Goal: Task Accomplishment & Management: Use online tool/utility

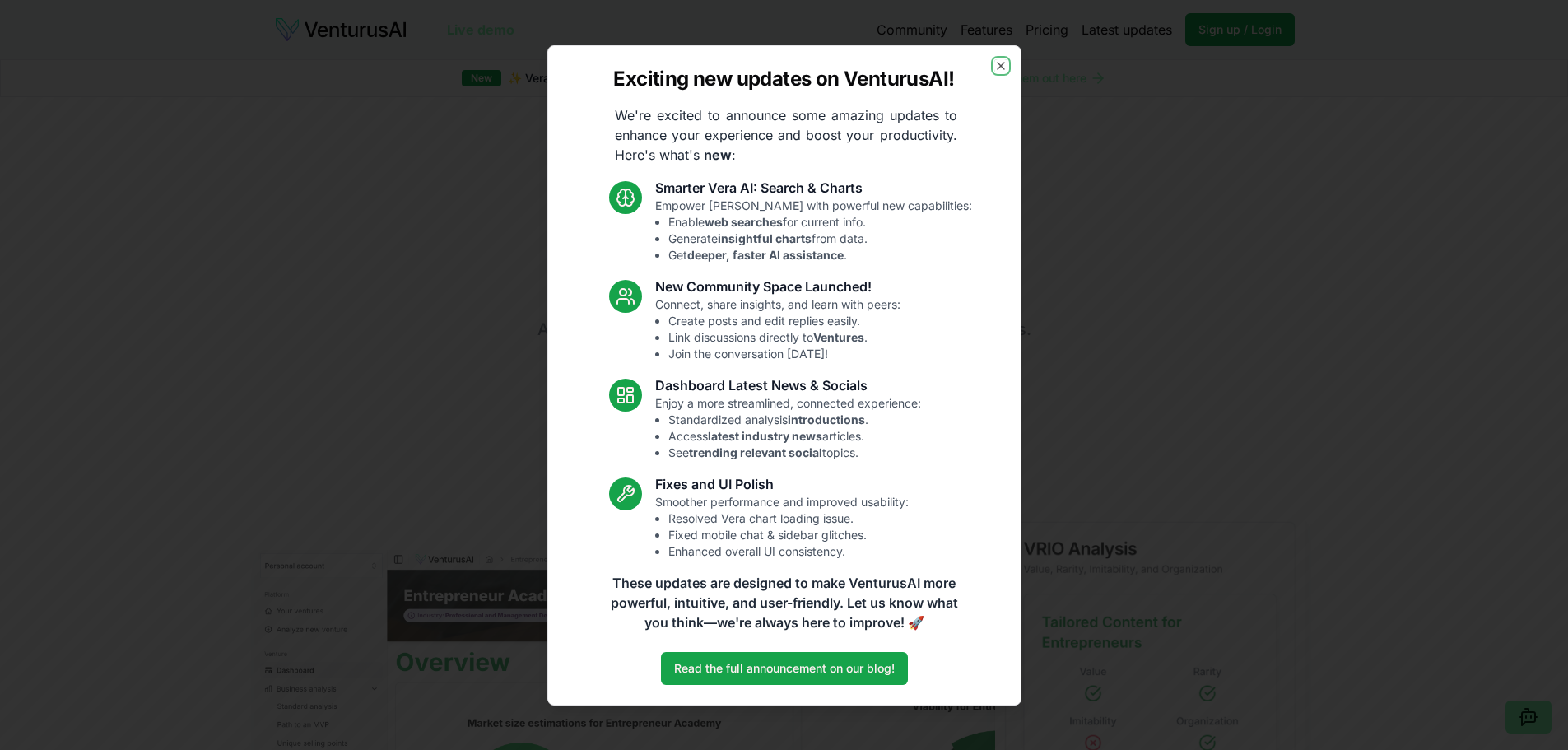
click at [1001, 65] on icon "button" at bounding box center [1001, 66] width 14 height 14
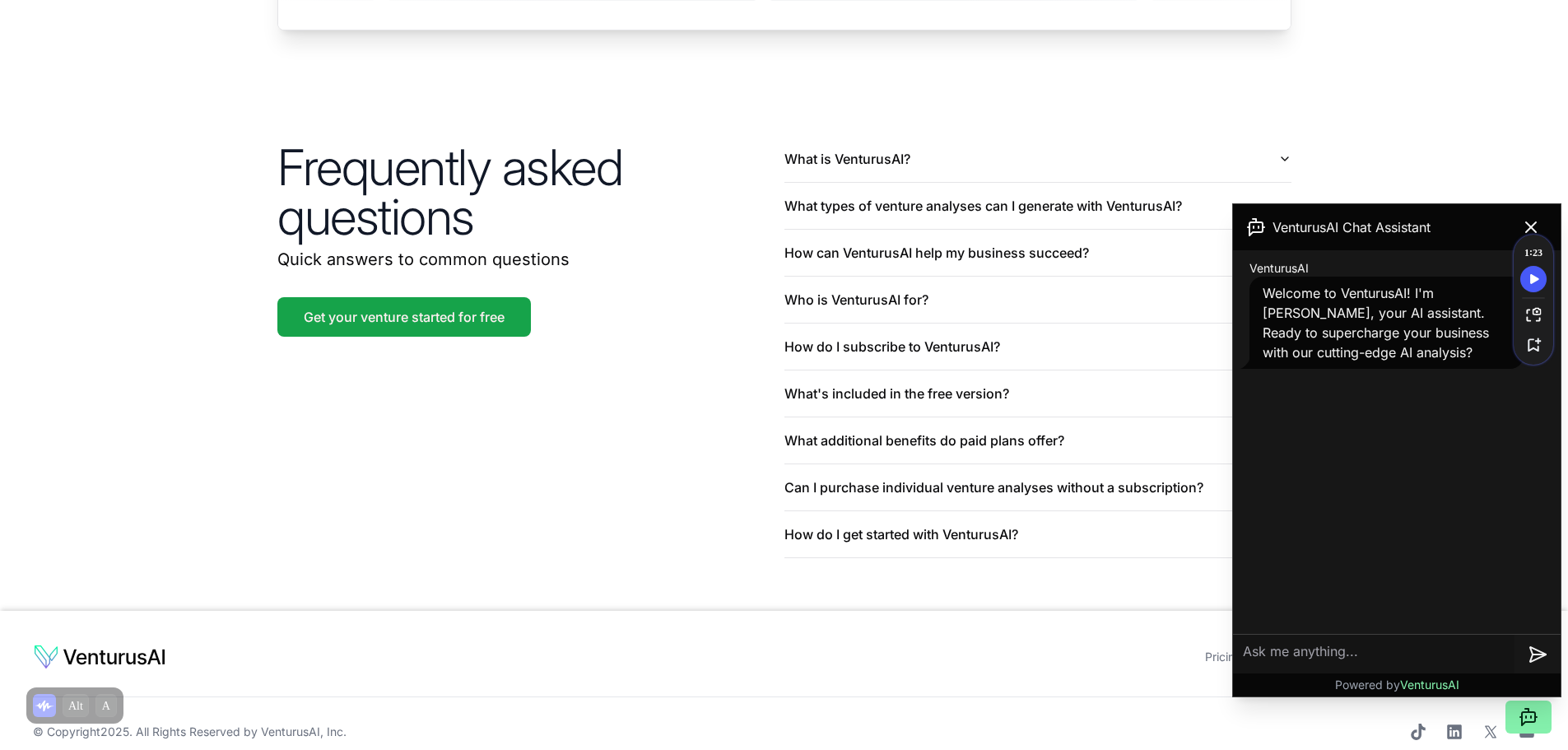
scroll to position [3843, 0]
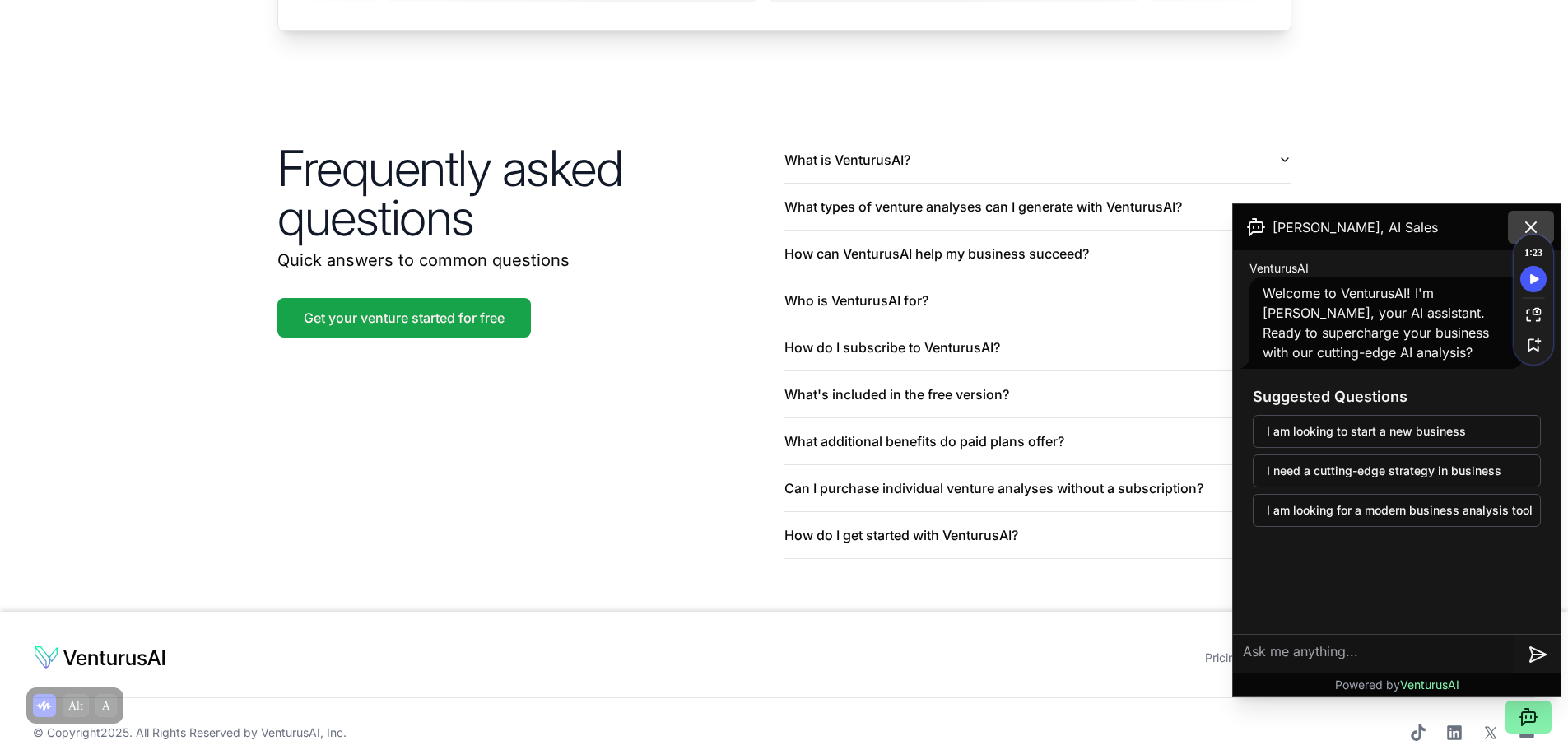
click at [1525, 219] on icon at bounding box center [1531, 227] width 19 height 19
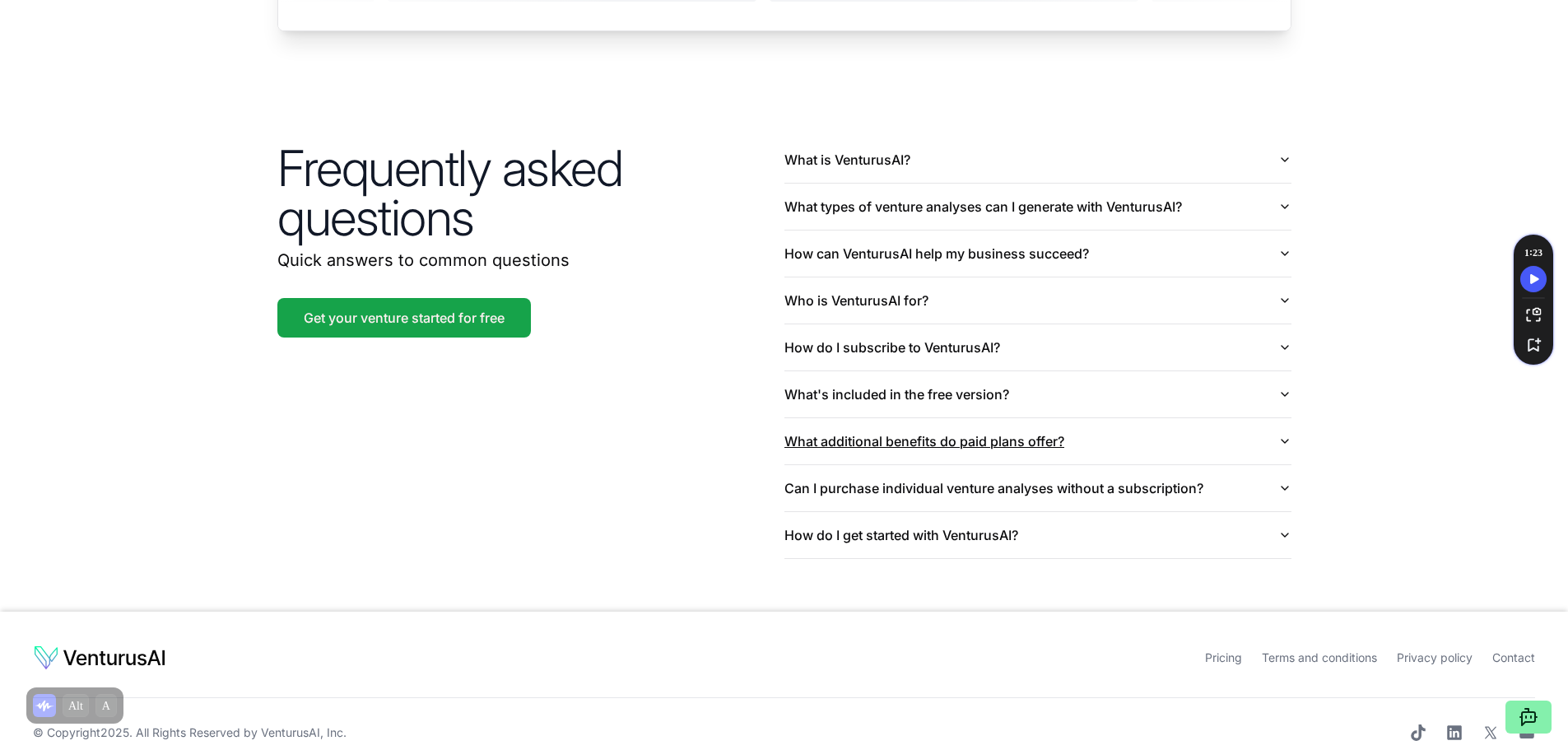
scroll to position [3842, 0]
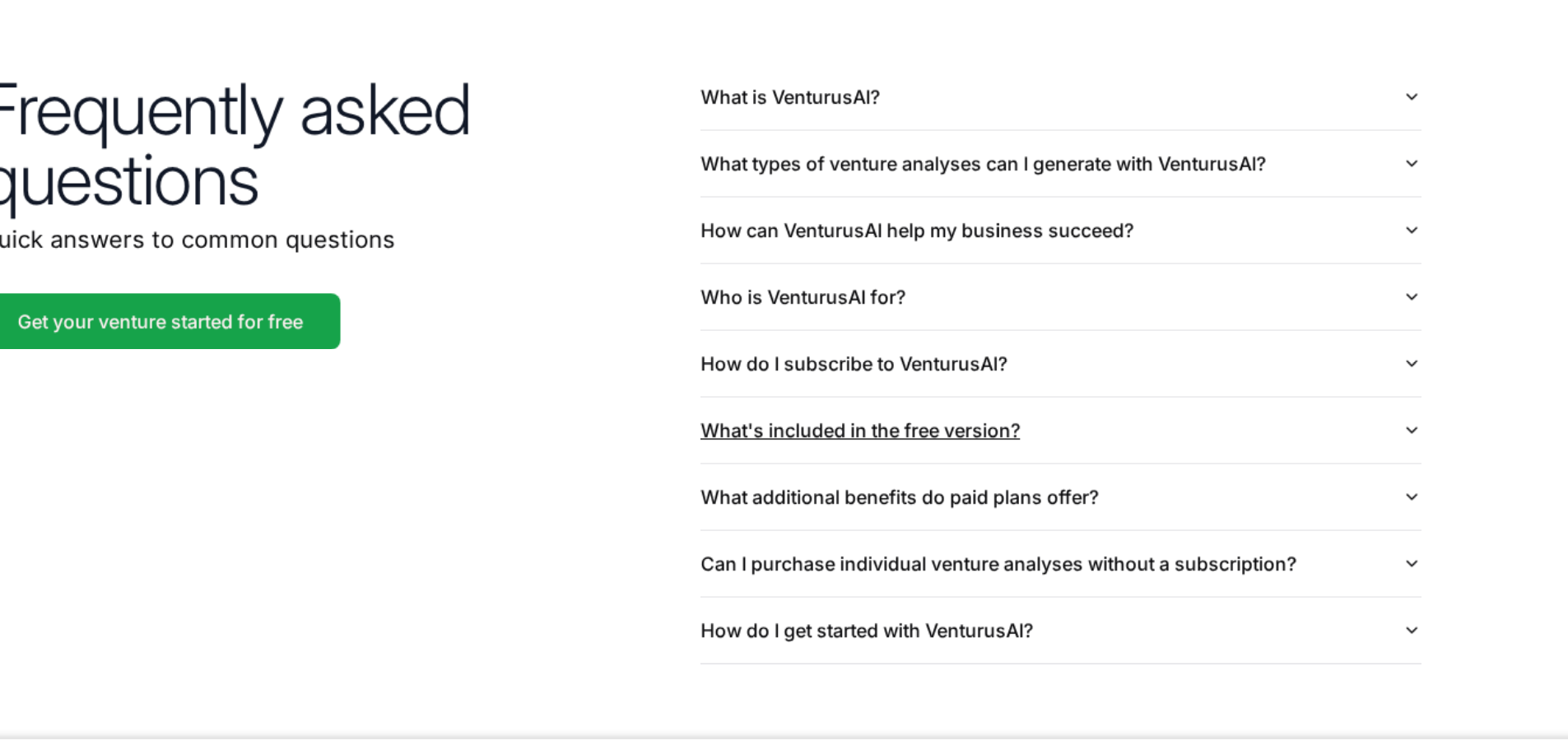
click at [978, 372] on button "What's included in the free version?" at bounding box center [1037, 394] width 507 height 46
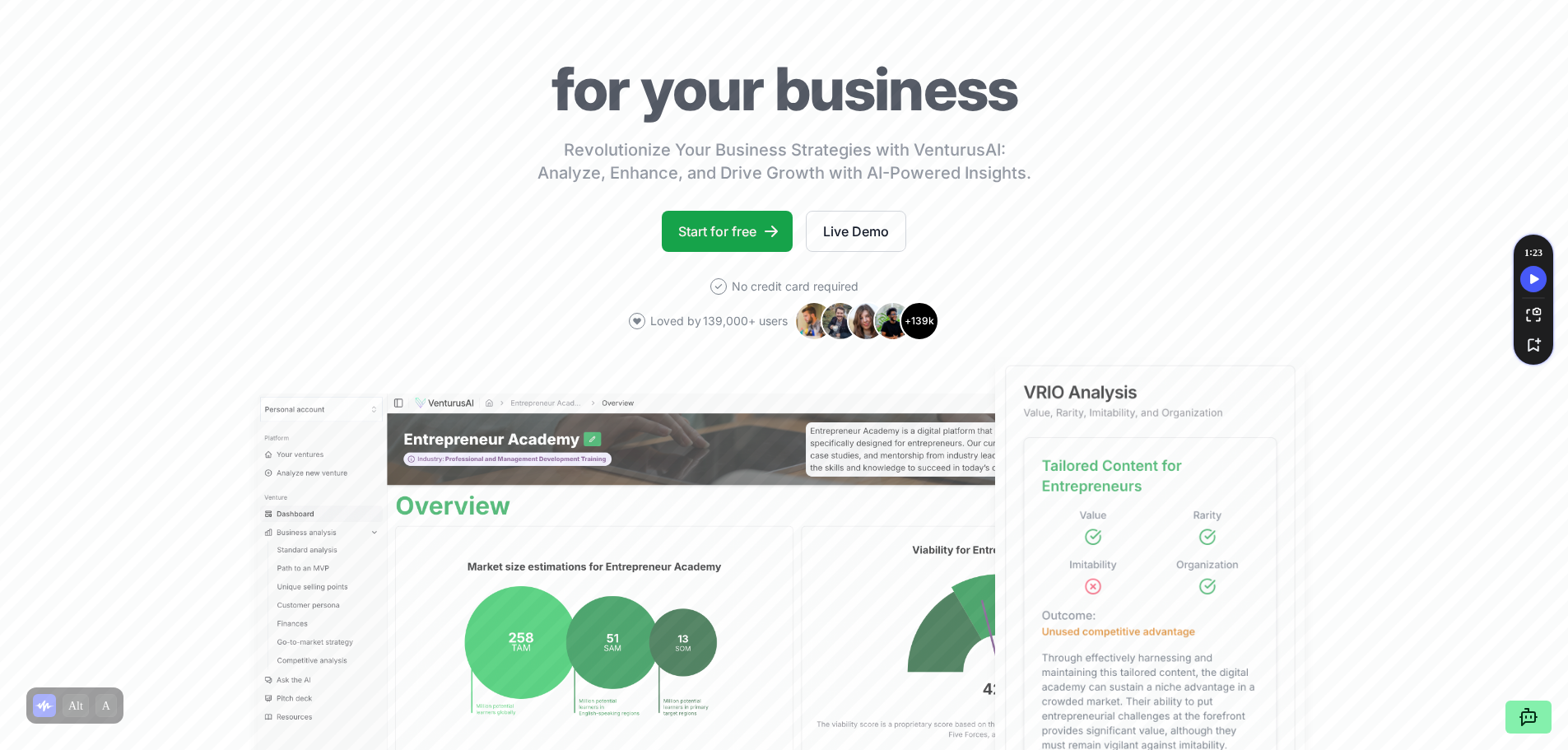
scroll to position [17, 0]
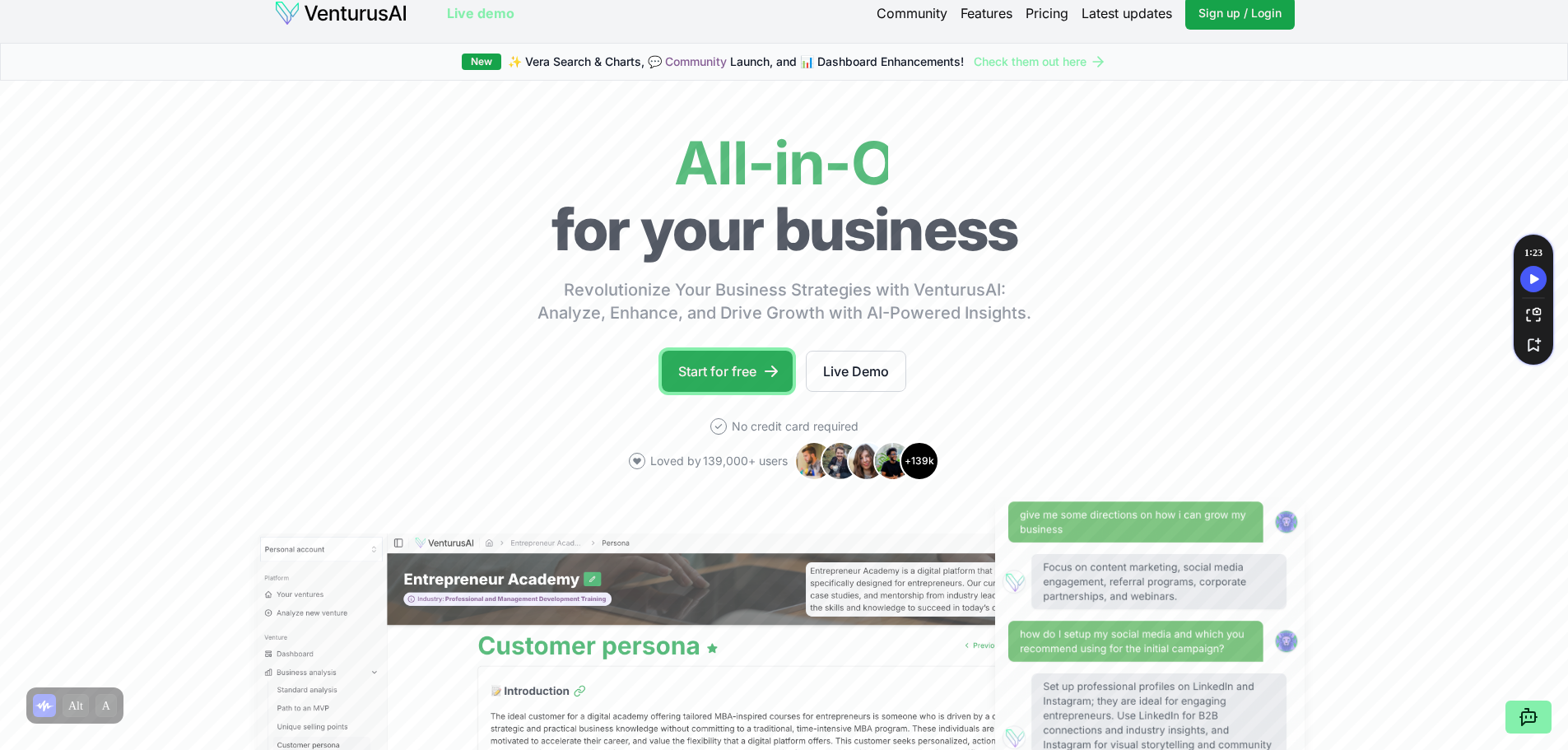
click at [740, 363] on link "Start for free" at bounding box center [727, 371] width 131 height 41
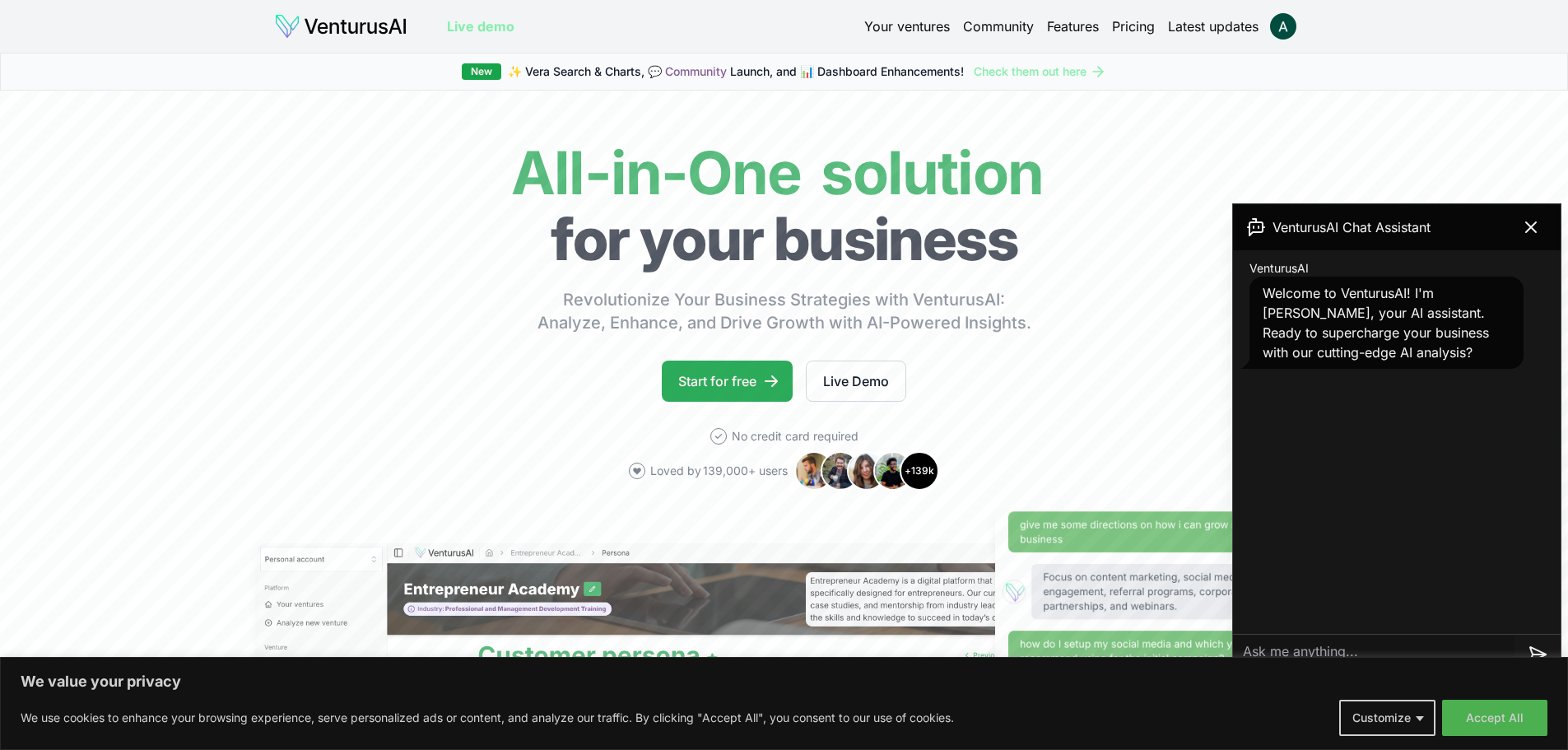
scroll to position [195, 0]
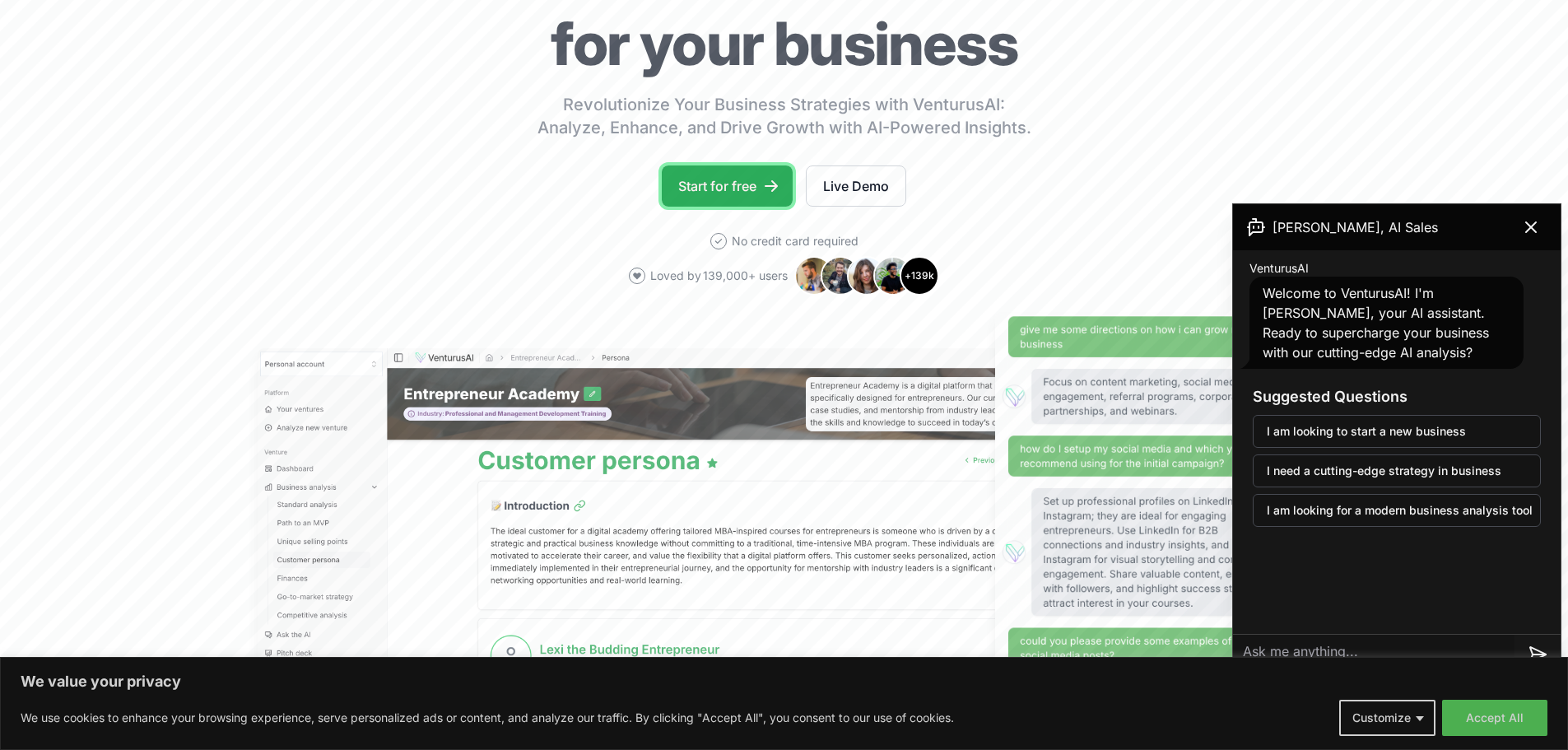
click at [768, 188] on icon at bounding box center [770, 186] width 17 height 17
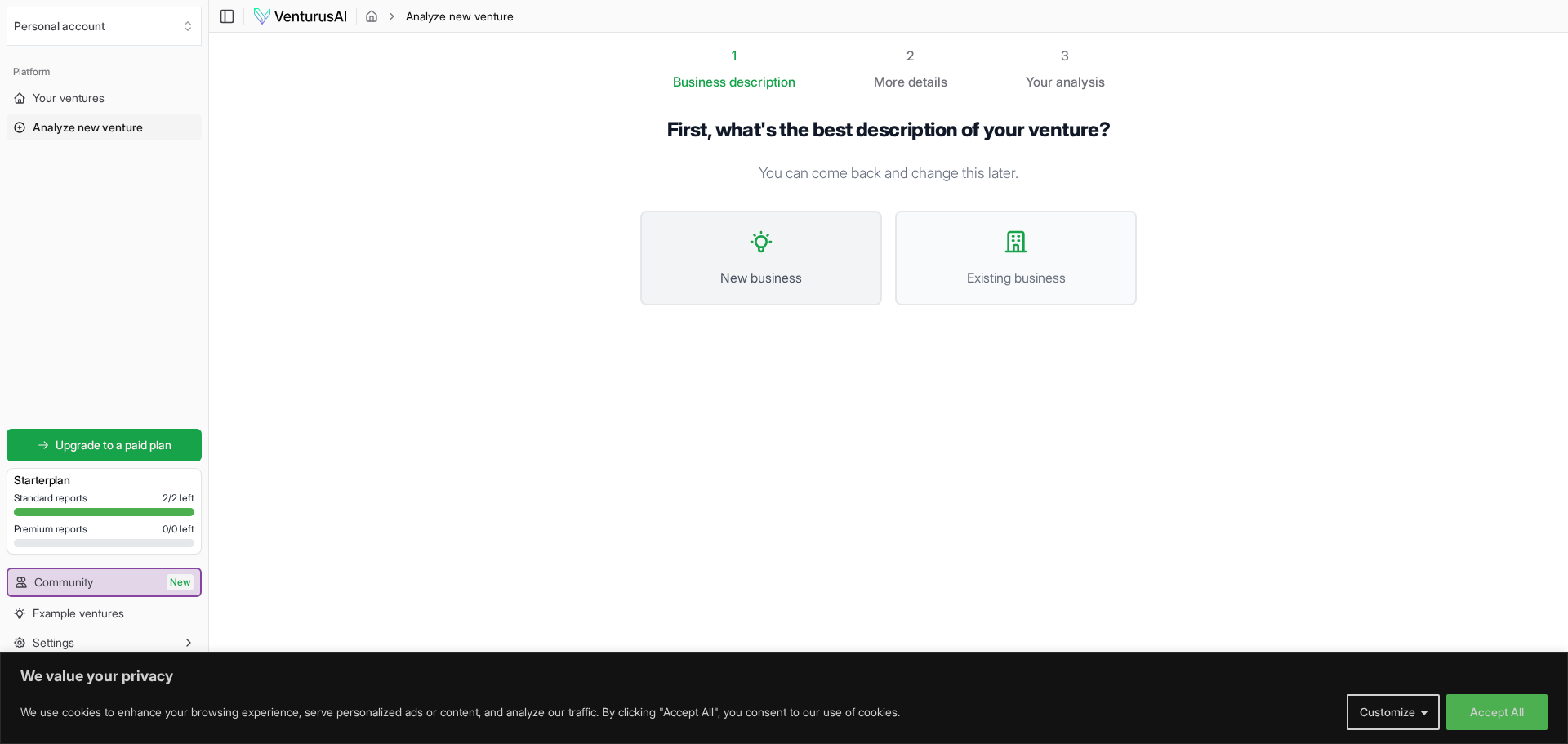
click at [784, 251] on button "New business" at bounding box center [761, 258] width 242 height 95
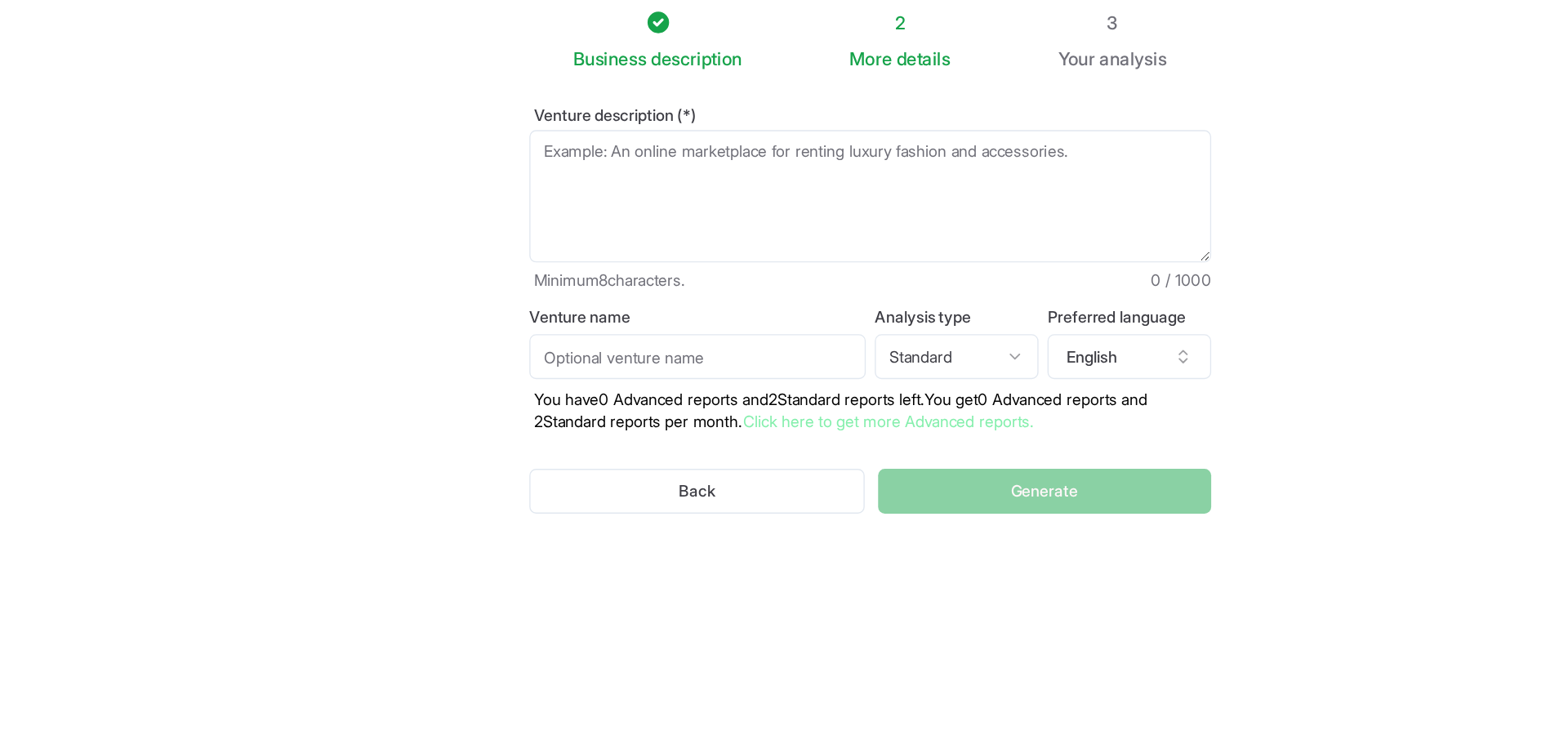
click at [880, 174] on textarea "Venture description (*)" at bounding box center [888, 183] width 497 height 97
click at [918, 125] on label "Venture description (*)" at bounding box center [888, 124] width 497 height 12
click at [918, 134] on textarea "Venture description (*)" at bounding box center [888, 183] width 497 height 97
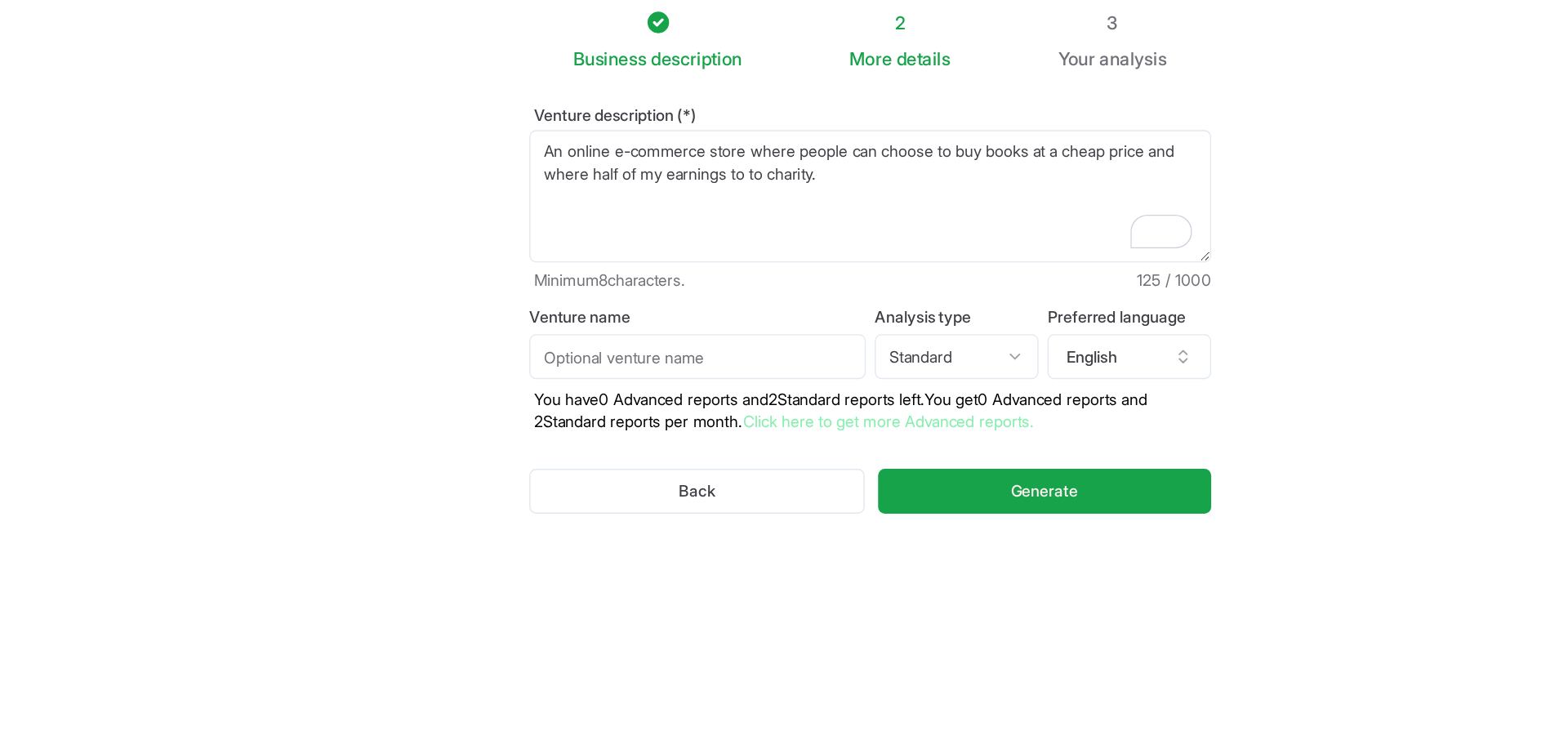
type textarea "An online e-commerce store where people can choose to buy books at a cheap pric…"
click at [735, 301] on input "Venture name" at bounding box center [762, 299] width 245 height 33
click at [666, 308] on input "Philantropy" at bounding box center [762, 299] width 245 height 33
click at [690, 295] on input "Philantropy" at bounding box center [762, 299] width 245 height 33
click at [858, 313] on input "Philanthropy" at bounding box center [762, 299] width 245 height 33
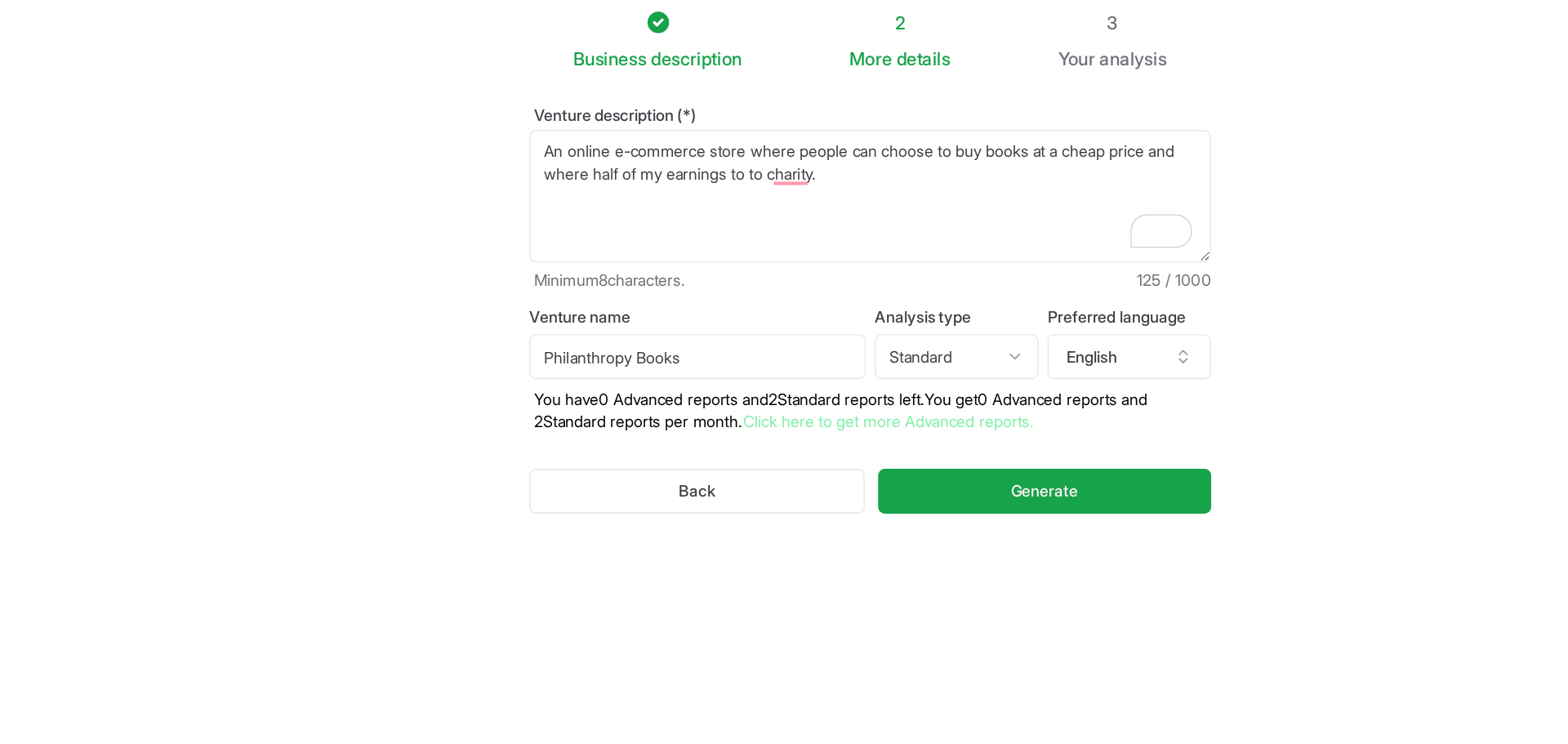
type input "Philanthropy Books"
click at [894, 299] on html "We value your privacy We use cookies to enhance your browsing experience, serve…" at bounding box center [784, 372] width 1568 height 744
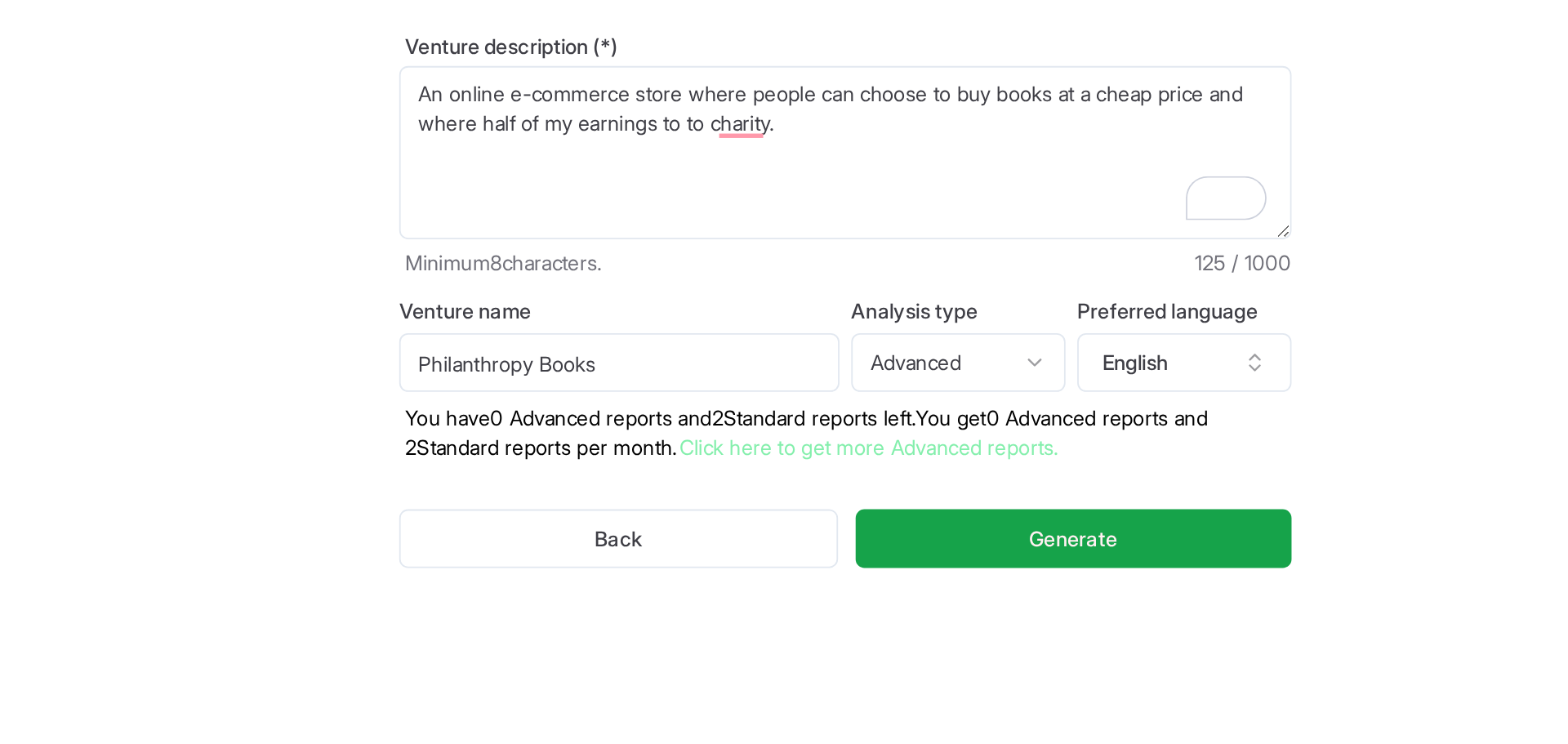
click at [948, 284] on html "We value your privacy We use cookies to enhance your browsing experience, serve…" at bounding box center [784, 372] width 1568 height 744
select select "standard"
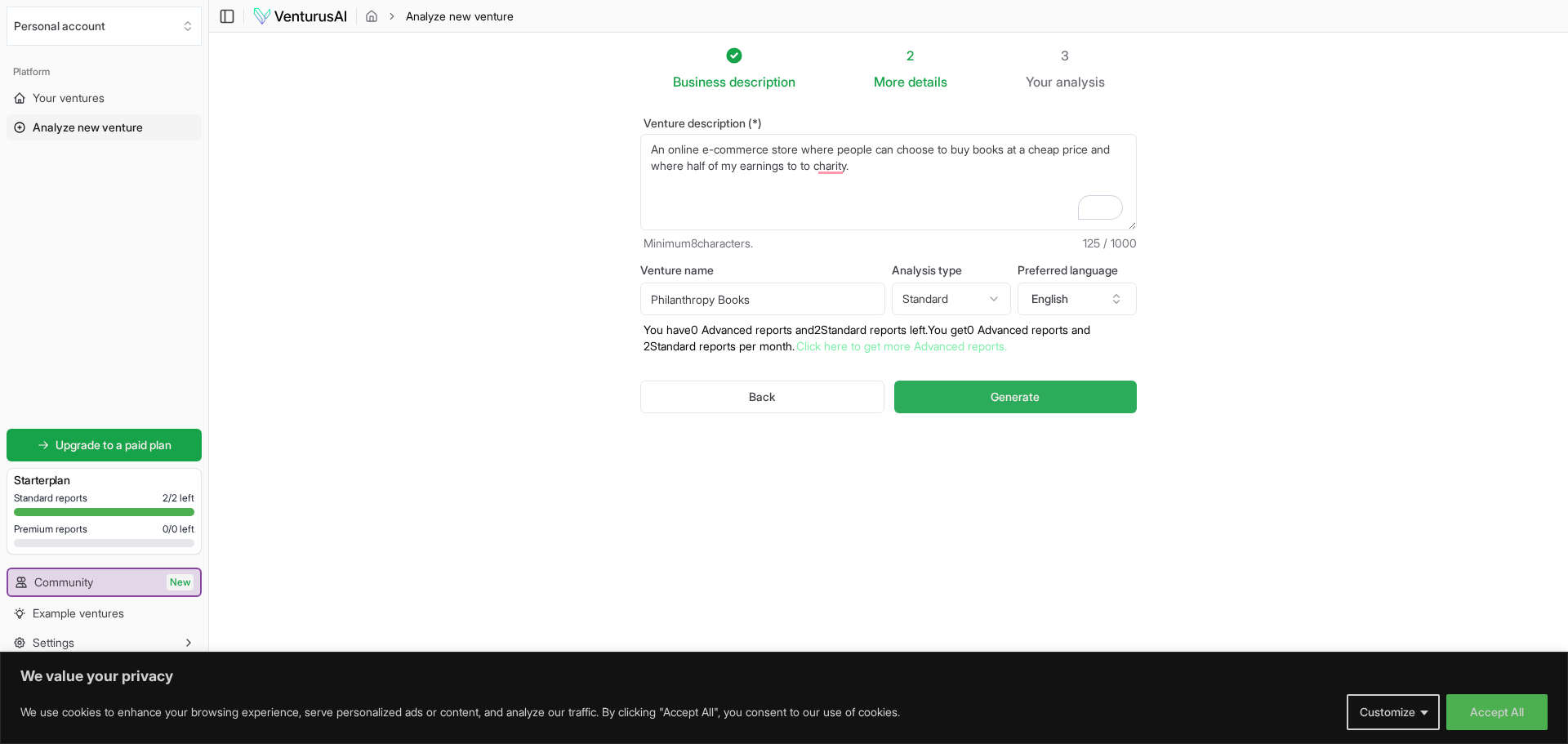
click at [1008, 403] on span "Generate" at bounding box center [1015, 396] width 49 height 16
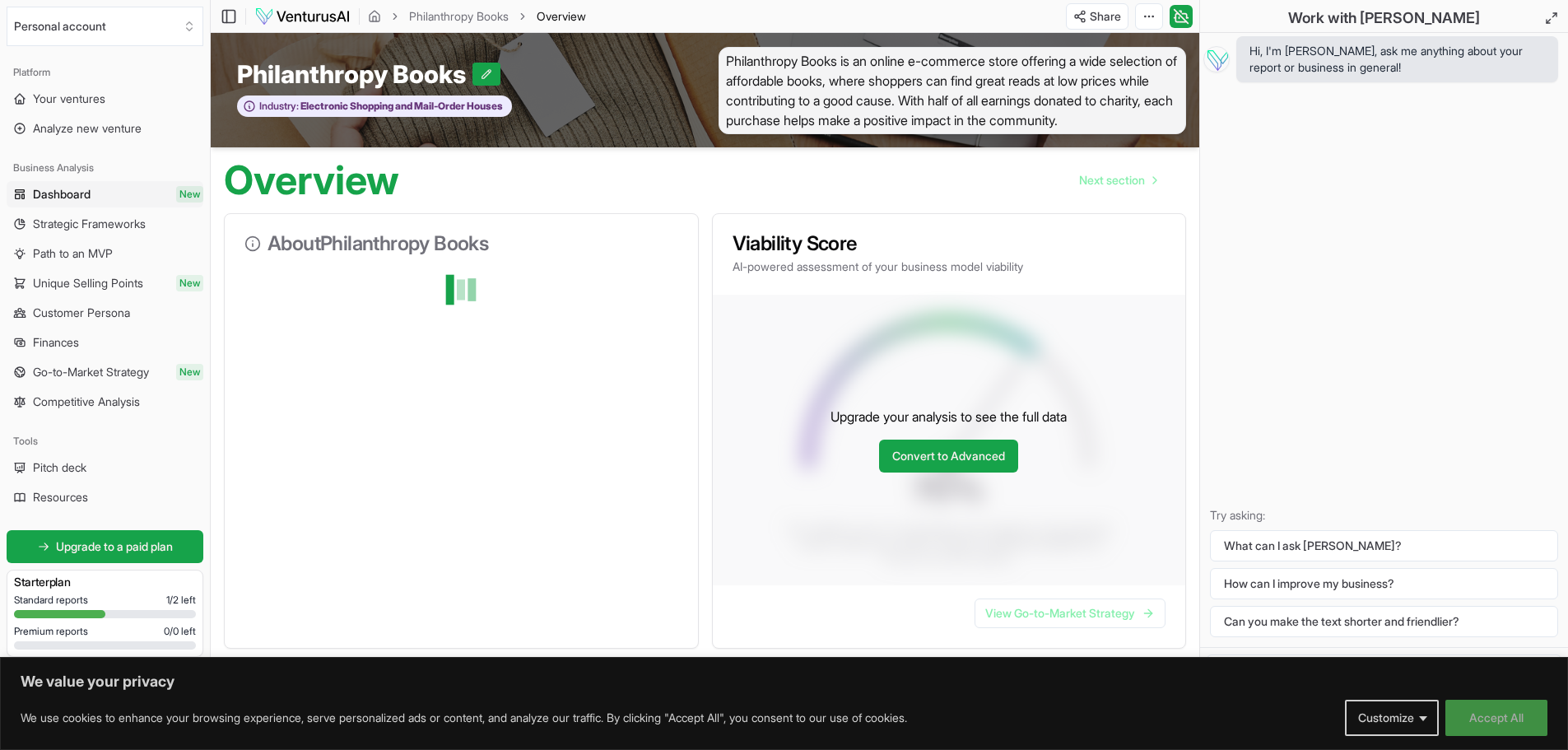
click at [1481, 725] on button "Accept All" at bounding box center [1496, 717] width 102 height 36
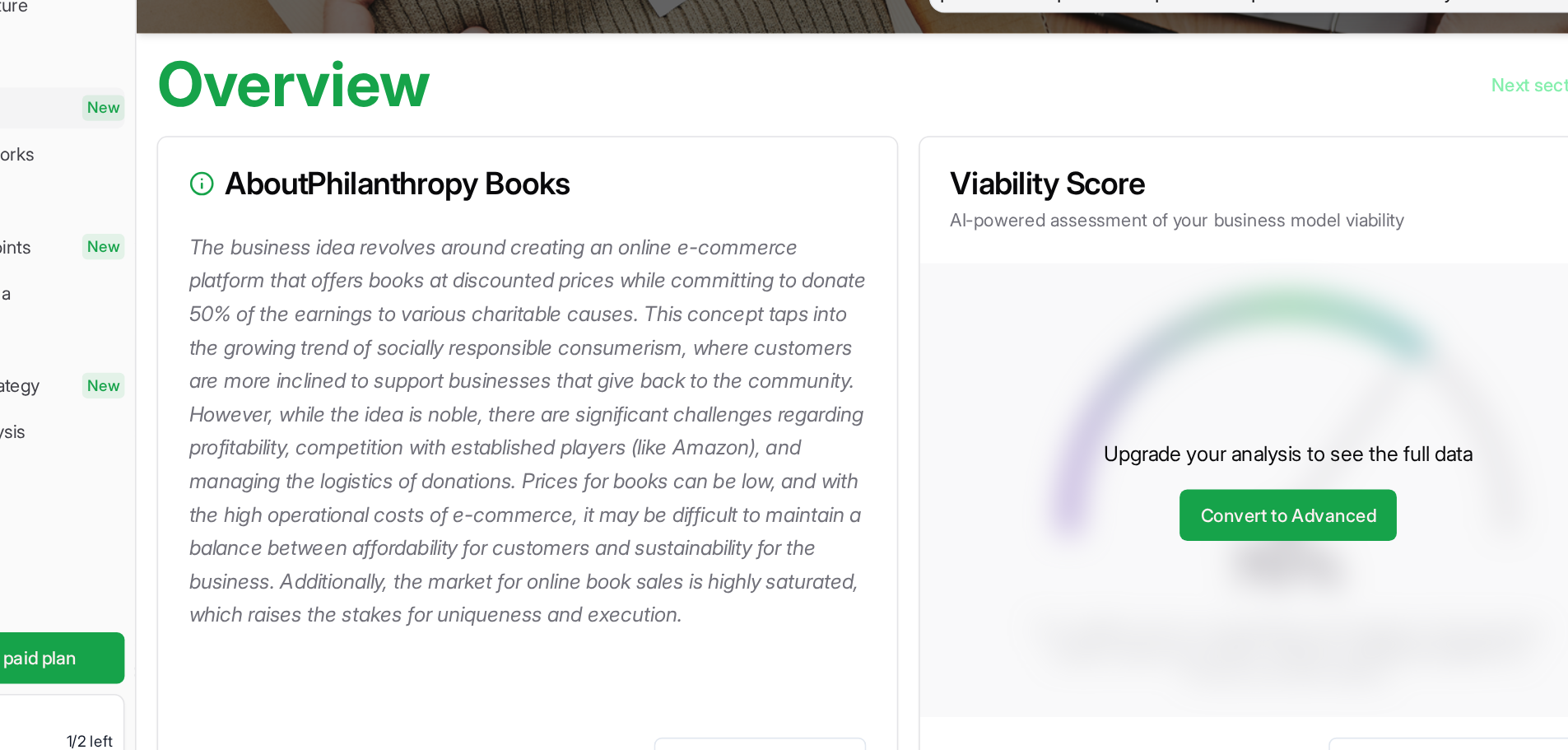
click at [343, 348] on p "The business idea revolves around creating an online e-commerce platform that o…" at bounding box center [465, 401] width 440 height 257
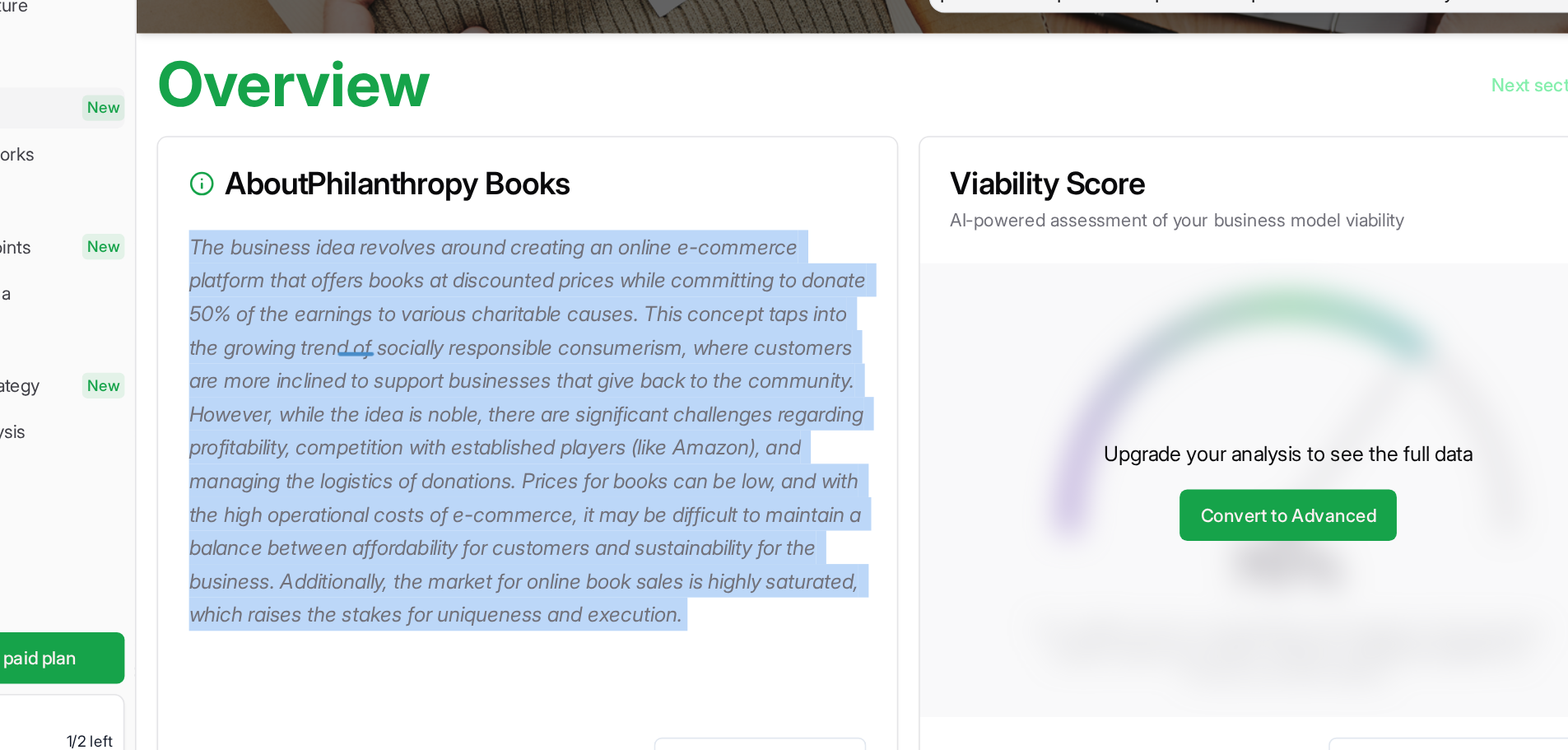
click at [343, 348] on p "The business idea revolves around creating an online e-commerce platform that o…" at bounding box center [465, 401] width 440 height 257
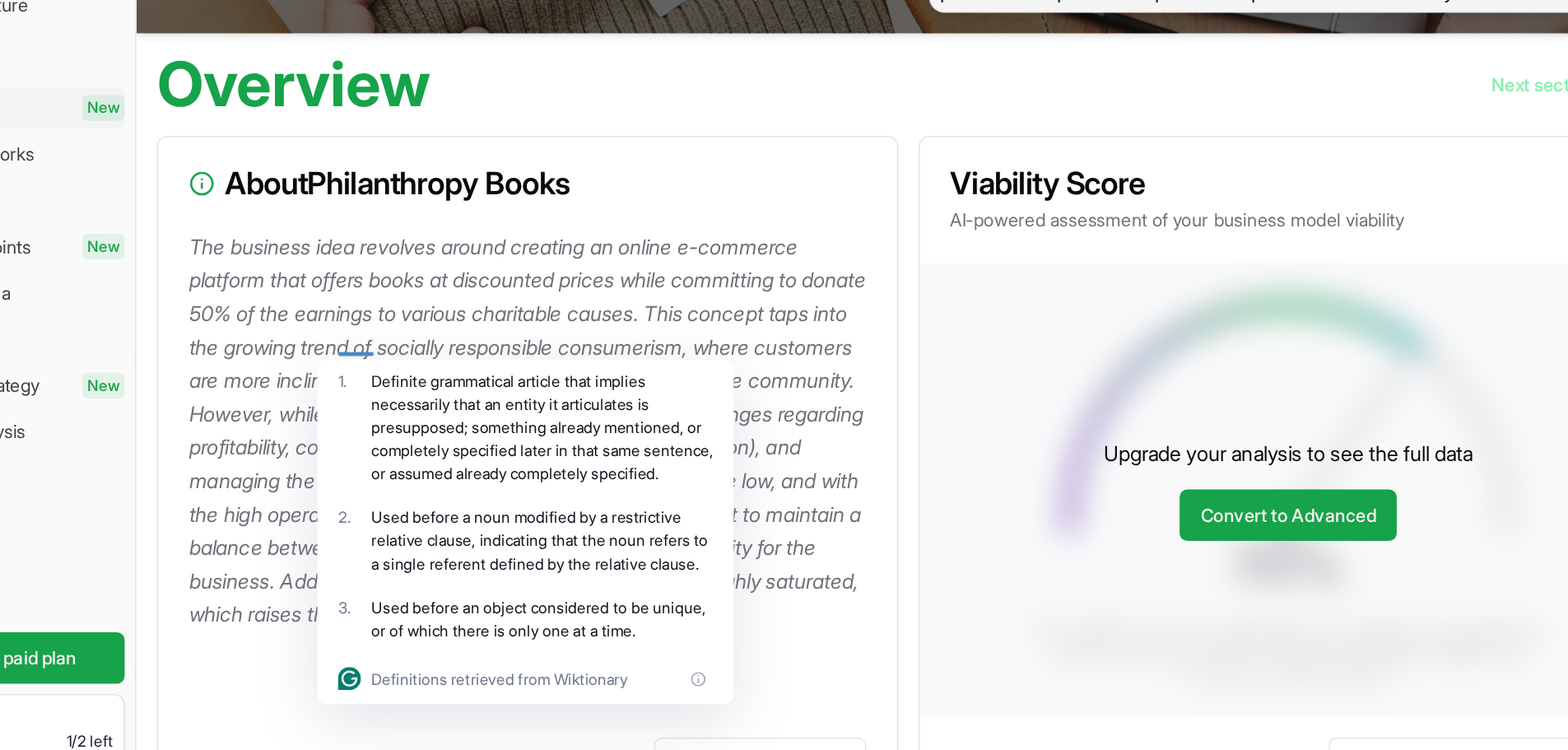
click at [355, 337] on p "The business idea revolves around creating an online e-commerce platform that o…" at bounding box center [465, 401] width 440 height 257
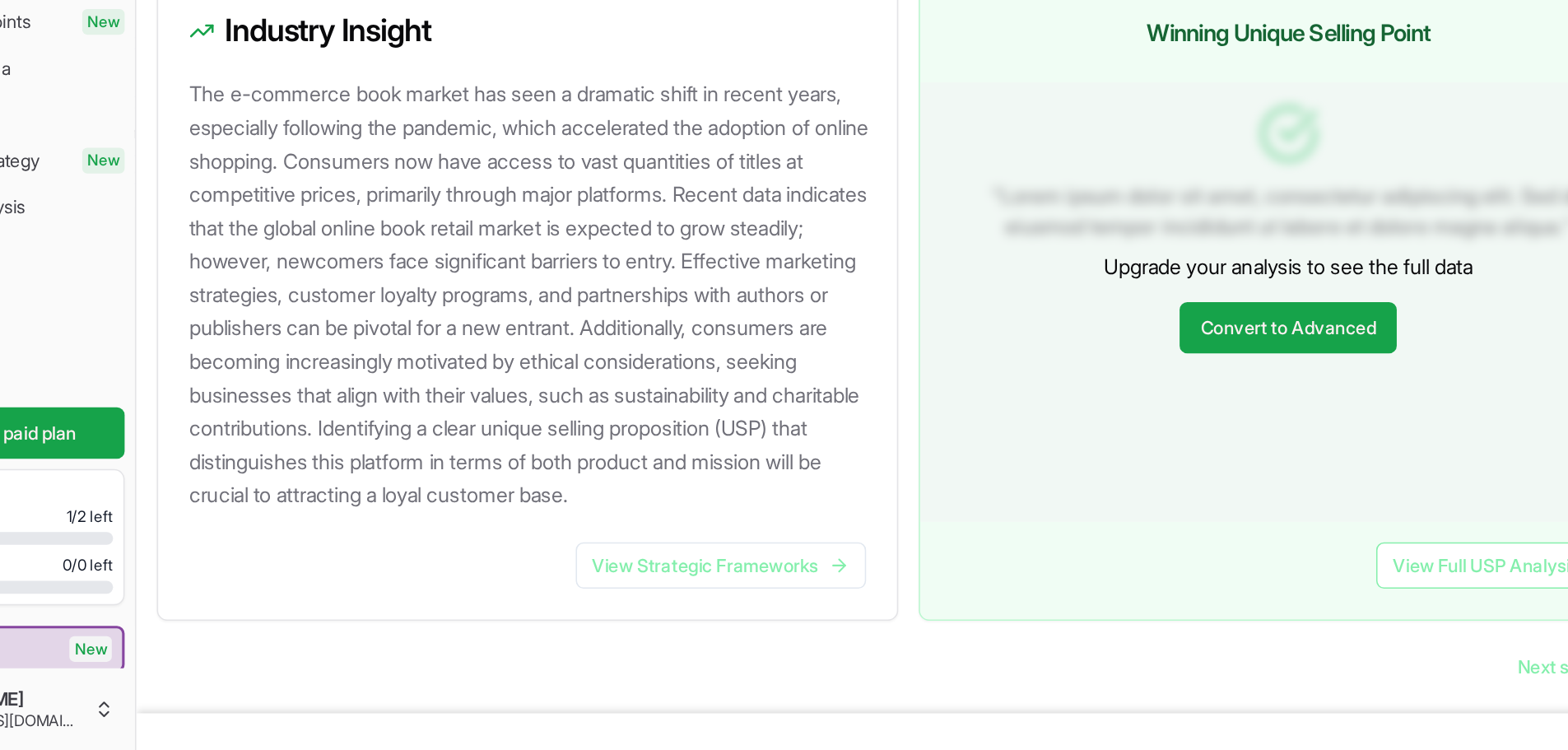
scroll to position [1406, 0]
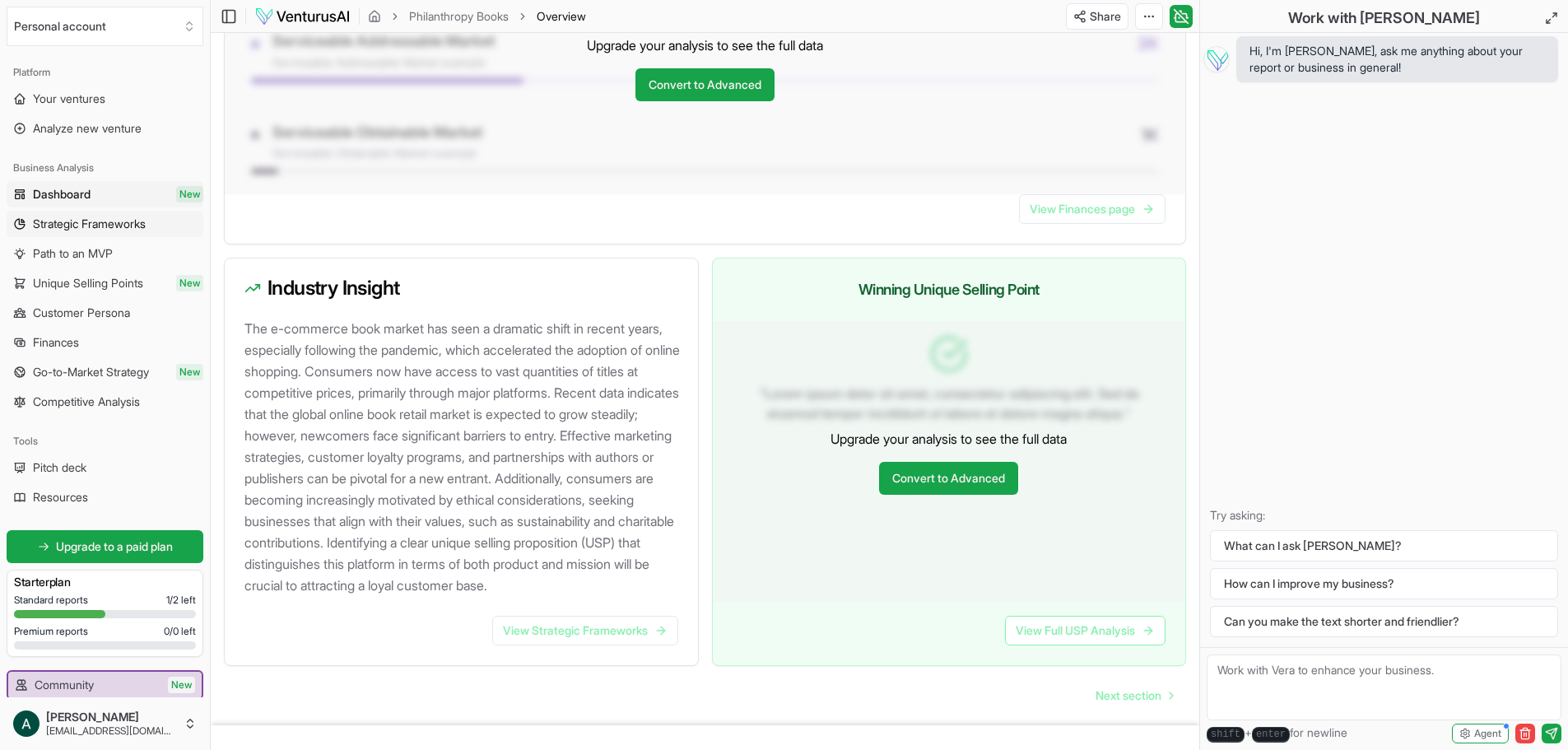
click at [93, 211] on link "Strategic Frameworks" at bounding box center [105, 223] width 197 height 26
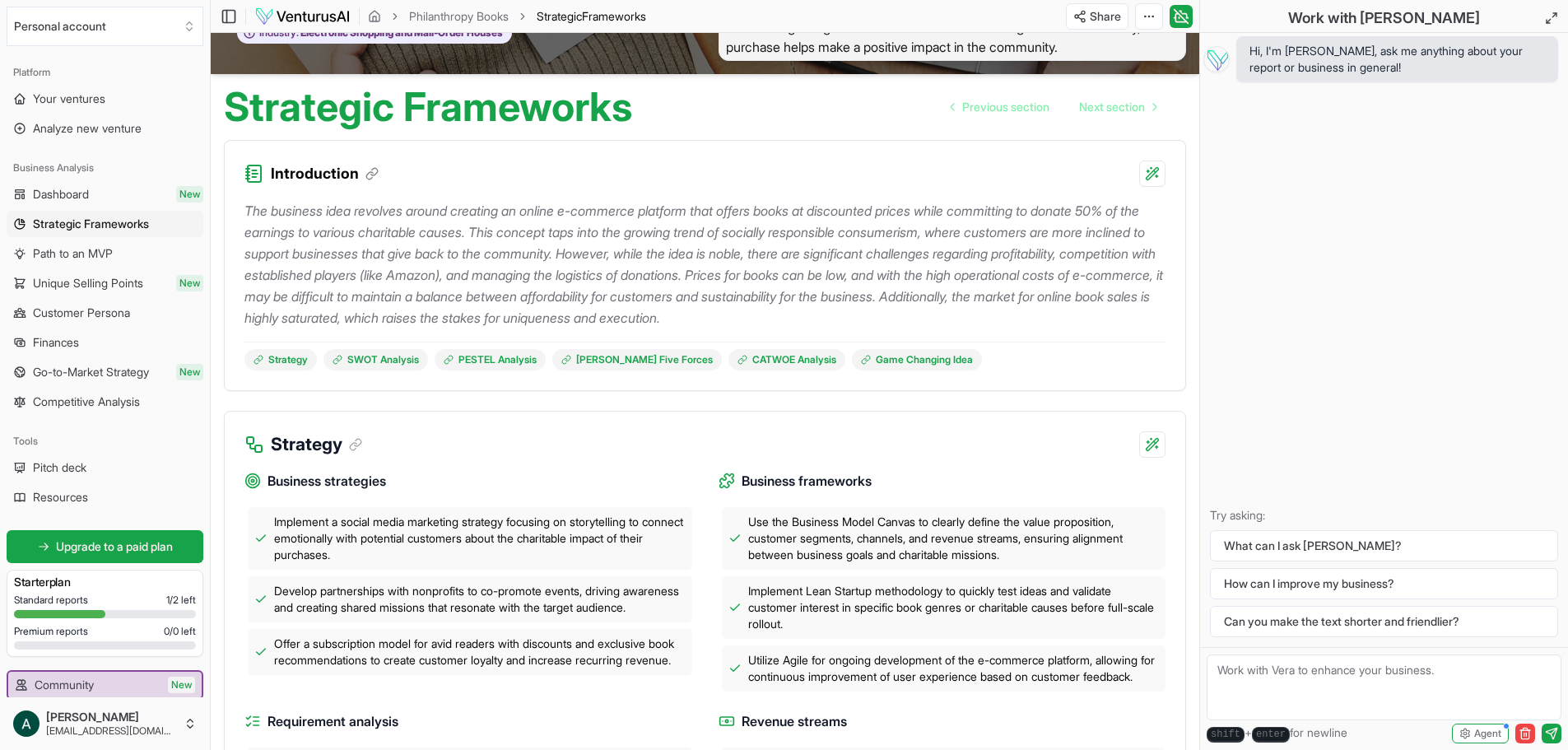
scroll to position [72, 0]
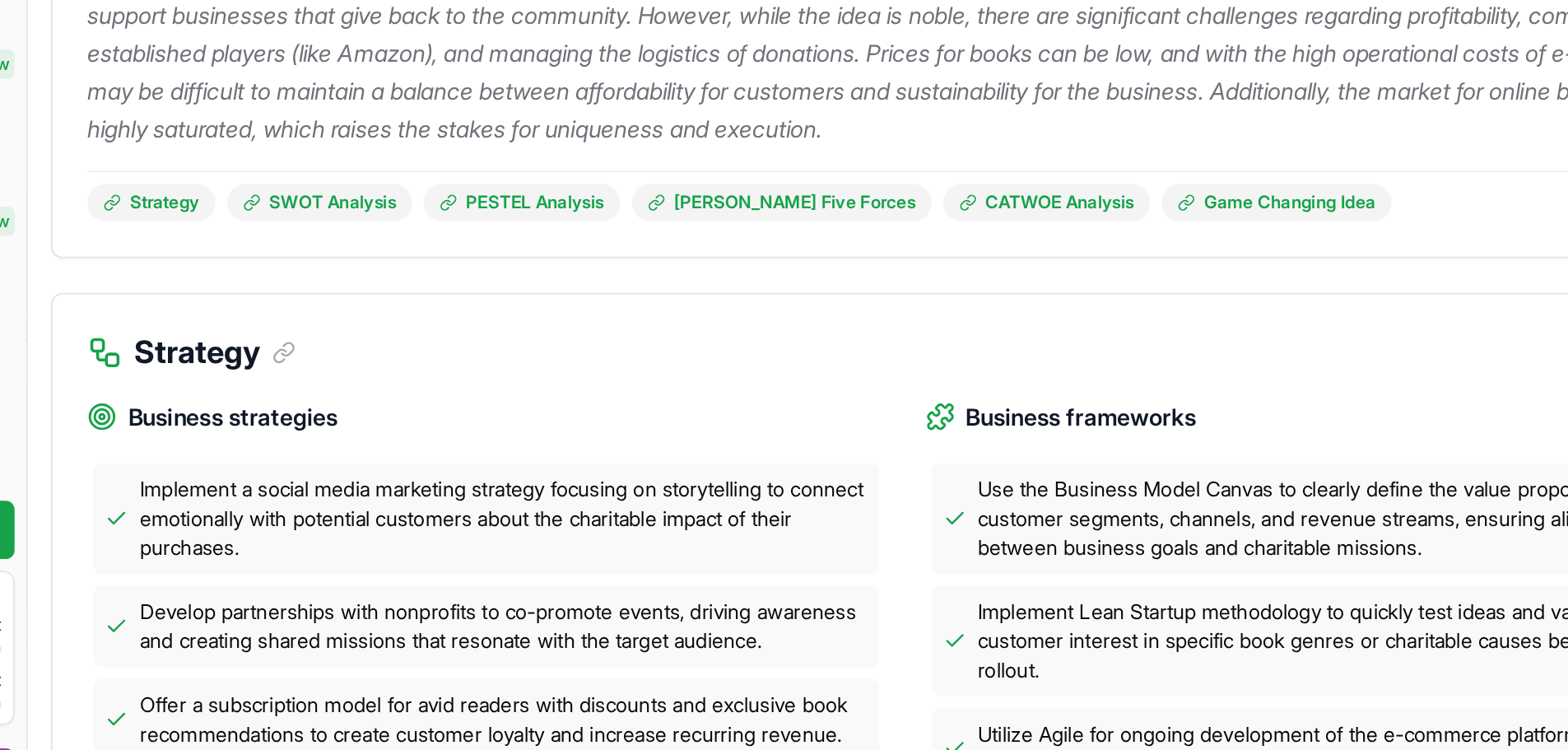
click at [371, 544] on span "Implement a social media marketing strategy focusing on storytelling to connect…" at bounding box center [479, 540] width 411 height 50
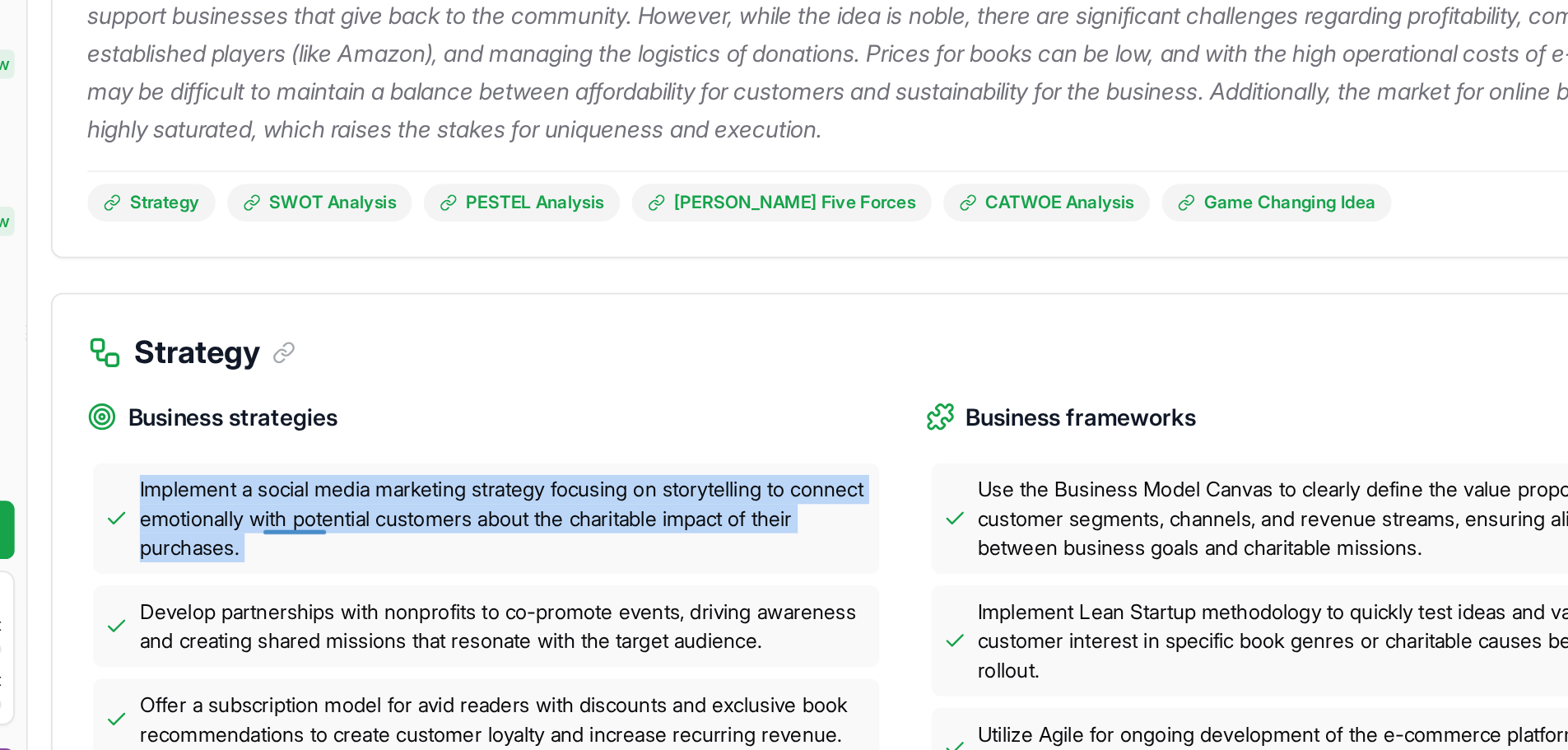
click at [371, 544] on span "Implement a social media marketing strategy focusing on storytelling to connect…" at bounding box center [479, 540] width 411 height 50
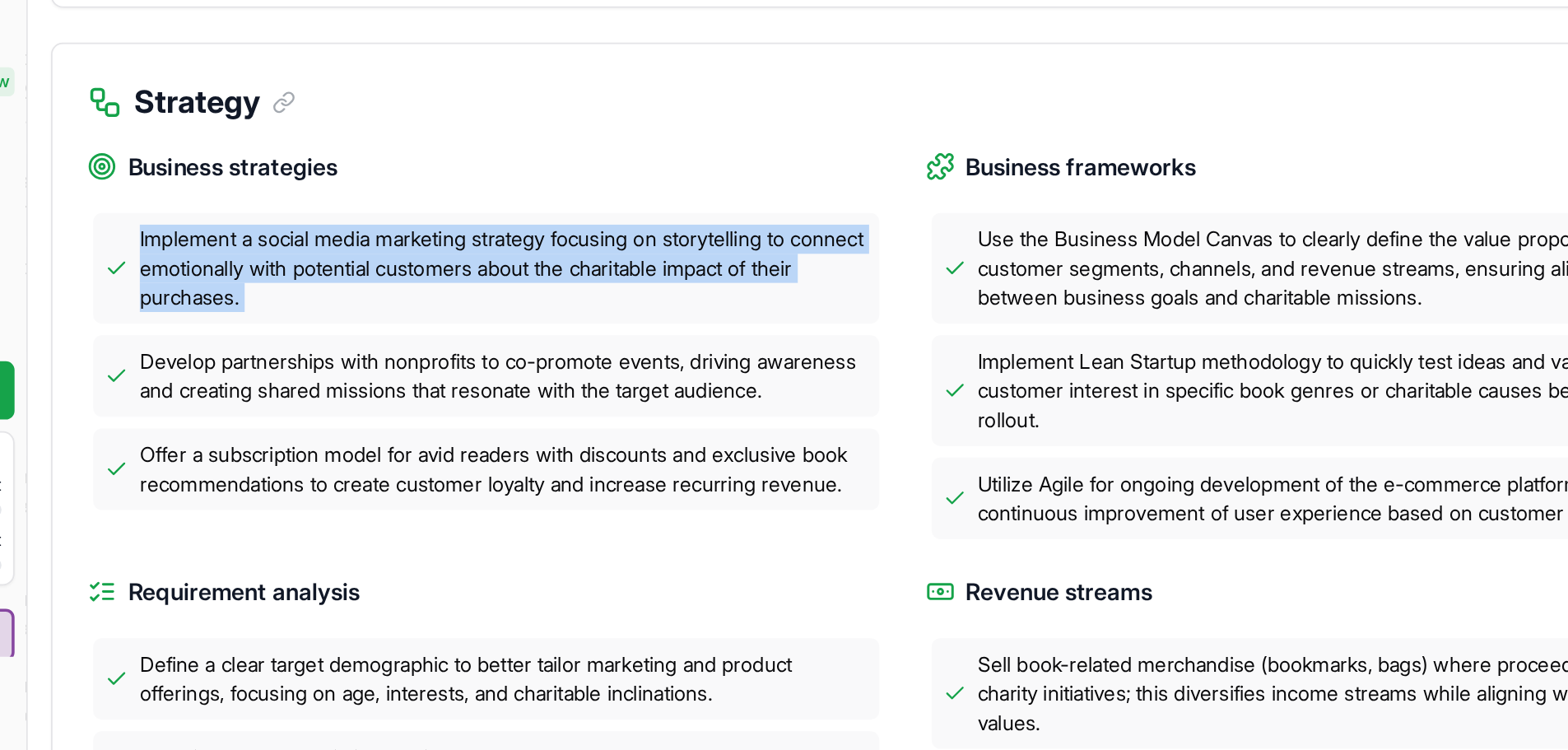
scroll to position [167, 0]
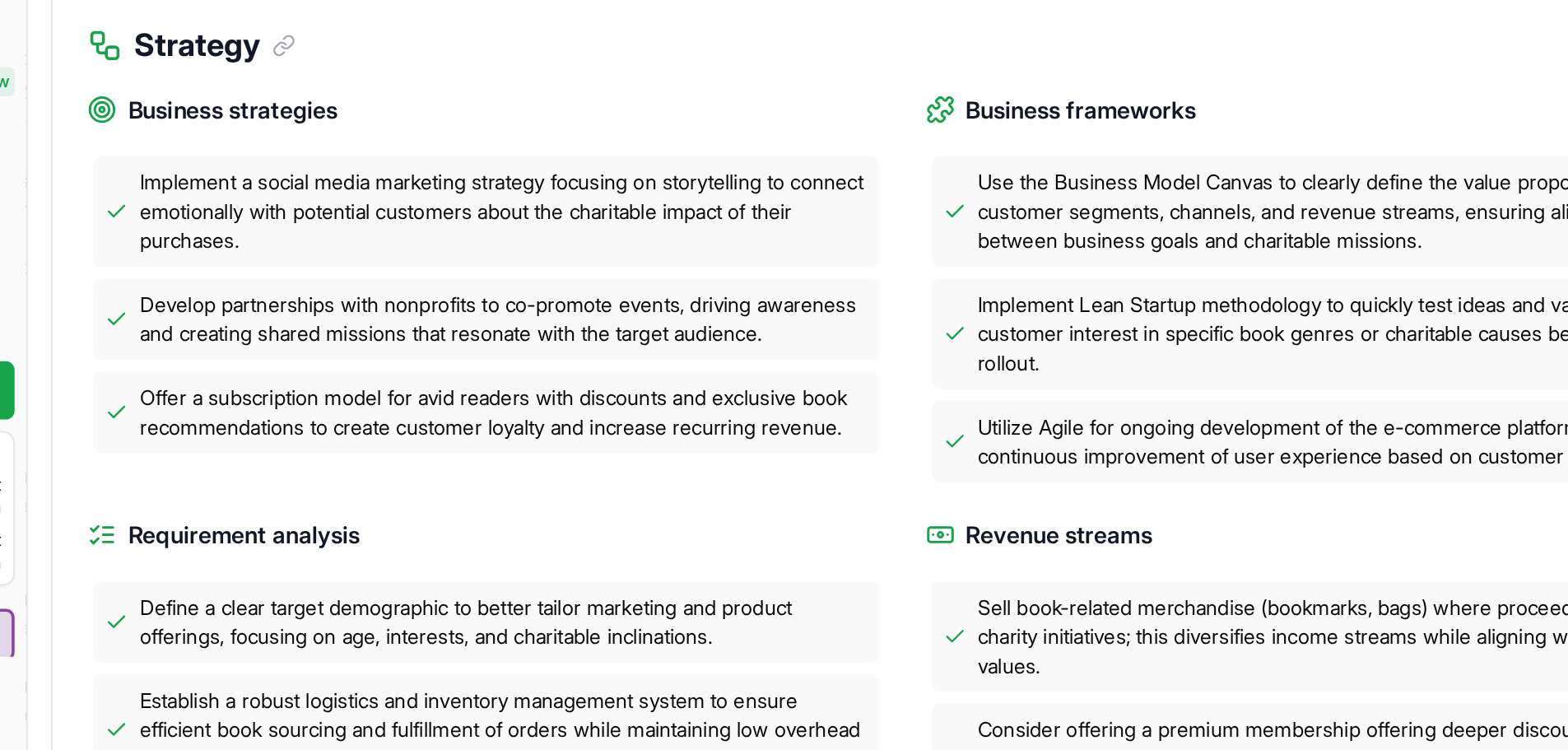
click at [376, 523] on span "Develop partnerships with nonprofits to co-promote events, driving awareness an…" at bounding box center [479, 506] width 411 height 33
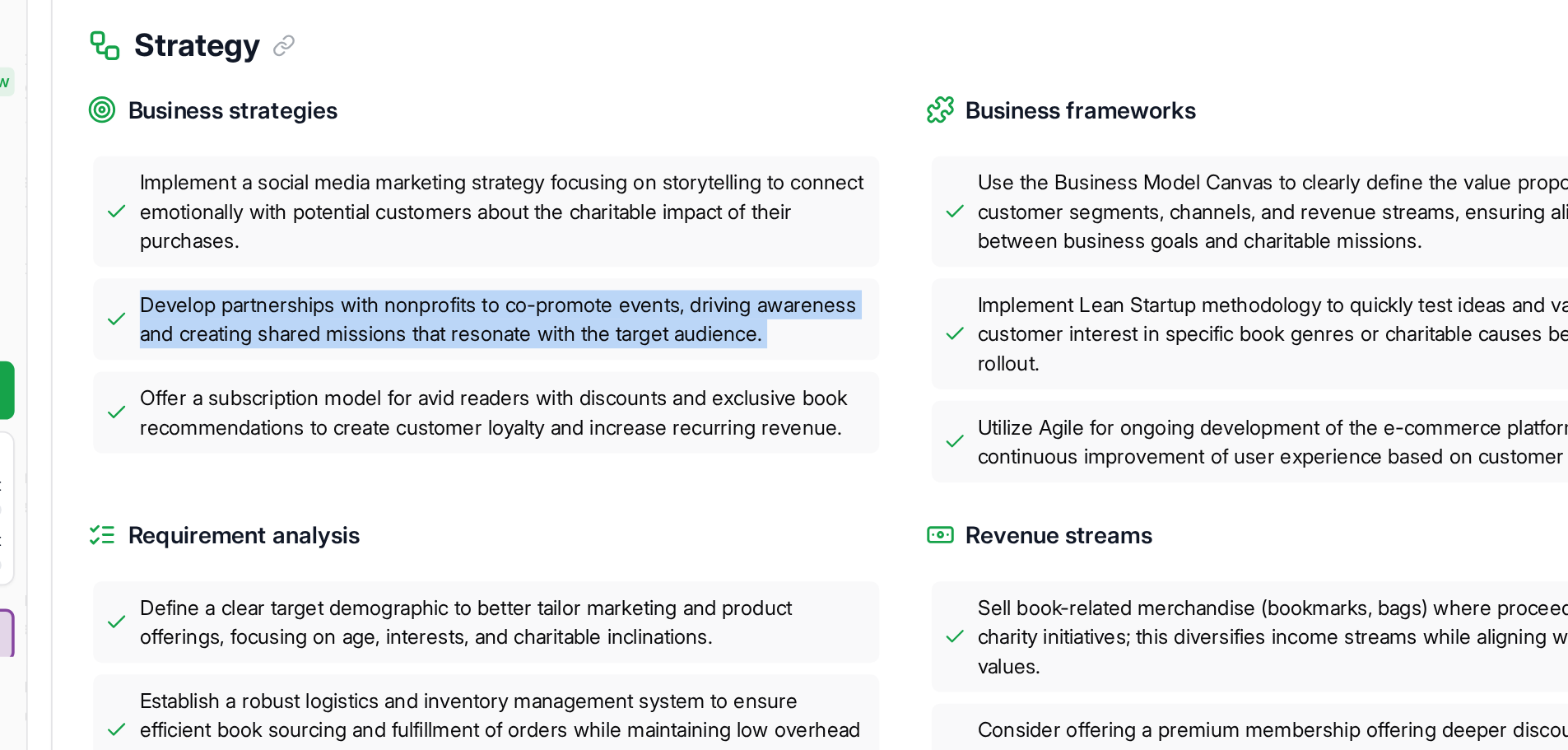
click at [376, 523] on span "Develop partnerships with nonprofits to co-promote events, driving awareness an…" at bounding box center [479, 506] width 411 height 33
click at [362, 523] on span "Develop partnerships with nonprofits to co-promote events, driving awareness an…" at bounding box center [479, 506] width 411 height 33
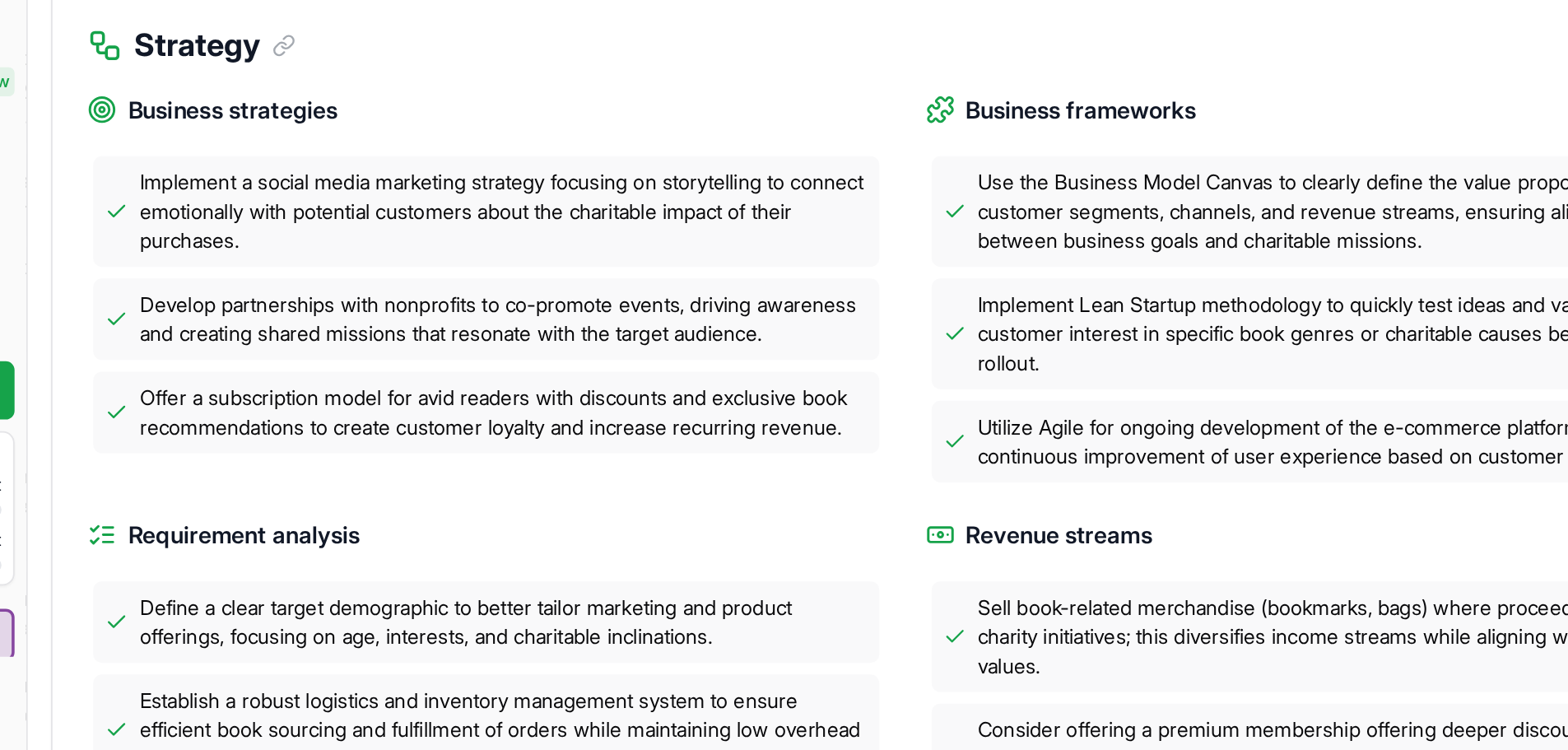
click at [362, 523] on span "Develop partnerships with nonprofits to co-promote events, driving awareness an…" at bounding box center [479, 506] width 411 height 33
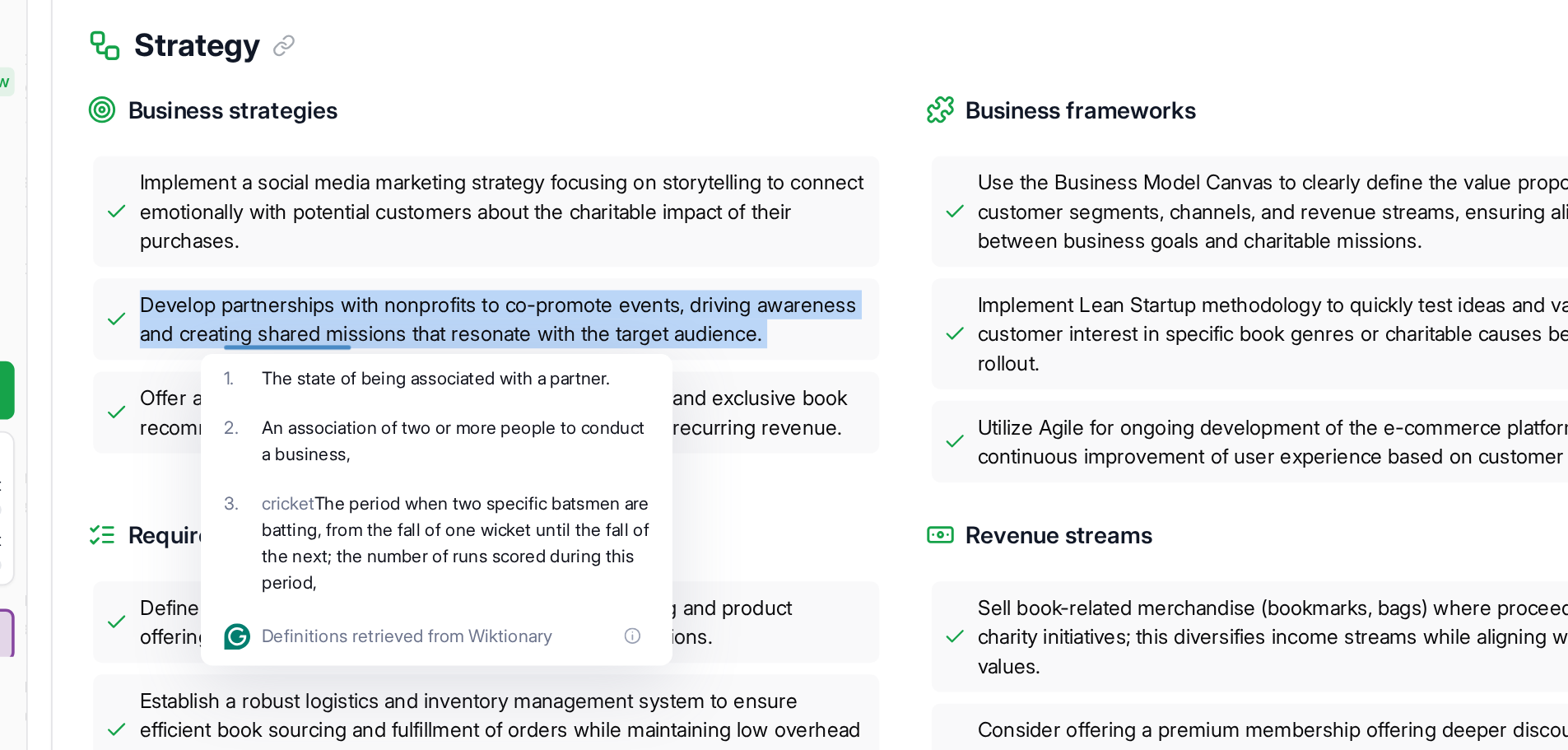
click at [362, 523] on span "Develop partnerships with nonprofits to co-promote events, driving awareness an…" at bounding box center [479, 506] width 411 height 33
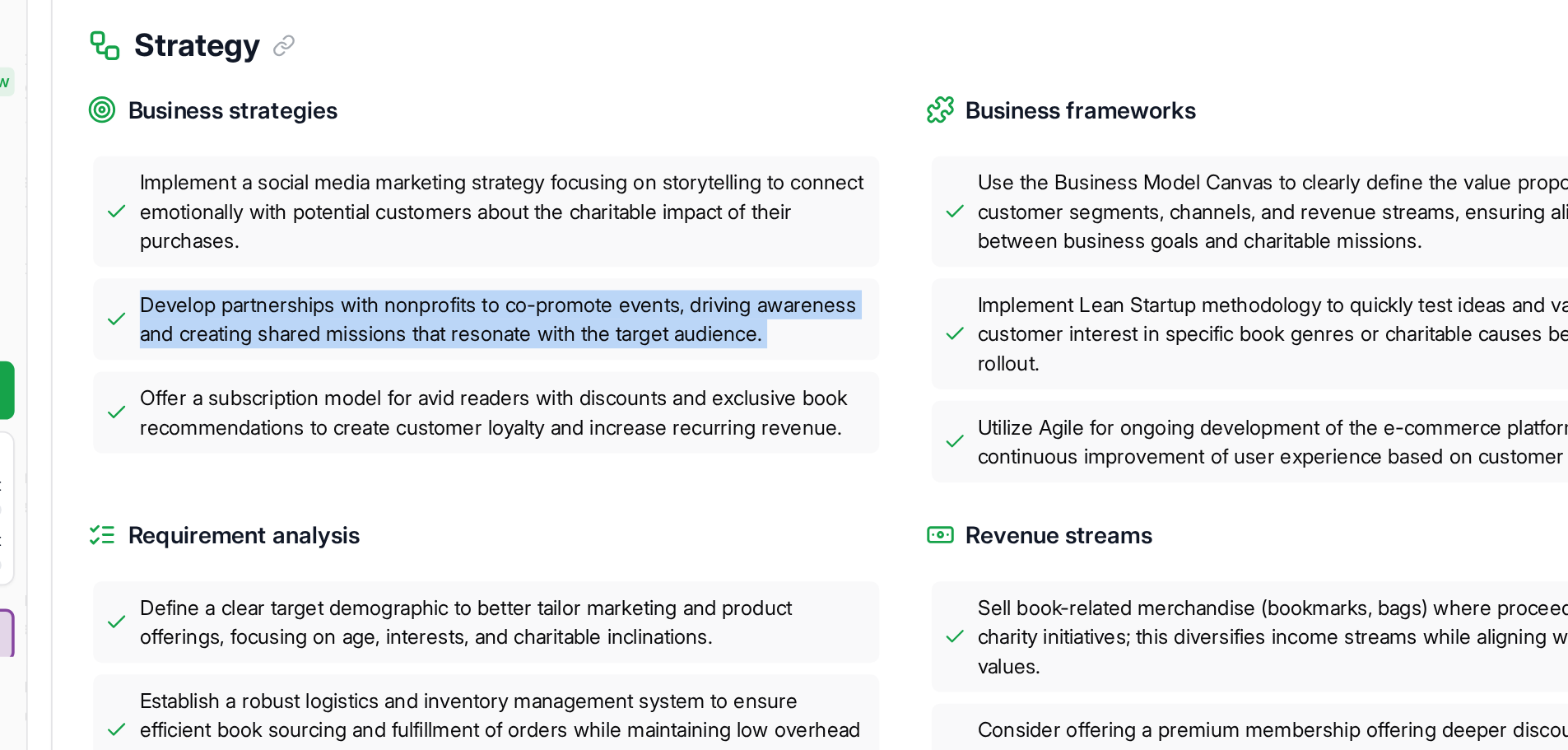
click at [362, 523] on span "Develop partnerships with nonprofits to co-promote events, driving awareness an…" at bounding box center [479, 506] width 411 height 33
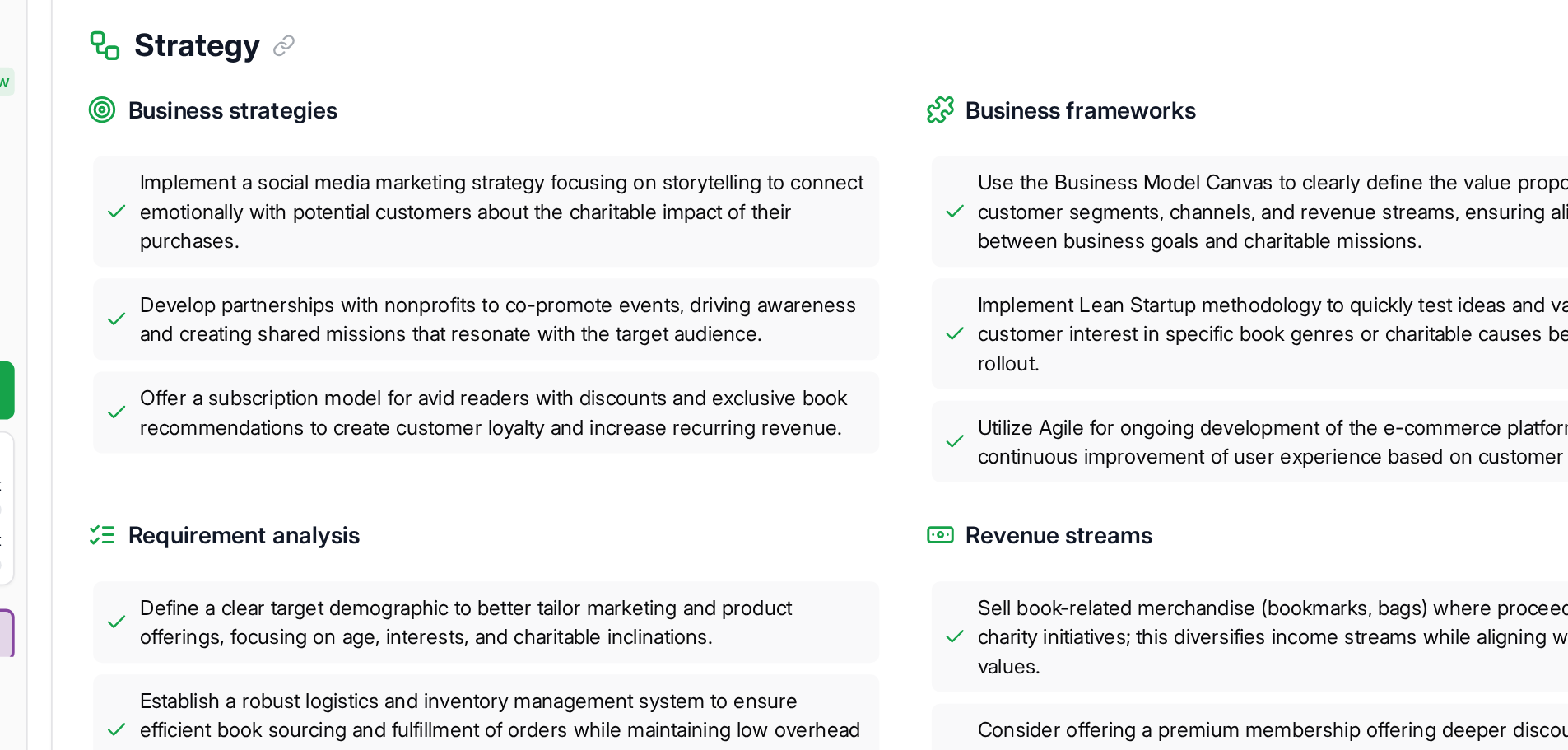
click at [380, 476] on div "Implement a social media marketing strategy focusing on storytelling to connect…" at bounding box center [469, 445] width 444 height 62
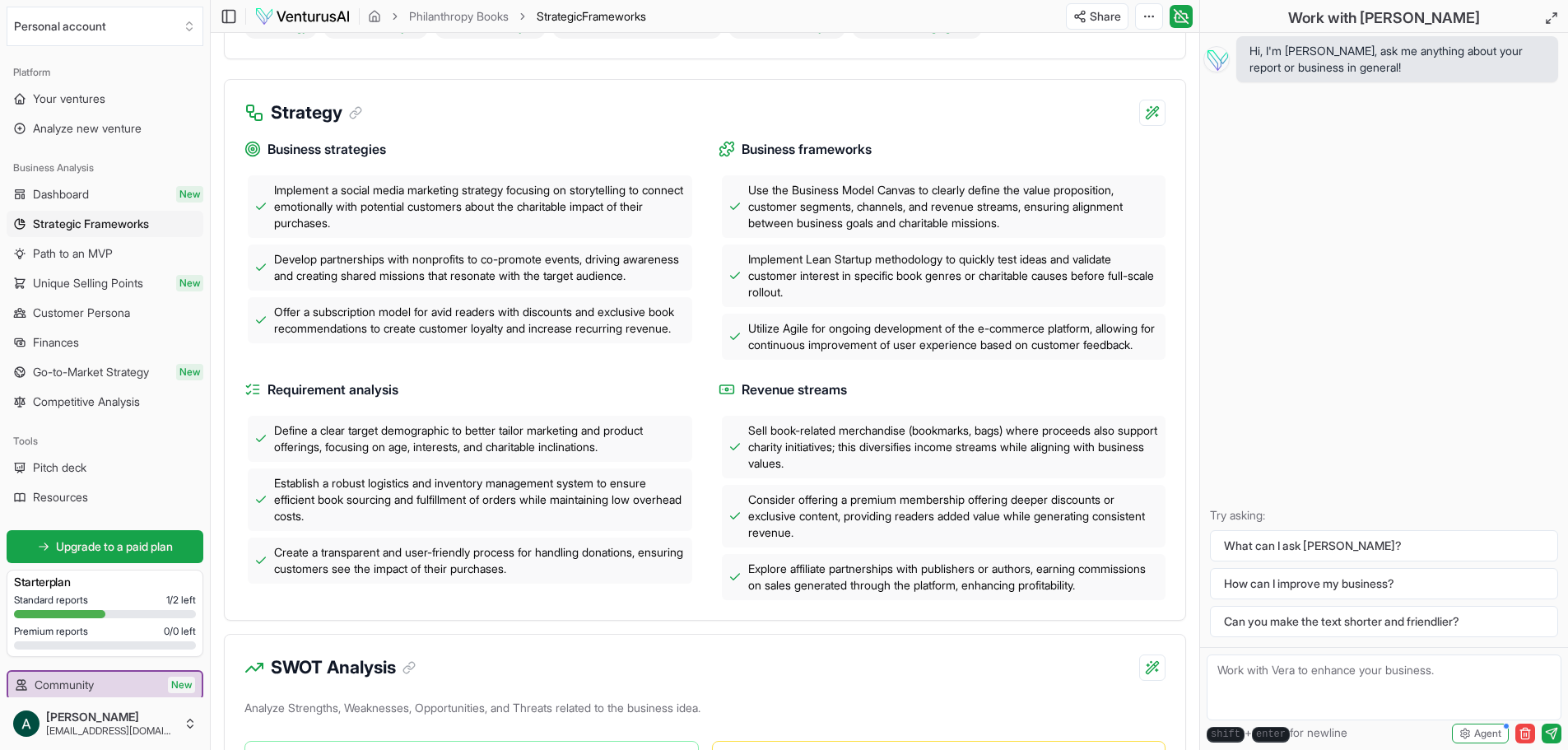
scroll to position [406, 0]
click at [97, 244] on link "Path to an MVP" at bounding box center [105, 253] width 197 height 26
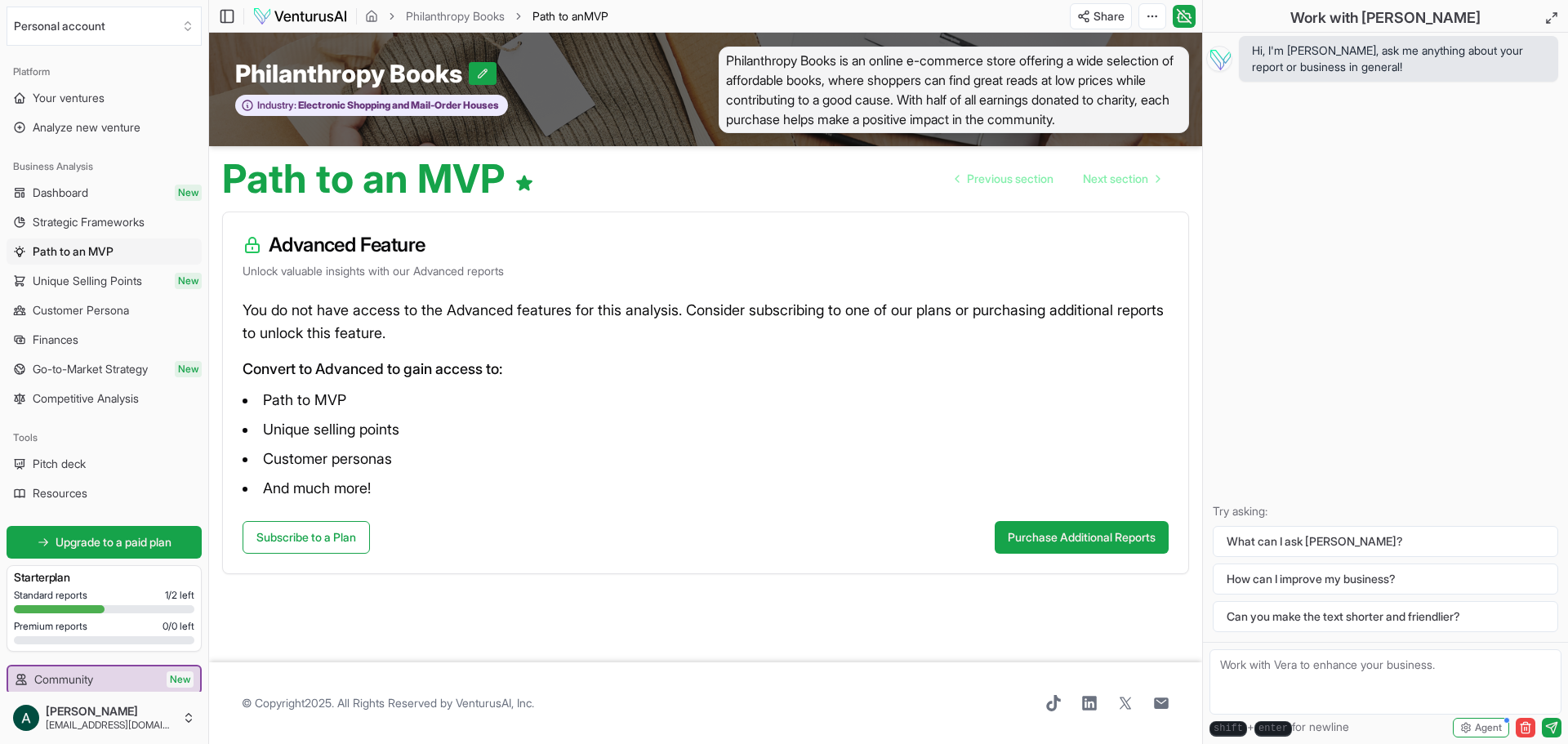
click at [104, 282] on span "Unique Selling Points" at bounding box center [87, 280] width 109 height 16
click at [112, 303] on span "Customer Persona" at bounding box center [81, 310] width 97 height 16
click at [118, 329] on link "Finances" at bounding box center [104, 339] width 195 height 26
click at [126, 372] on span "Go-to-Market Strategy" at bounding box center [90, 368] width 115 height 16
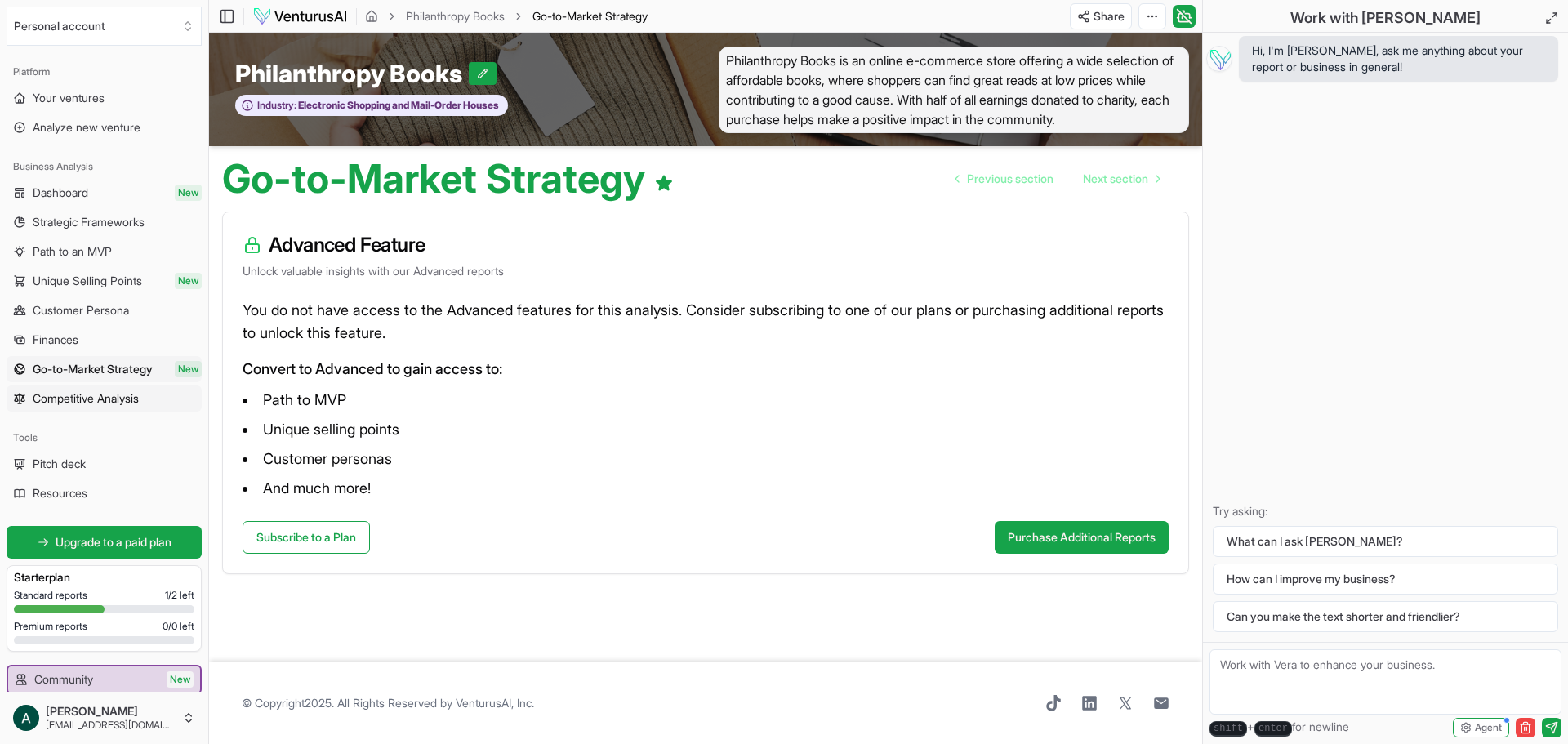
click at [131, 408] on link "Competitive Analysis" at bounding box center [104, 398] width 195 height 26
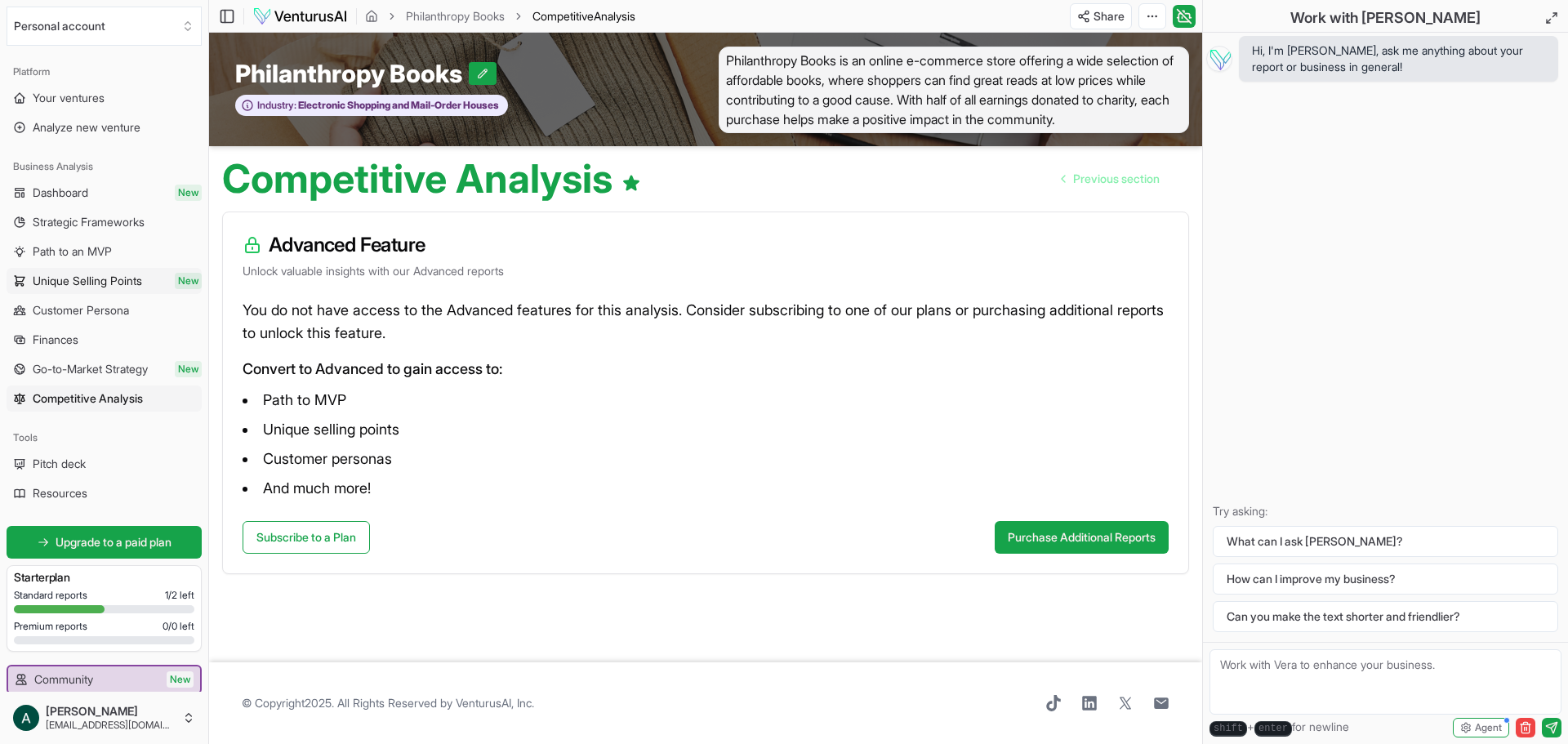
click at [102, 270] on link "Unique Selling Points New" at bounding box center [104, 280] width 195 height 26
click at [117, 249] on link "Path to an MVP" at bounding box center [104, 251] width 195 height 26
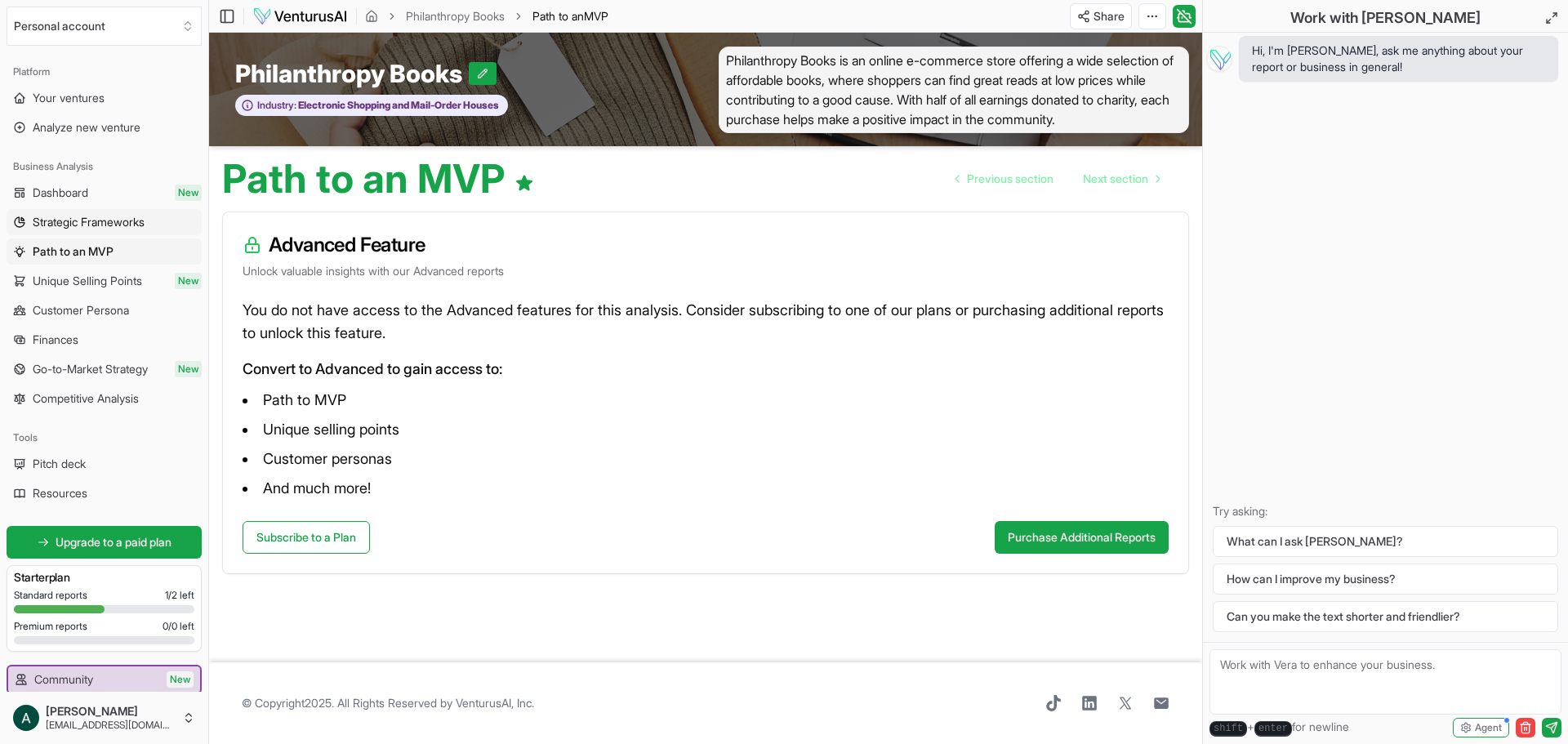
click at [129, 224] on span "Strategic Frameworks" at bounding box center [89, 221] width 112 height 16
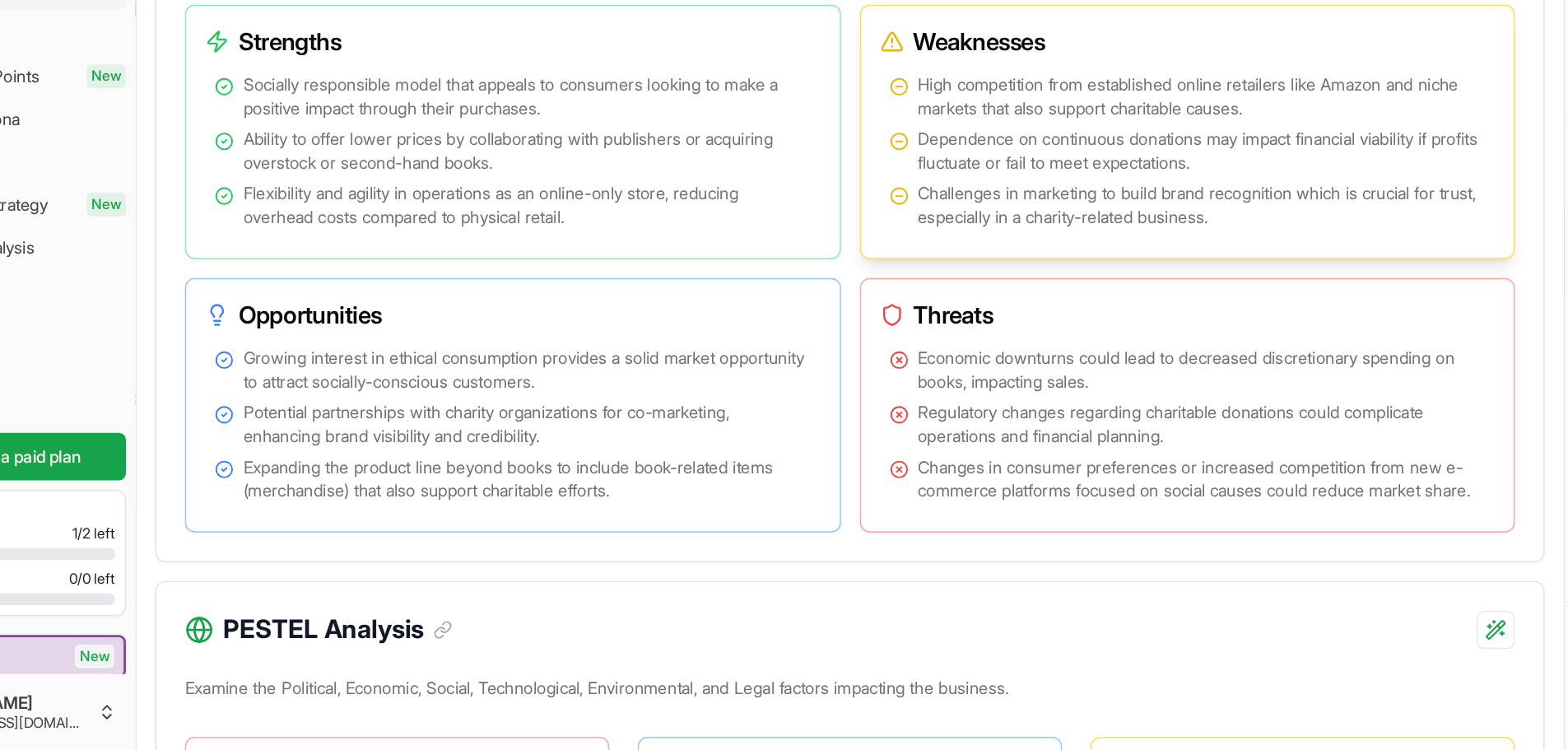
scroll to position [911, 0]
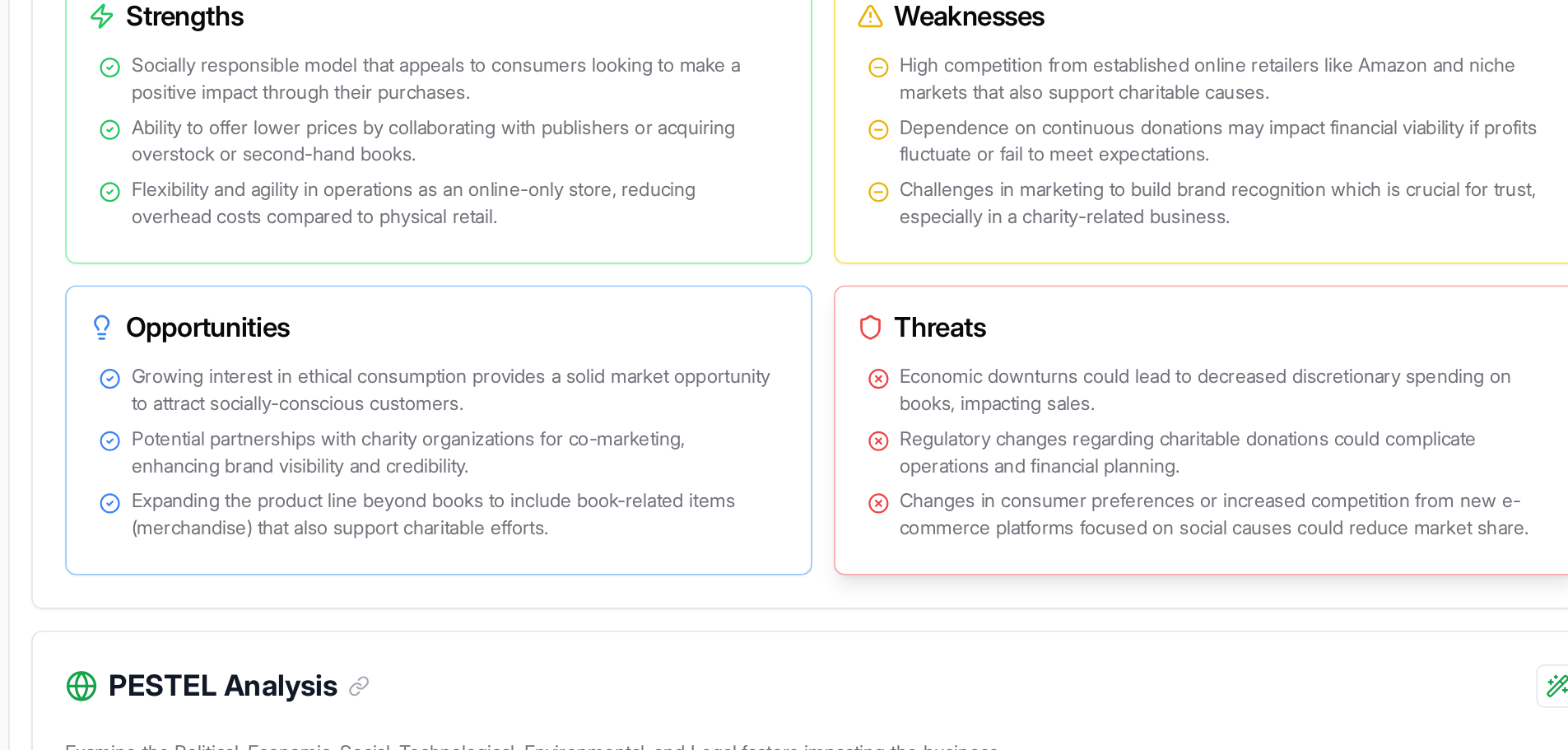
click at [871, 504] on span "Economic downturns could lead to decreased discretionary spending on books, imp…" at bounding box center [949, 487] width 393 height 33
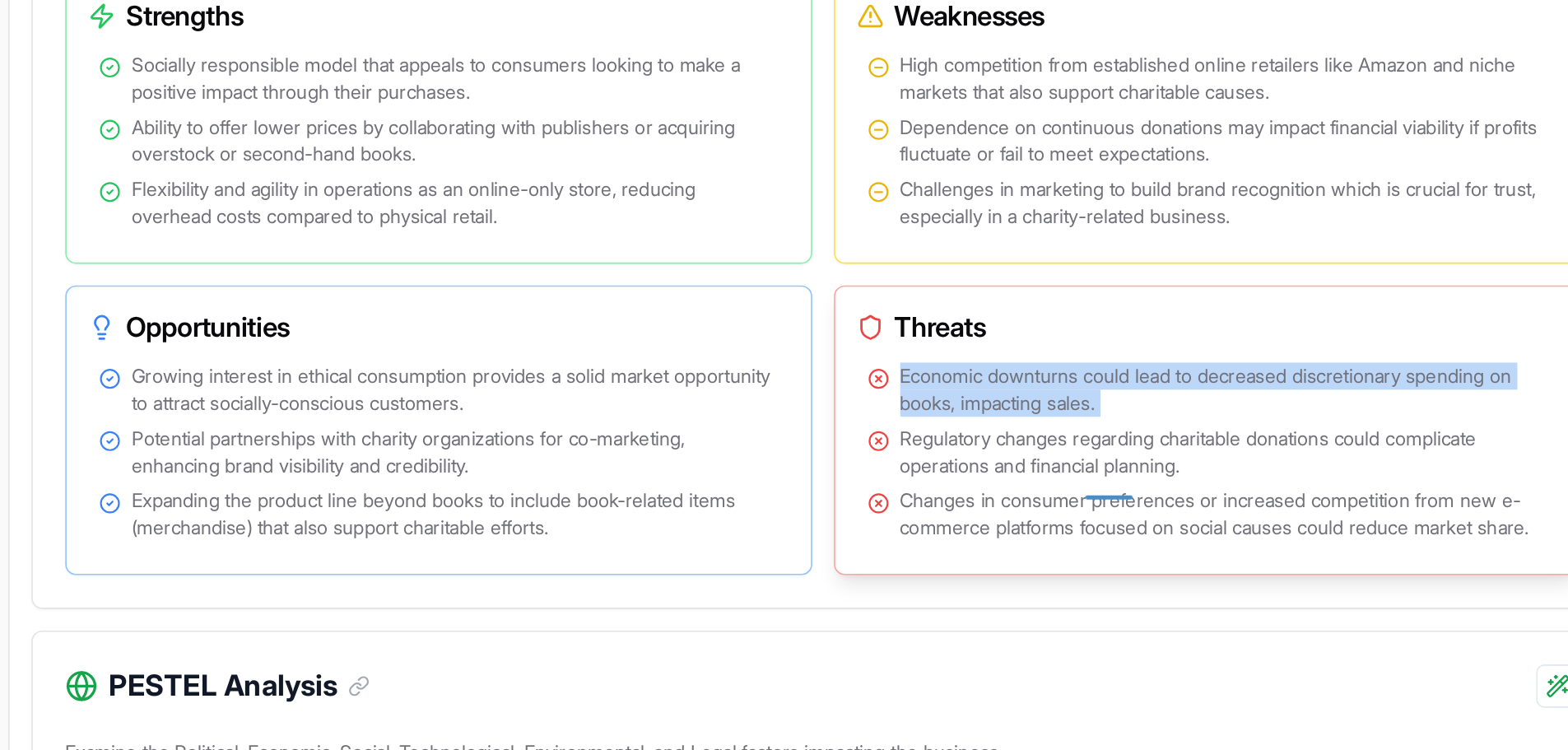
click at [871, 504] on span "Economic downturns could lead to decreased discretionary spending on books, imp…" at bounding box center [949, 487] width 393 height 33
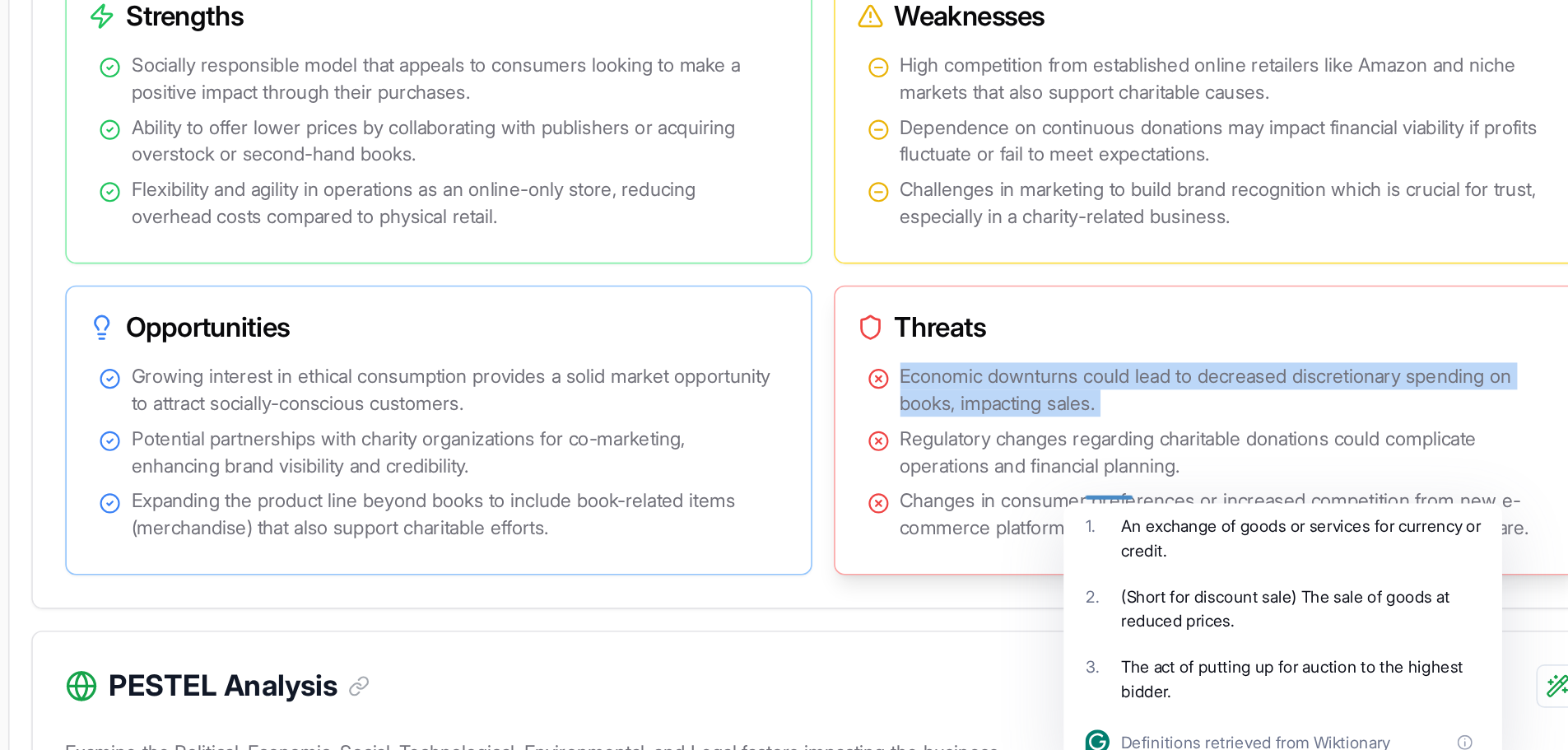
click at [871, 504] on span "Economic downturns could lead to decreased discretionary spending on books, imp…" at bounding box center [949, 487] width 393 height 33
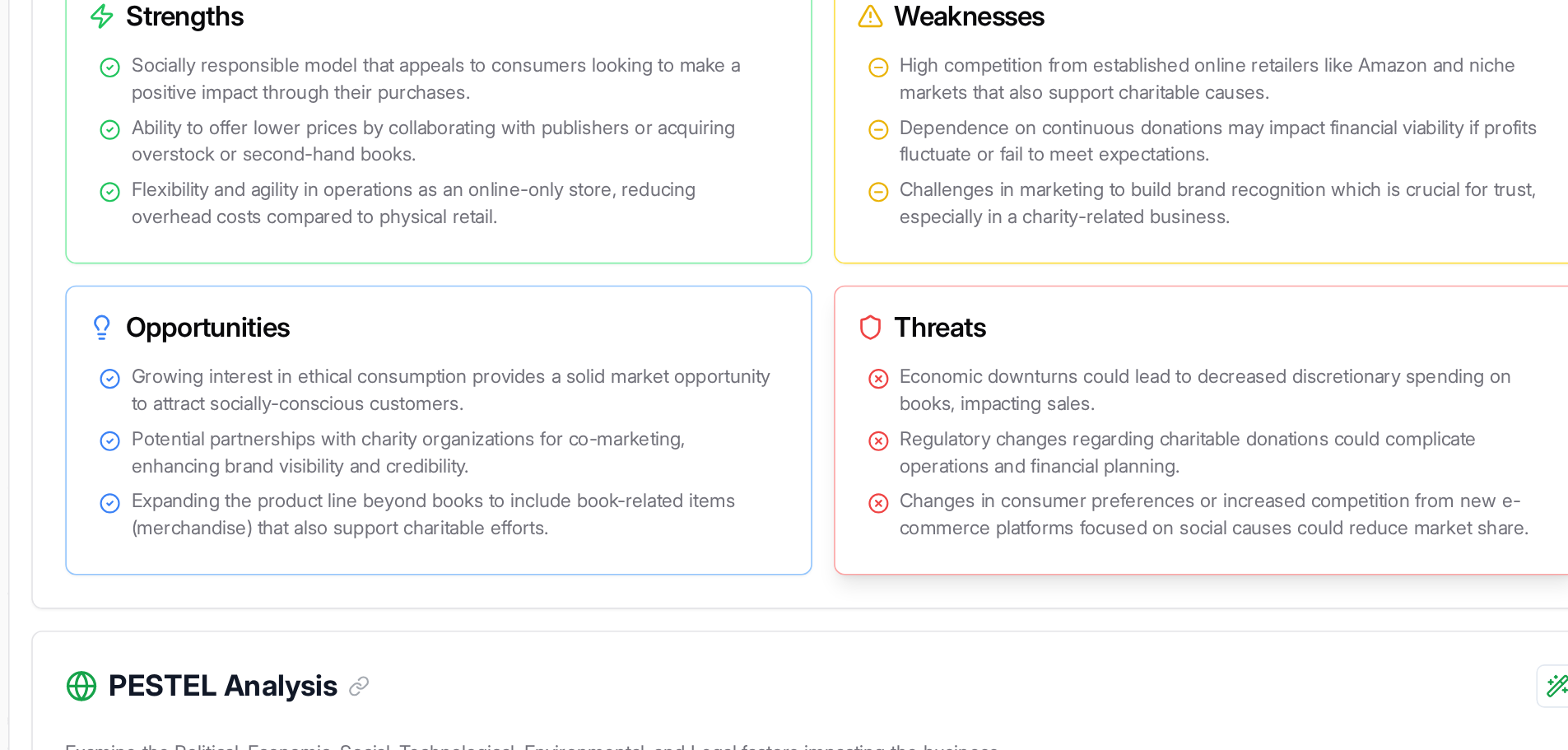
click at [858, 542] on span "Regulatory changes regarding charitable donations could complicate operations a…" at bounding box center [949, 525] width 393 height 33
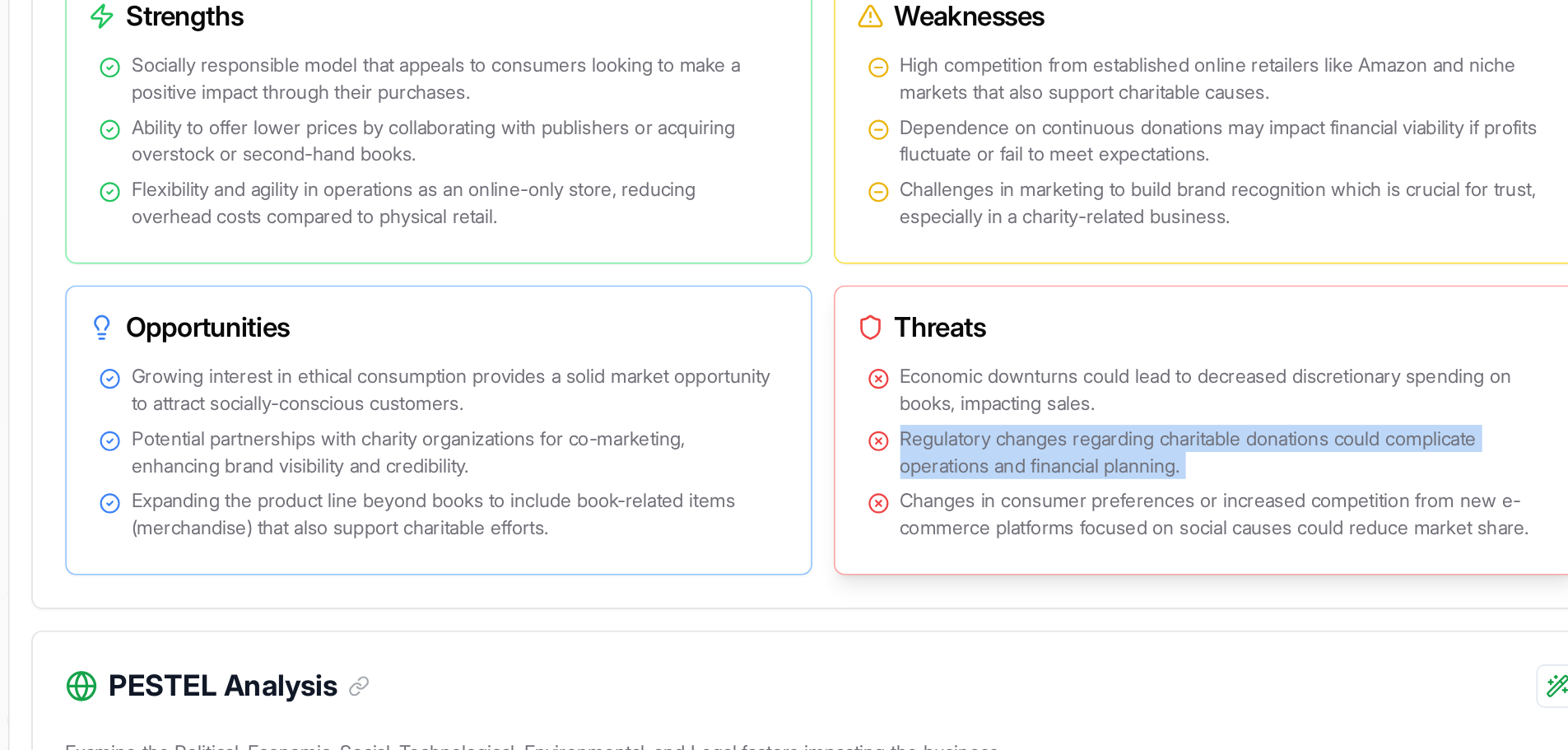
click at [858, 542] on span "Regulatory changes regarding charitable donations could complicate operations a…" at bounding box center [949, 525] width 393 height 33
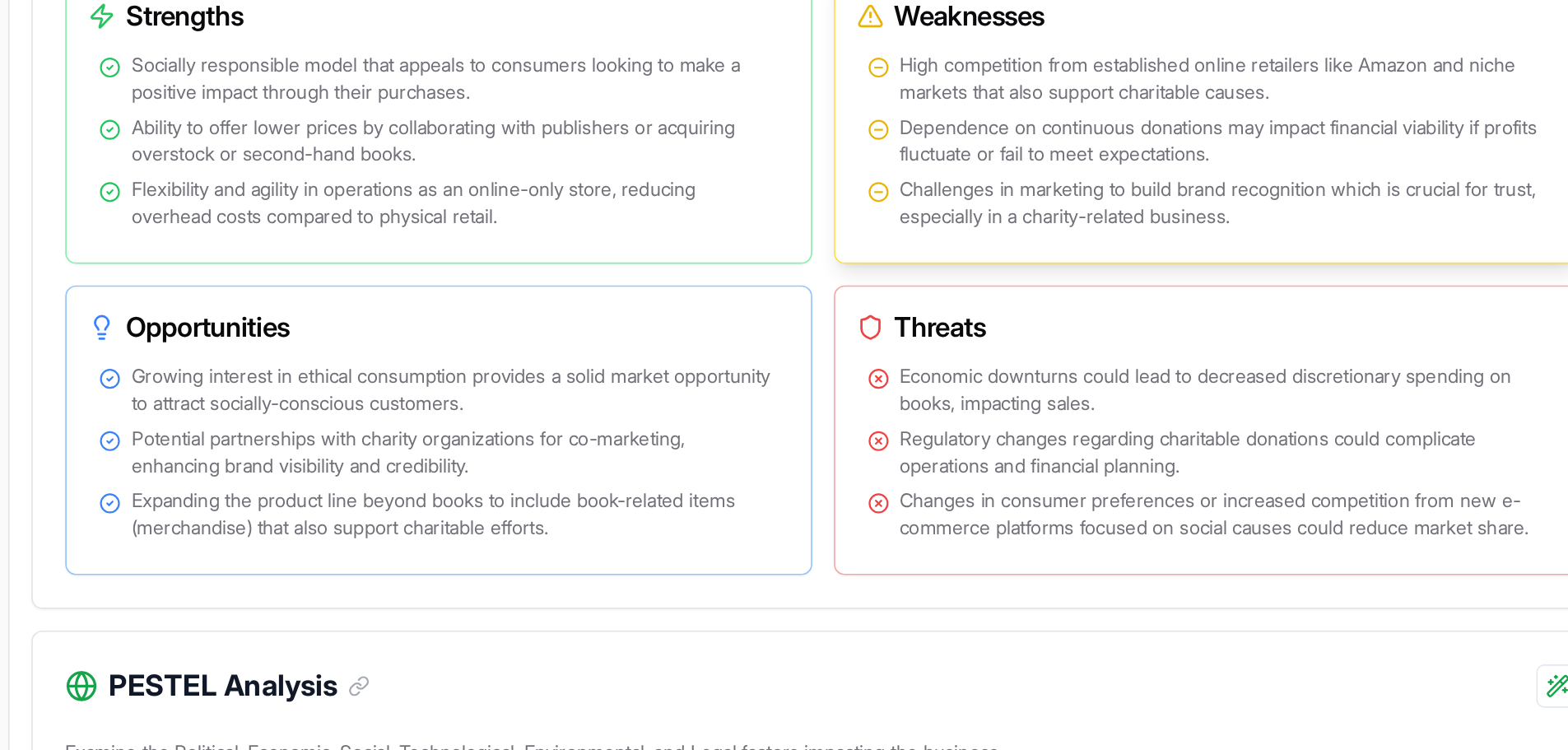
click at [815, 315] on span "High competition from established online retailers like Amazon and niche market…" at bounding box center [949, 298] width 393 height 33
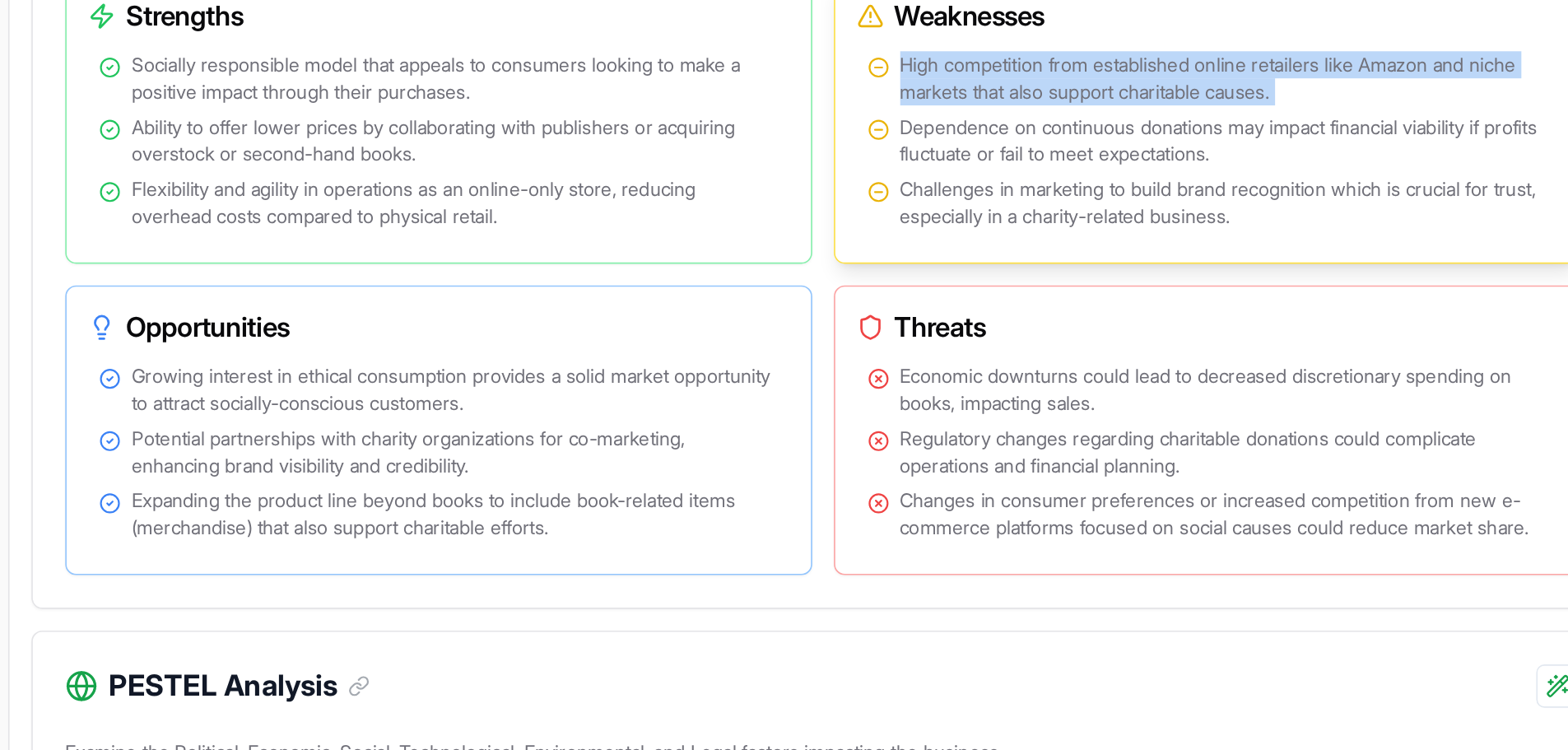
click at [815, 315] on span "High competition from established online retailers like Amazon and niche market…" at bounding box center [949, 298] width 393 height 33
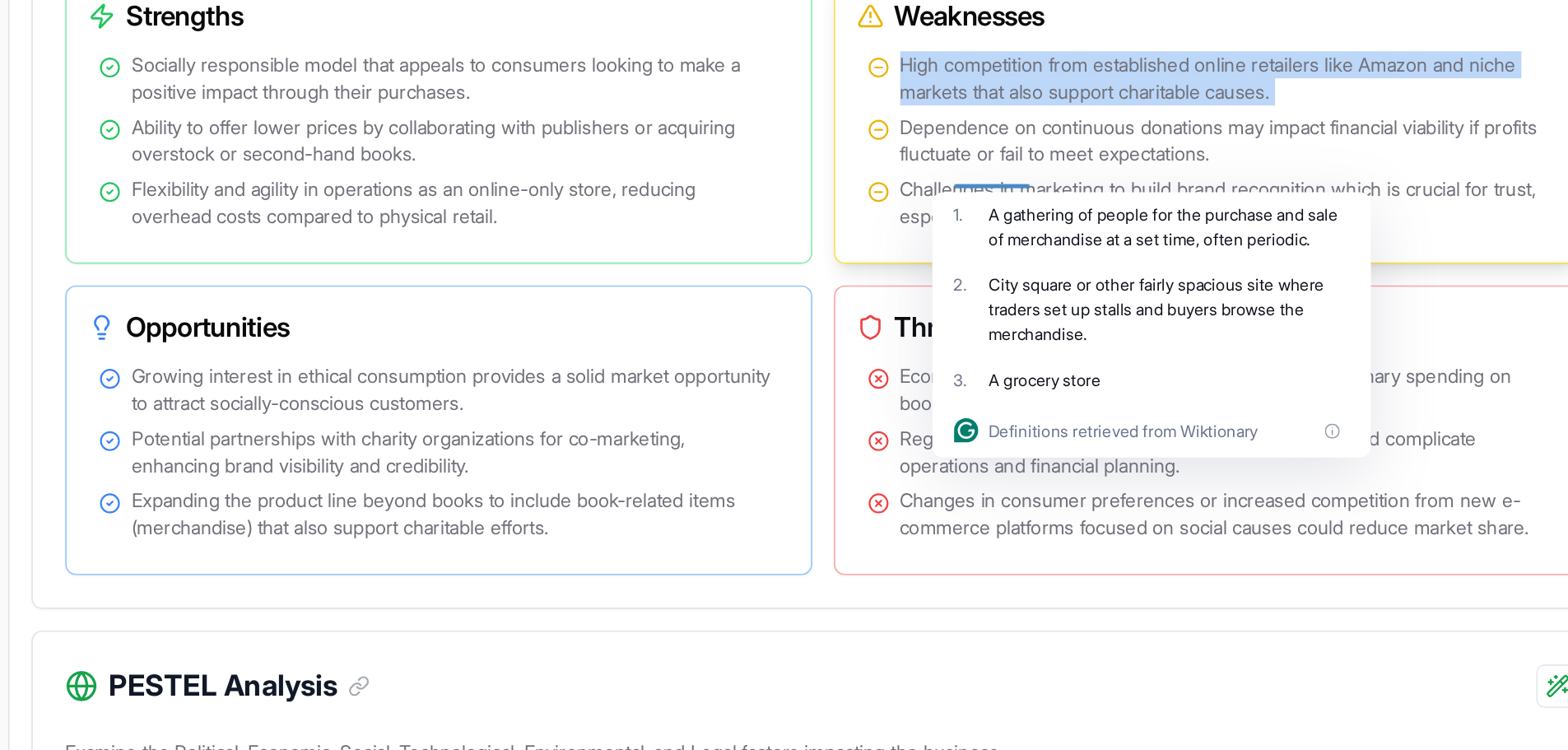
click at [810, 315] on span "High competition from established online retailers like Amazon and niche market…" at bounding box center [949, 298] width 393 height 33
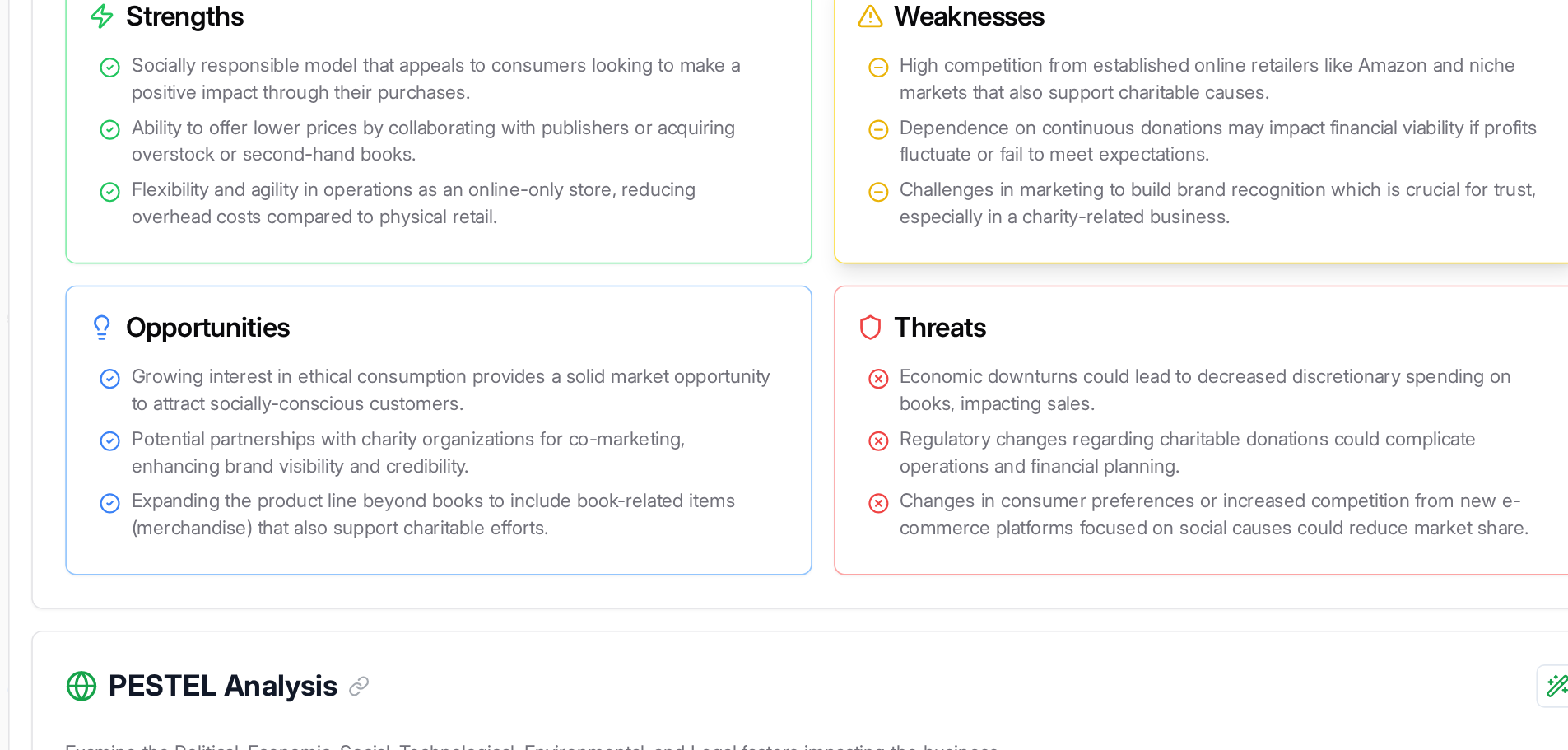
click at [807, 353] on span "Dependence on continuous donations may impact financial viability if profits fl…" at bounding box center [949, 336] width 393 height 33
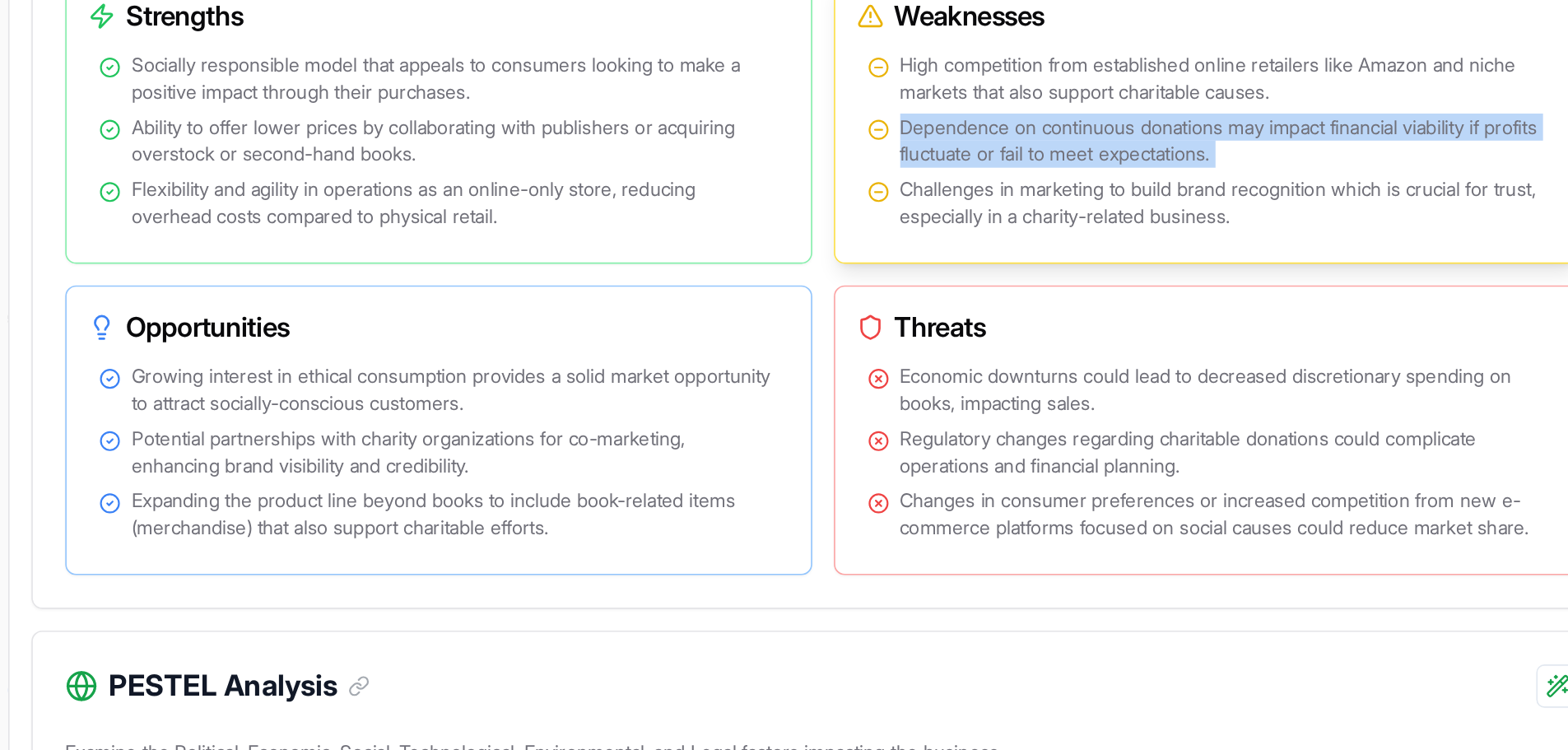
click at [807, 353] on span "Dependence on continuous donations may impact financial viability if profits fl…" at bounding box center [949, 336] width 393 height 33
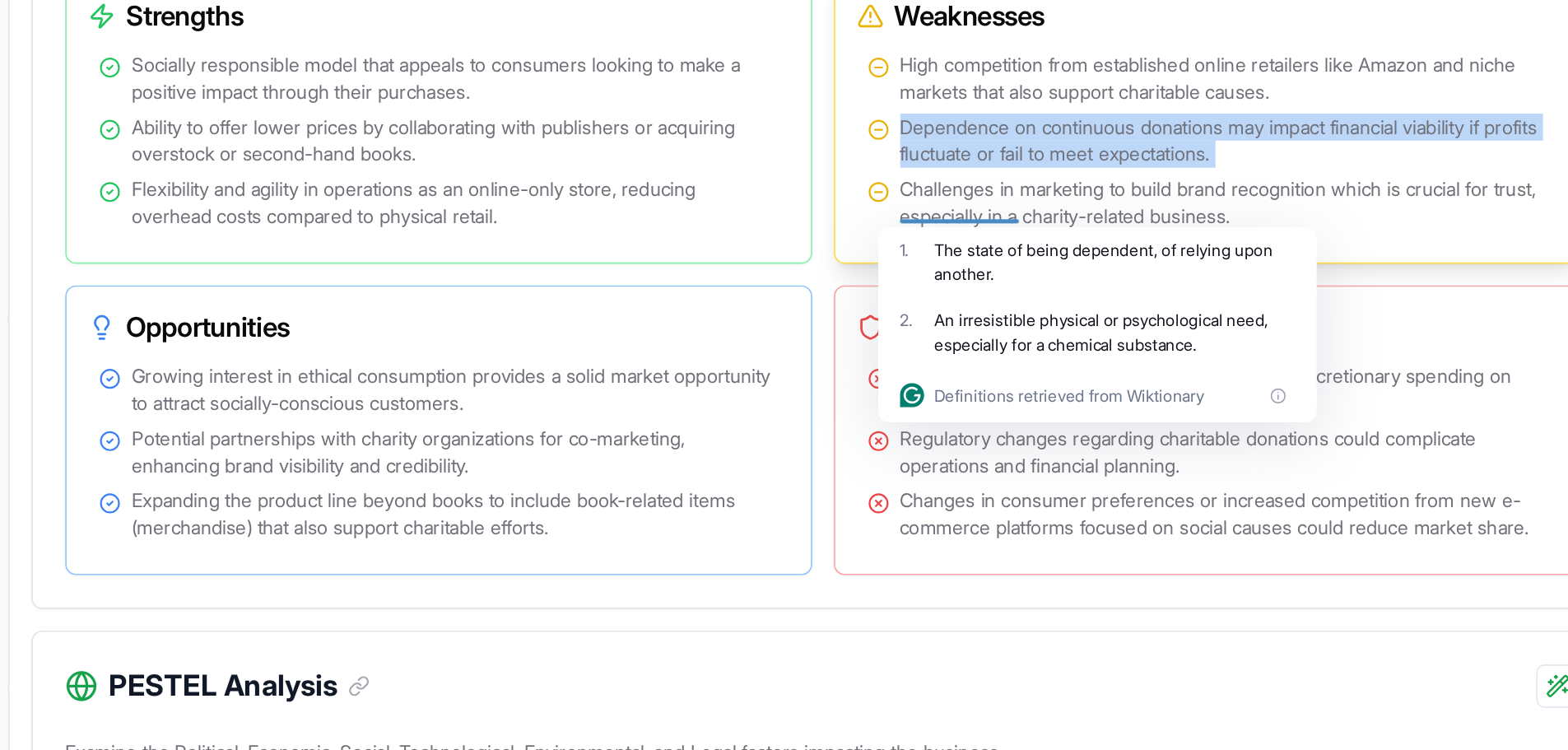
click at [807, 353] on span "Dependence on continuous donations may impact financial viability if profits fl…" at bounding box center [949, 336] width 393 height 33
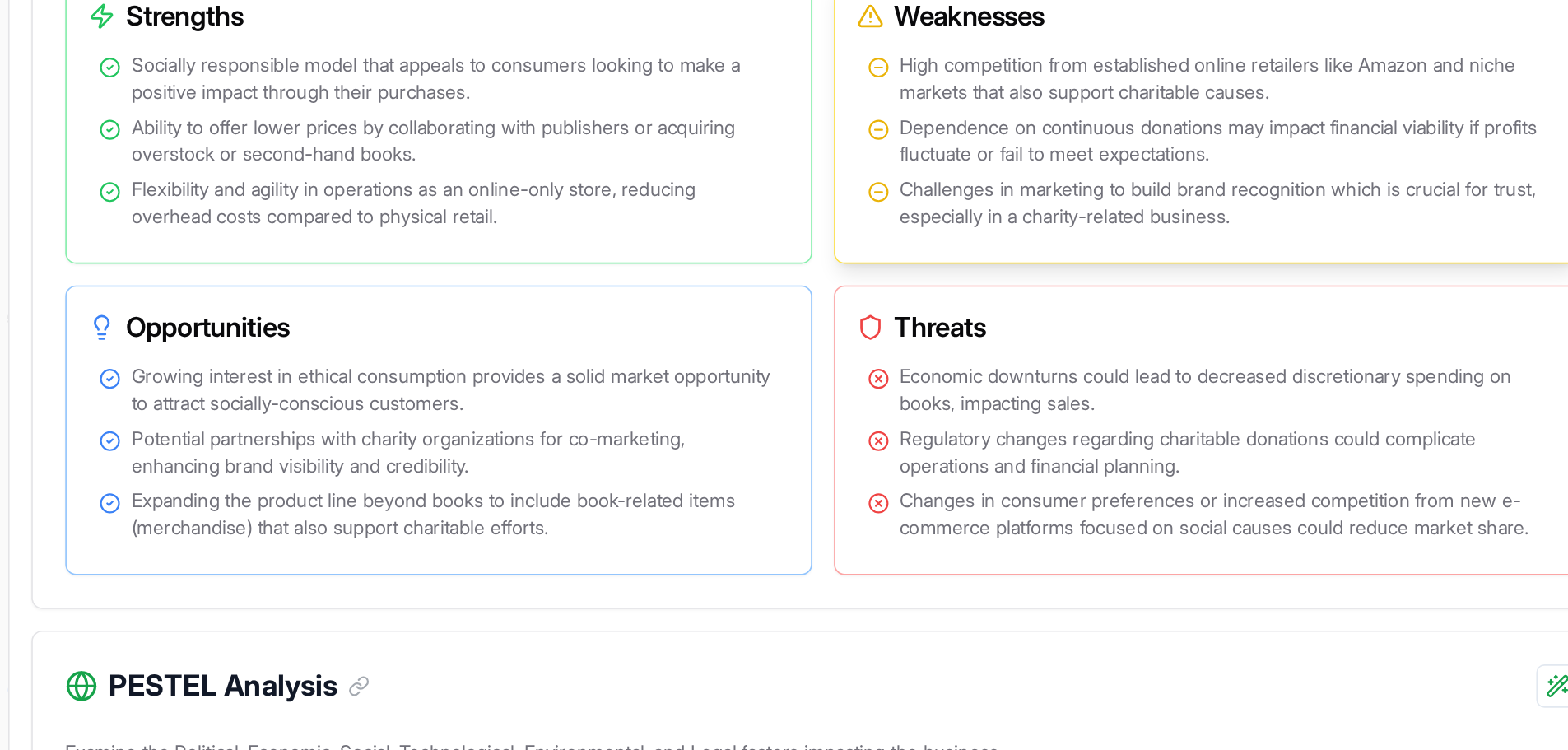
click at [807, 353] on span "Dependence on continuous donations may impact financial viability if profits fl…" at bounding box center [949, 336] width 393 height 33
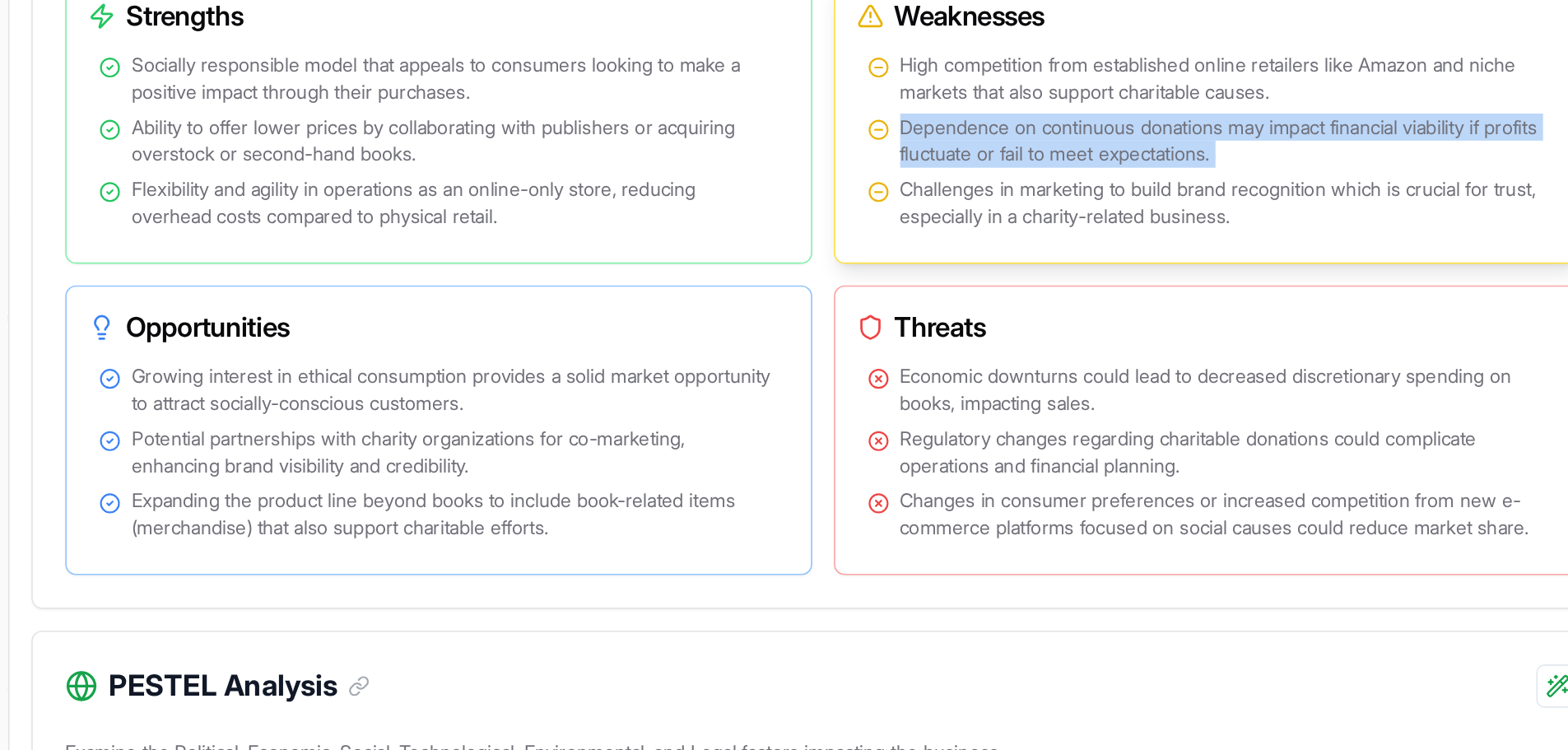
click at [807, 353] on span "Dependence on continuous donations may impact financial viability if profits fl…" at bounding box center [949, 336] width 393 height 33
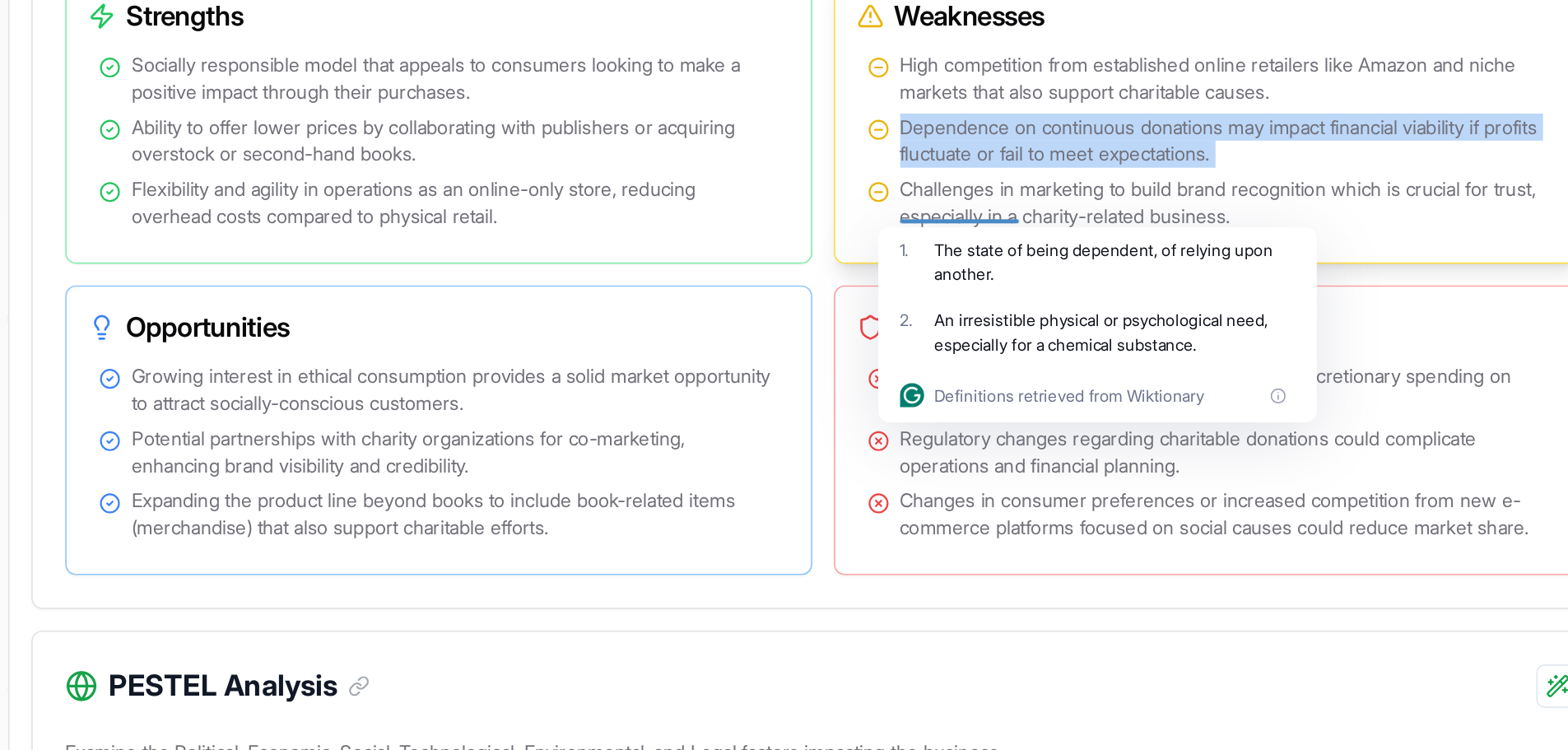
click at [807, 353] on span "Dependence on continuous donations may impact financial viability if profits fl…" at bounding box center [949, 336] width 393 height 33
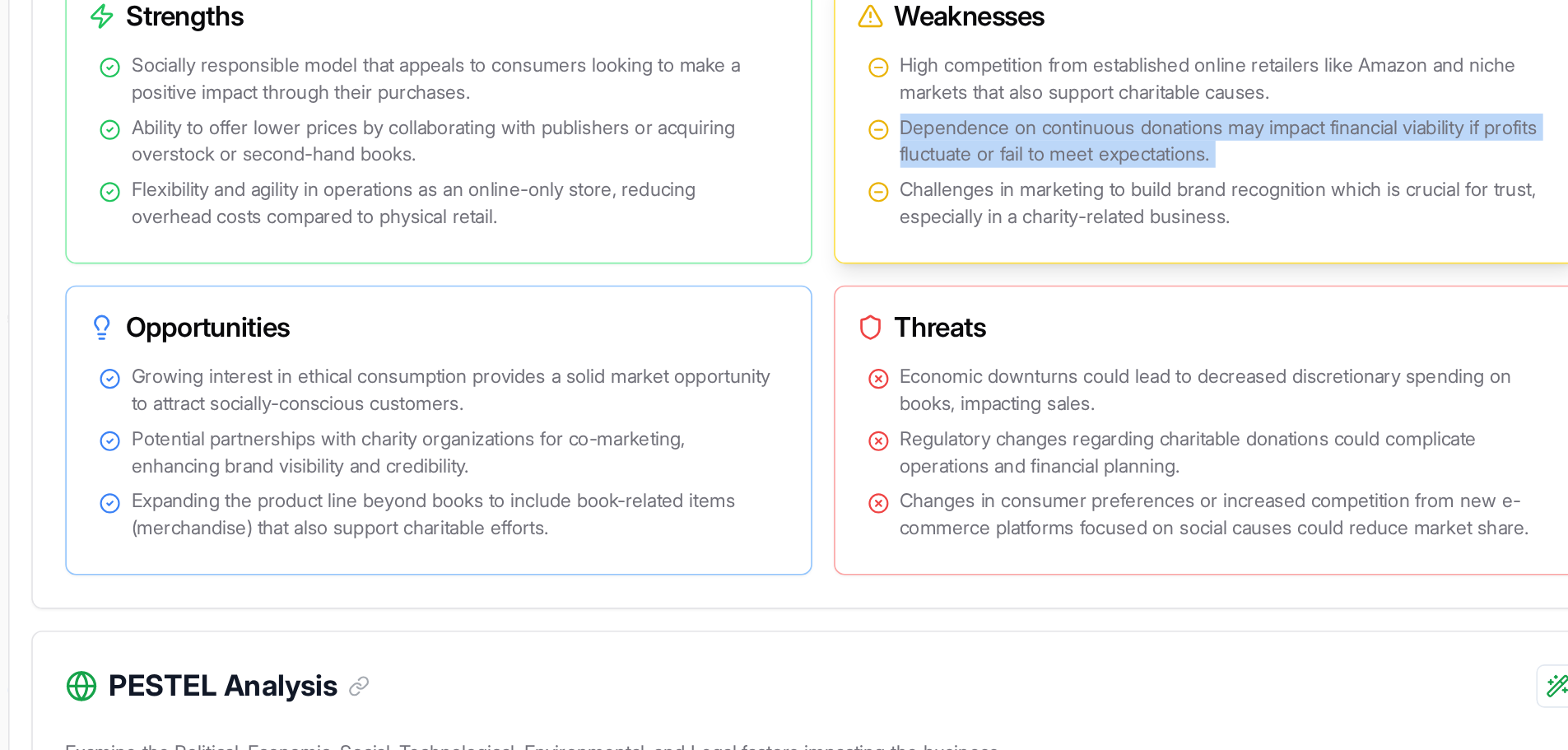
click at [807, 353] on span "Dependence on continuous donations may impact financial viability if profits fl…" at bounding box center [949, 336] width 393 height 33
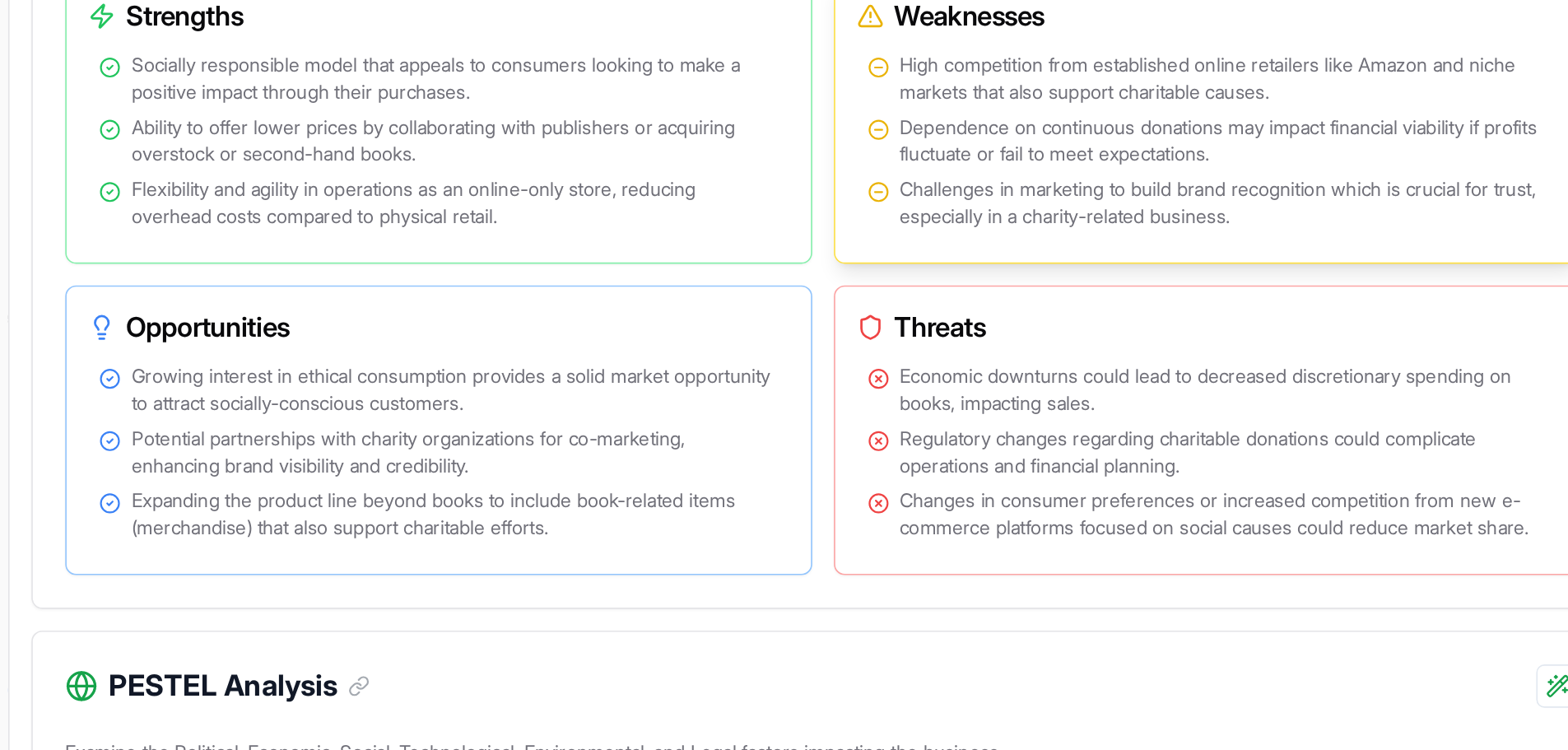
click at [807, 353] on span "Dependence on continuous donations may impact financial viability if profits fl…" at bounding box center [949, 336] width 393 height 33
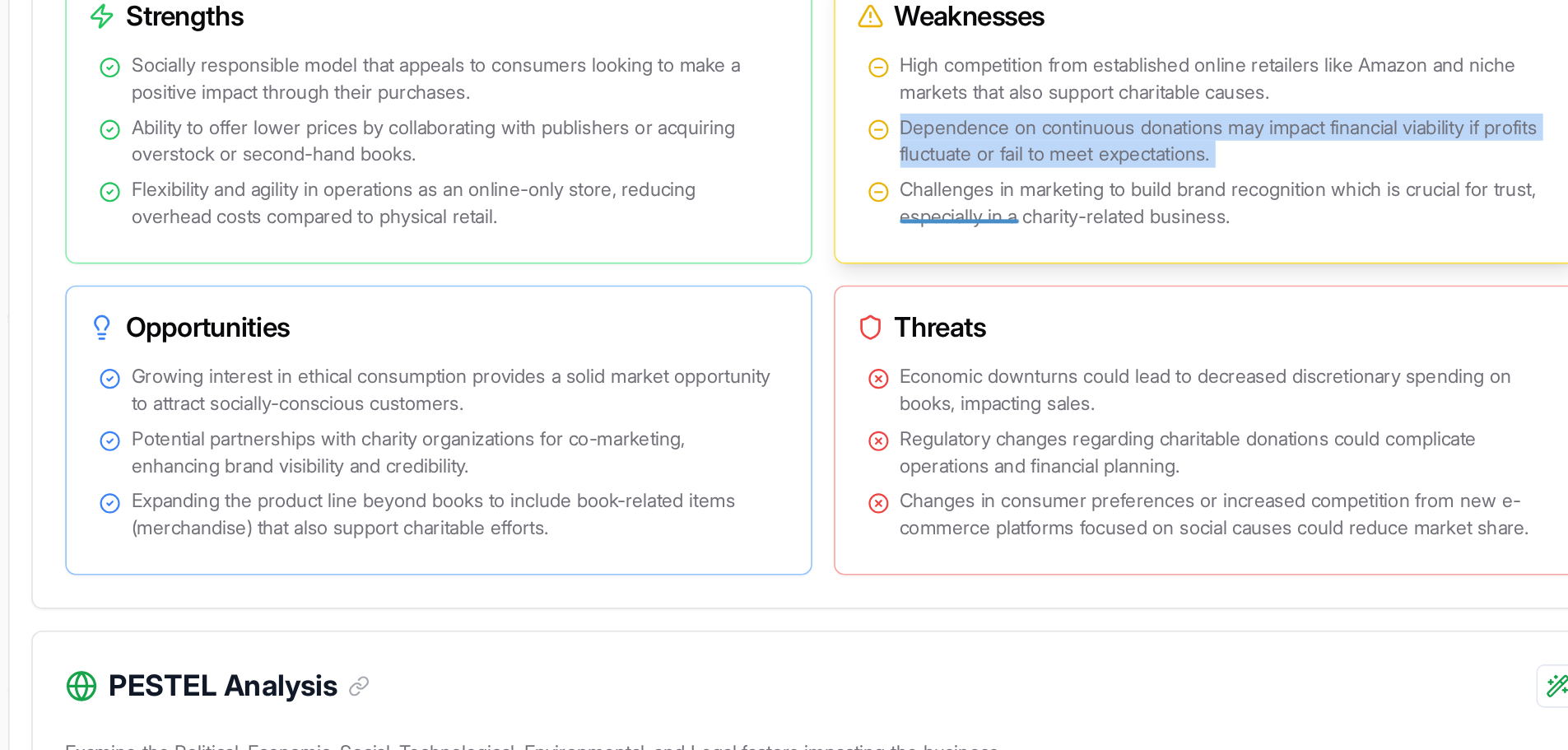
click at [807, 353] on span "Dependence on continuous donations may impact financial viability if profits fl…" at bounding box center [949, 336] width 393 height 33
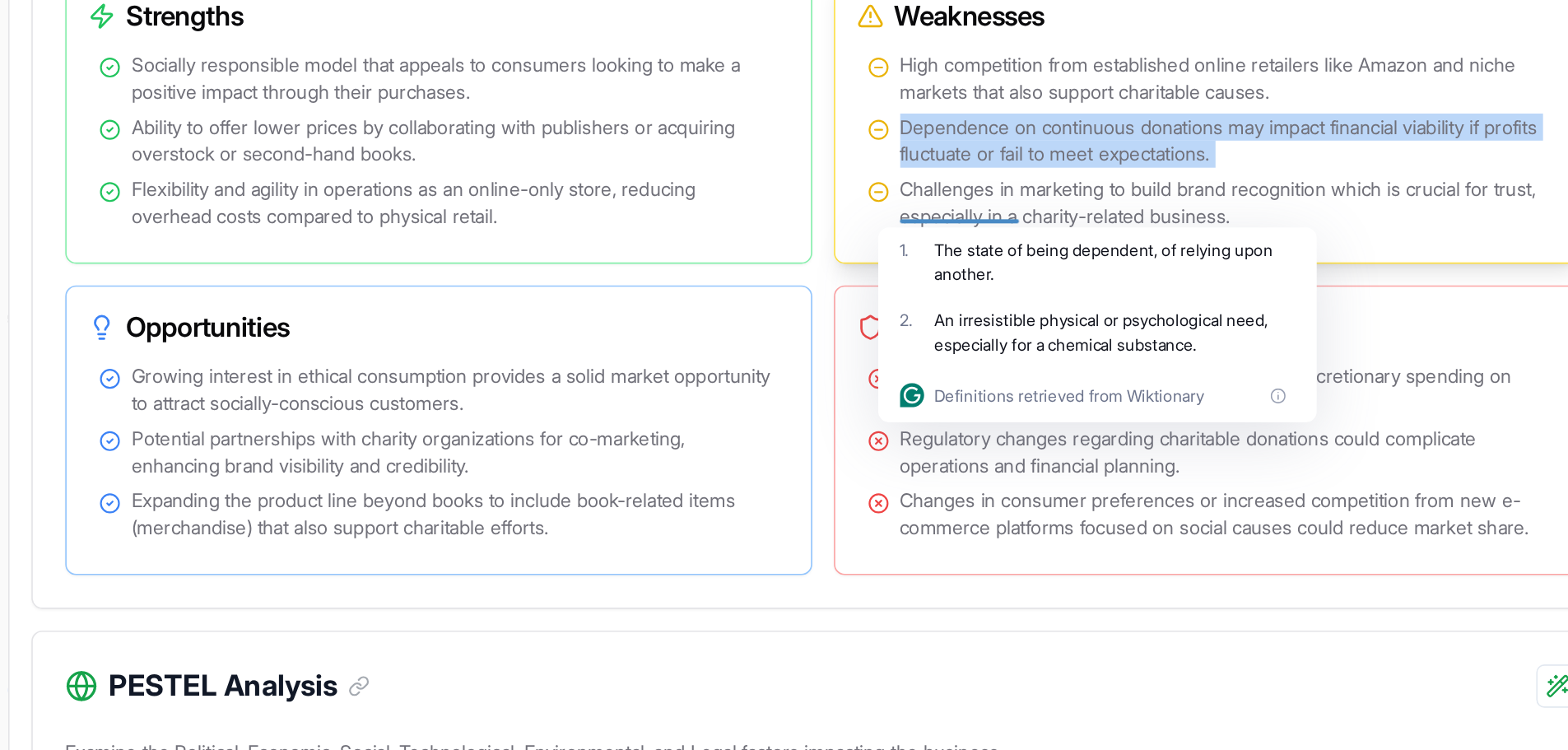
click at [807, 353] on span "Dependence on continuous donations may impact financial viability if profits fl…" at bounding box center [949, 336] width 393 height 33
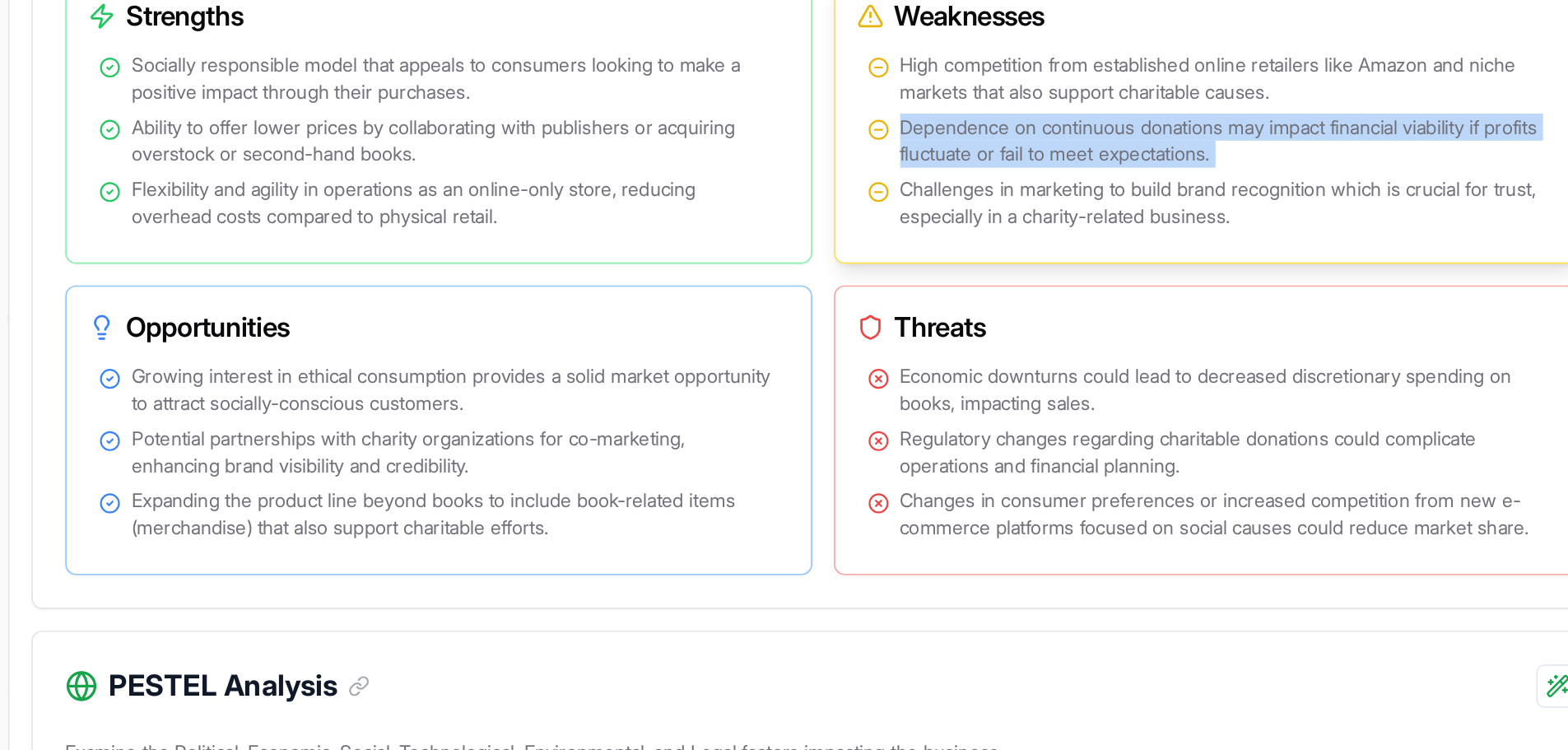
click at [807, 353] on span "Dependence on continuous donations may impact financial viability if profits fl…" at bounding box center [949, 336] width 393 height 33
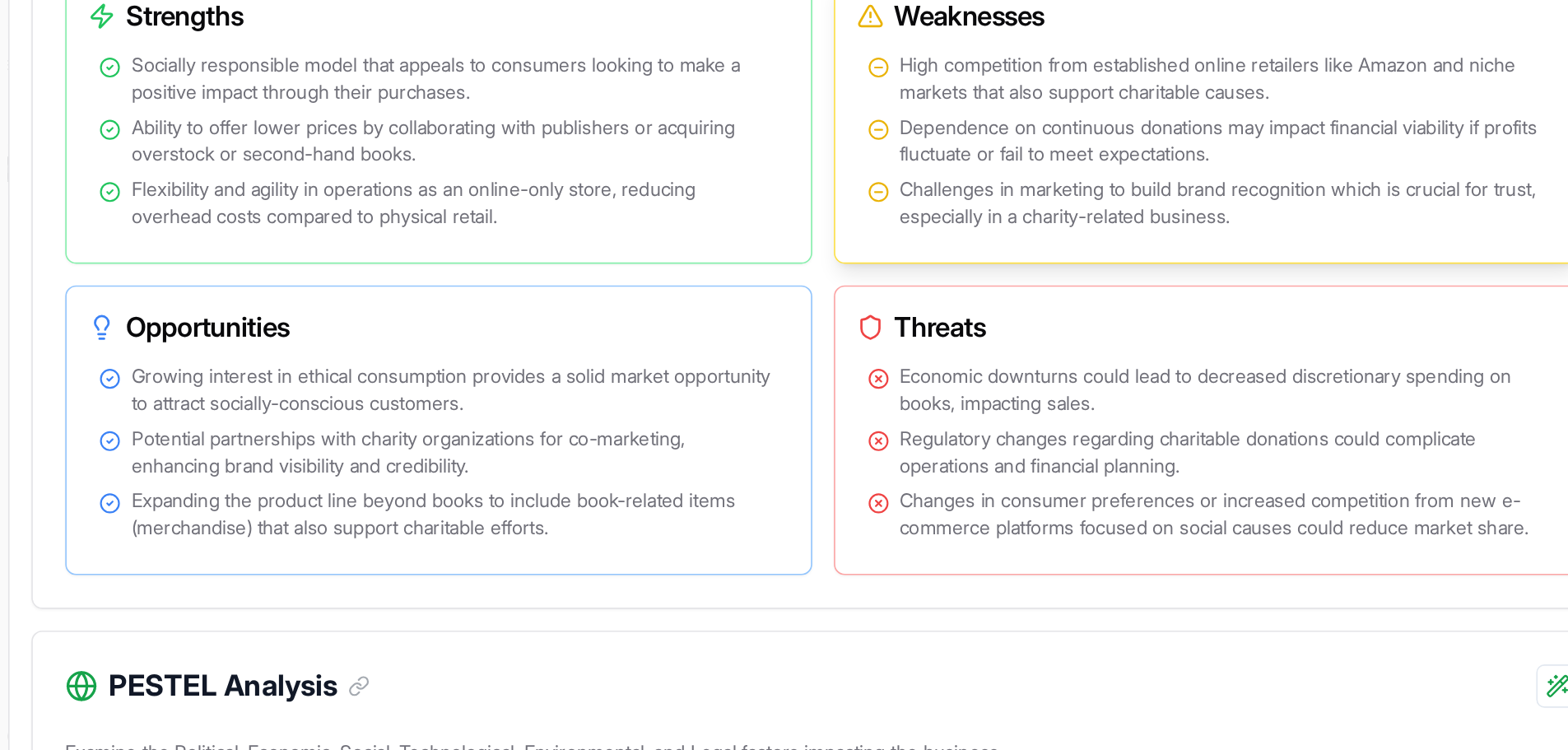
click at [804, 391] on ul "High competition from established online retailers like Amazon and niche market…" at bounding box center [939, 336] width 413 height 109
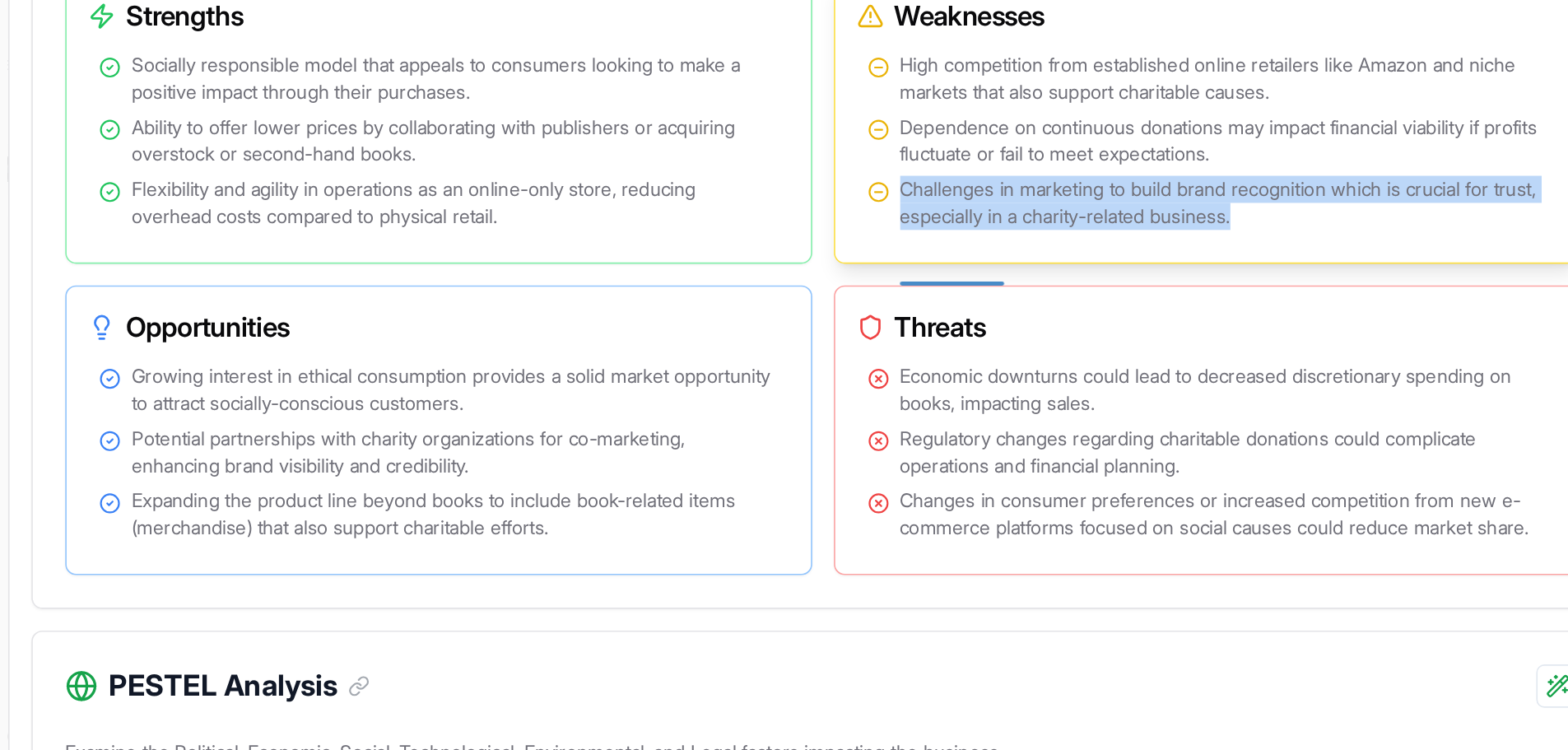
click at [804, 391] on ul "High competition from established online retailers like Amazon and niche market…" at bounding box center [939, 336] width 413 height 109
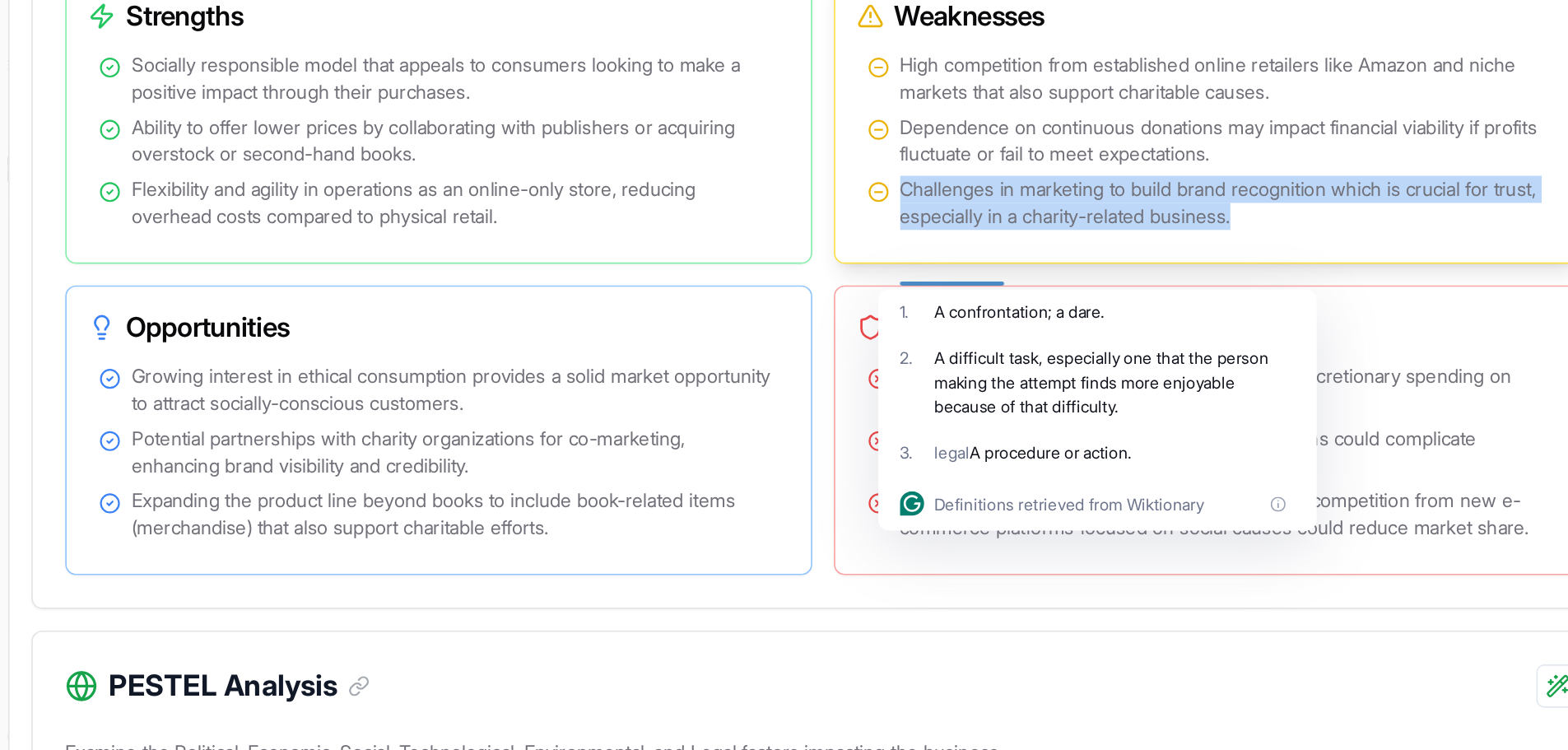
click at [804, 391] on ul "High competition from established online retailers like Amazon and niche market…" at bounding box center [939, 336] width 413 height 109
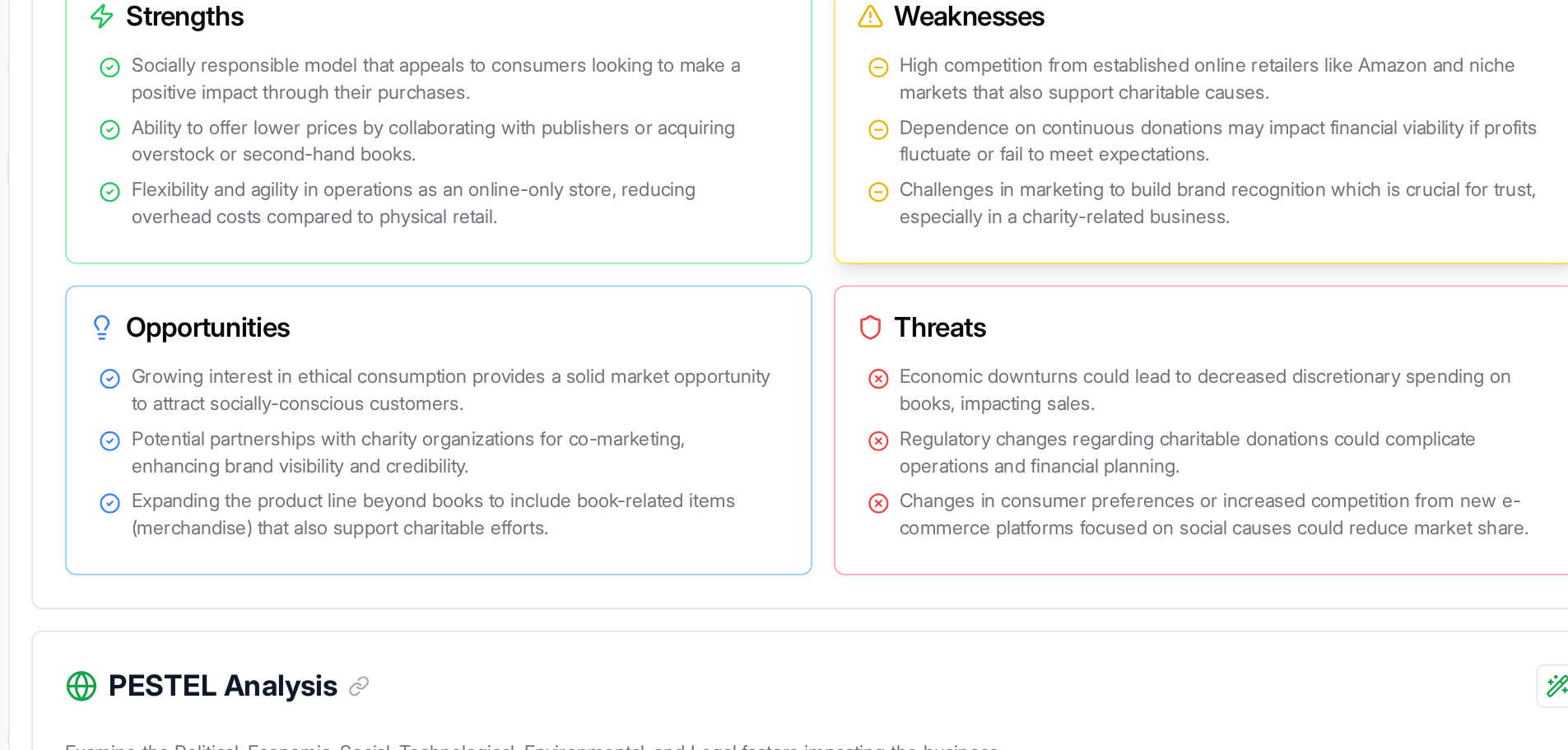
click at [764, 353] on span "Dependence on continuous donations may impact financial viability if profits fl…" at bounding box center [949, 336] width 393 height 33
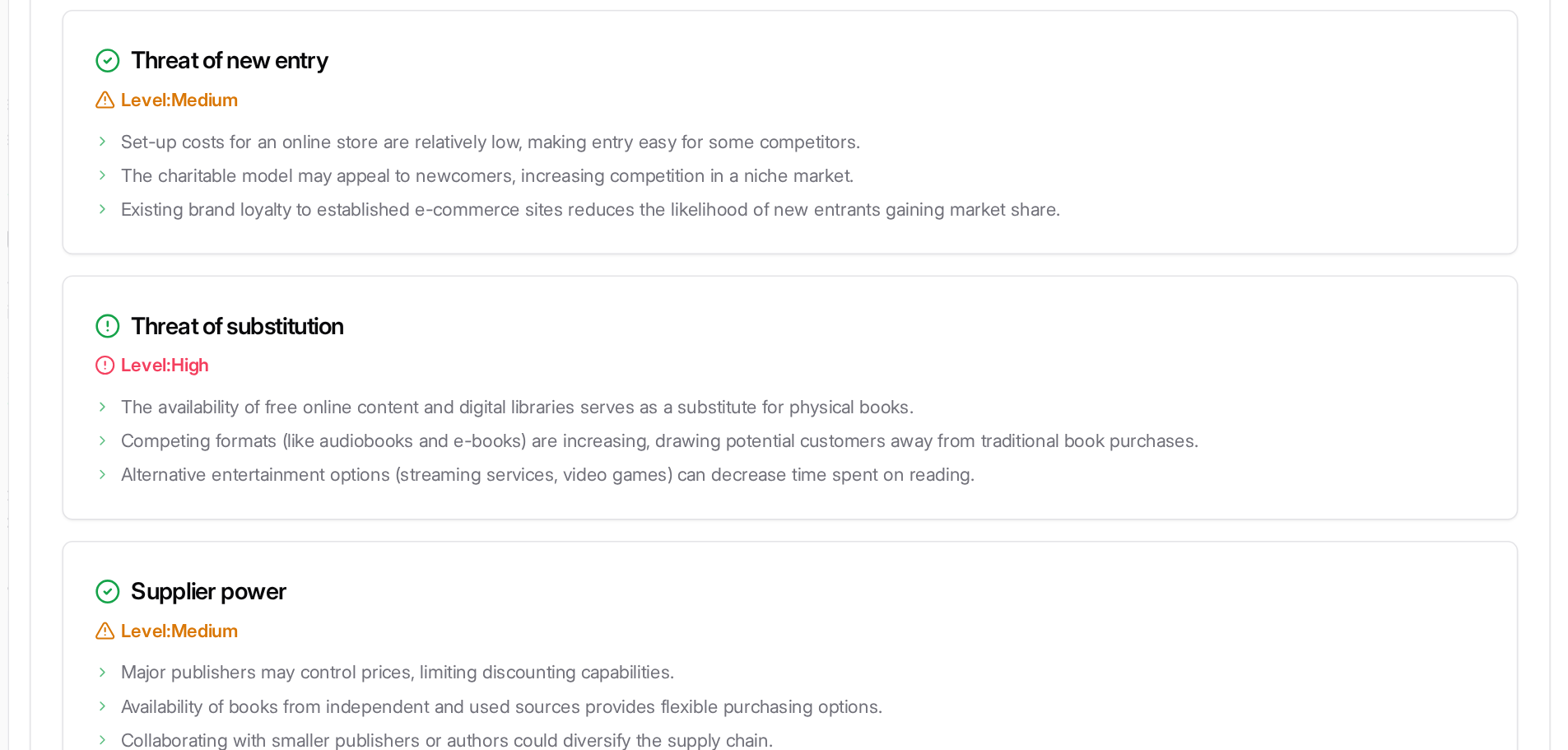
scroll to position [2012, 0]
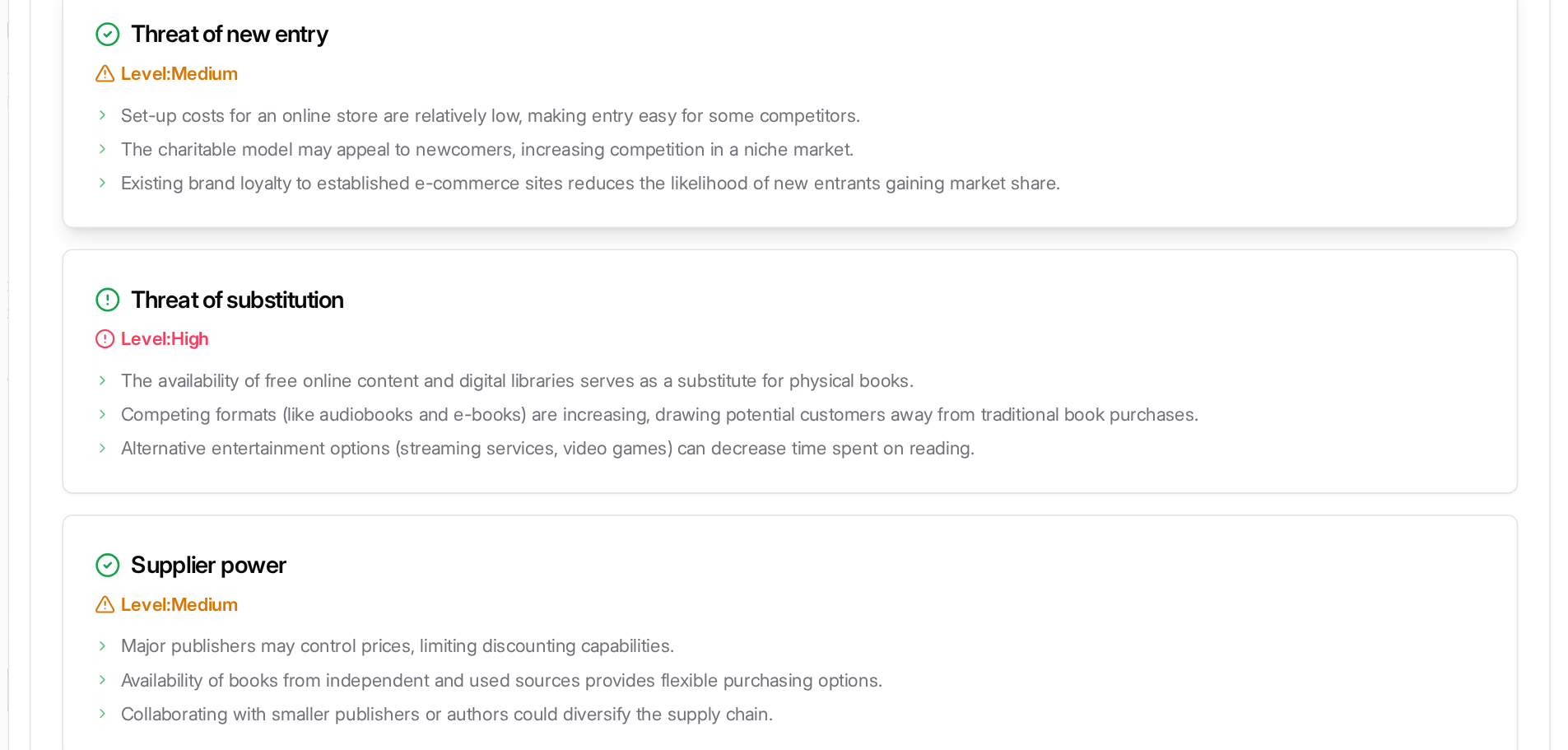
click at [401, 309] on h3 "Threat of new entry" at bounding box center [704, 297] width 879 height 23
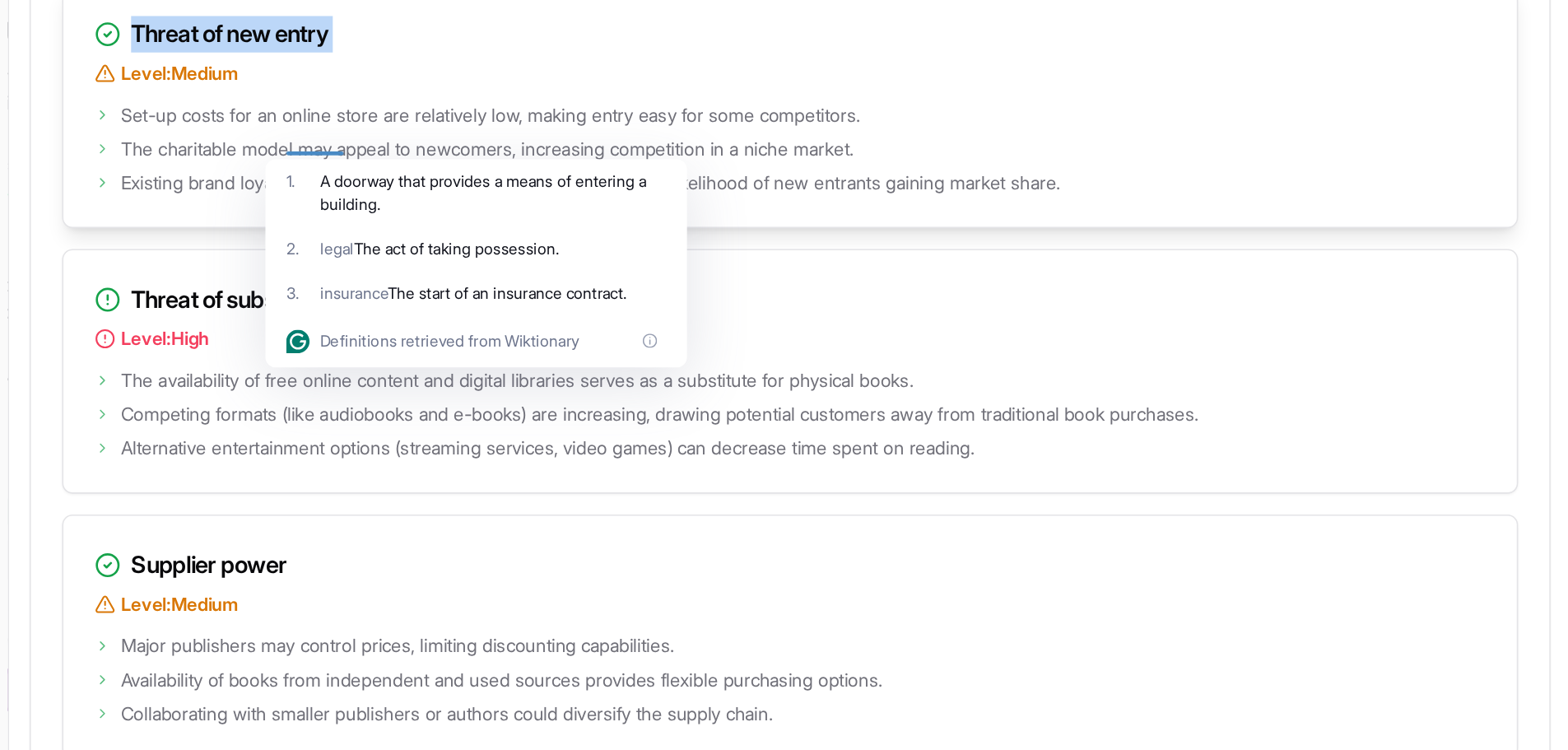
click at [401, 309] on h3 "Threat of new entry" at bounding box center [704, 297] width 879 height 23
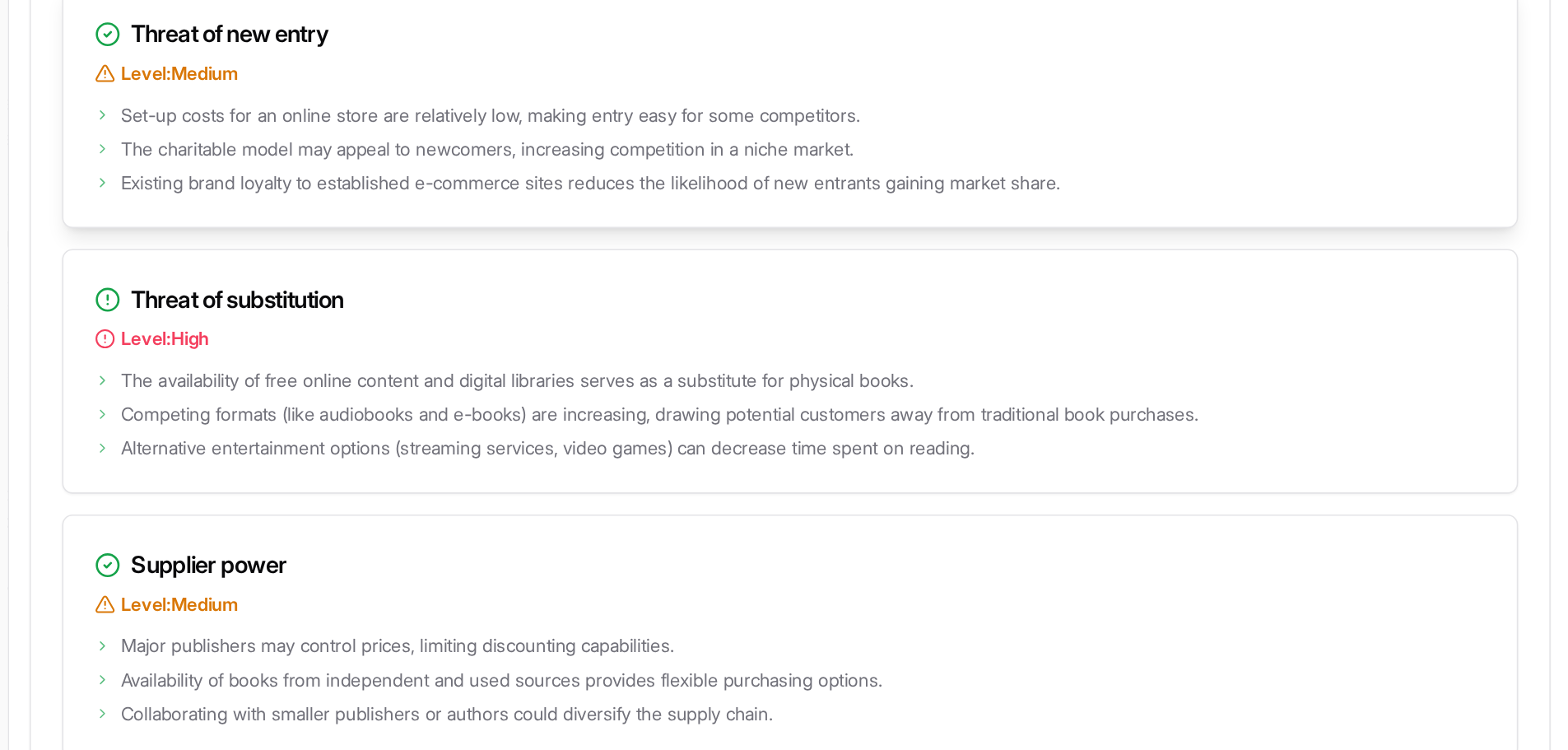
click at [400, 356] on span "Set-up costs for an online store are relatively low, making entry easy for some…" at bounding box center [515, 348] width 467 height 17
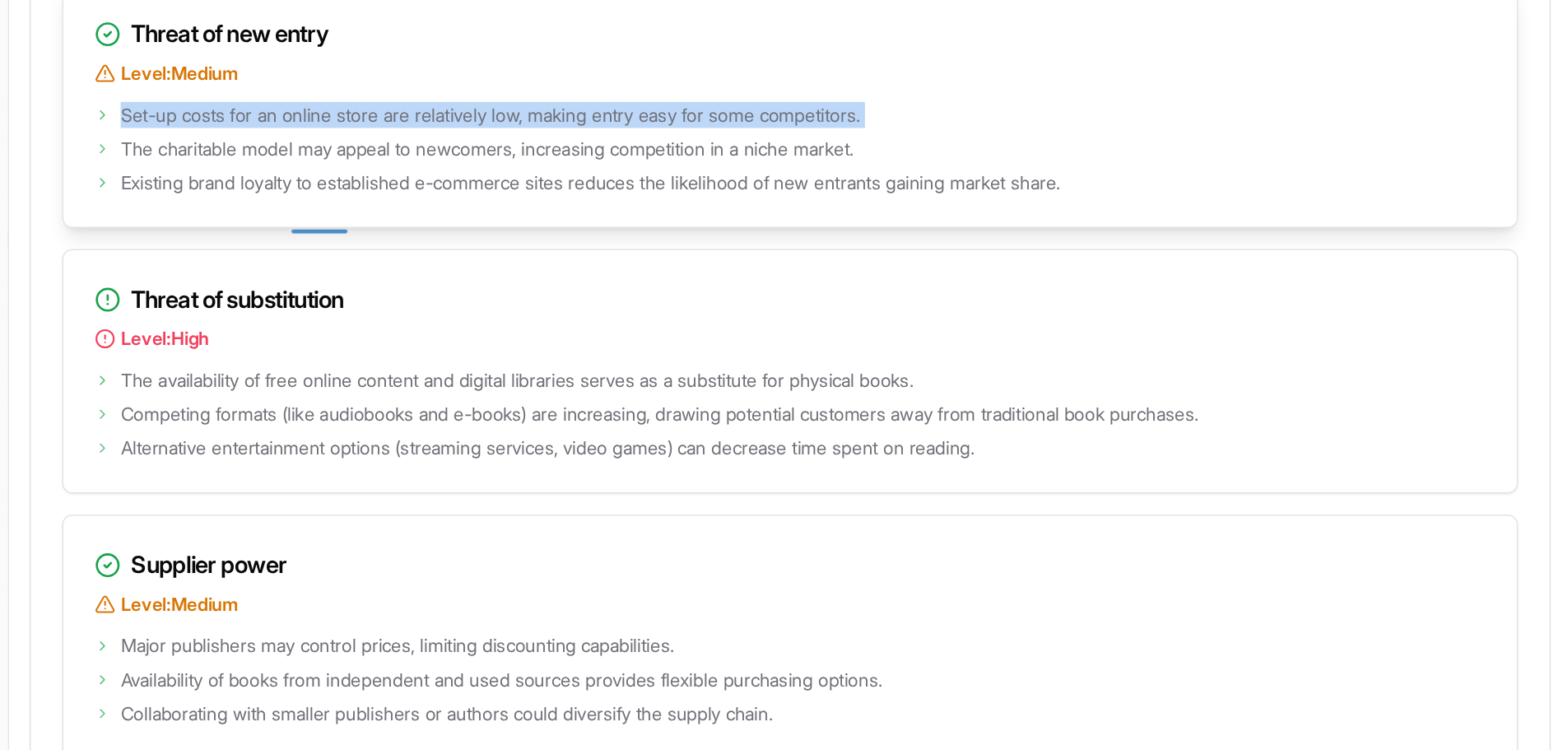
click at [400, 356] on span "Set-up costs for an online store are relatively low, making entry easy for some…" at bounding box center [515, 348] width 467 height 17
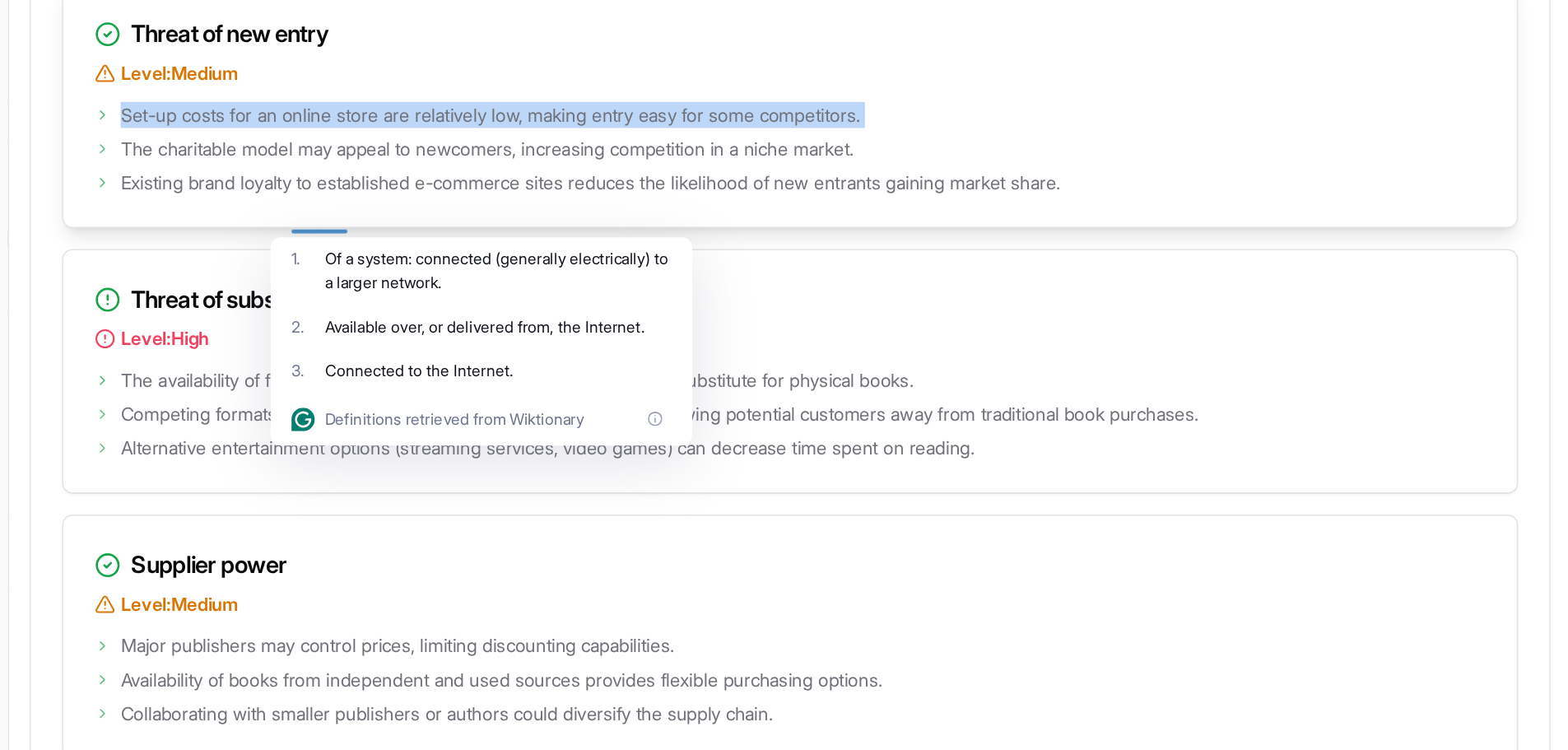
click at [400, 356] on span "Set-up costs for an online store are relatively low, making entry easy for some…" at bounding box center [515, 348] width 467 height 17
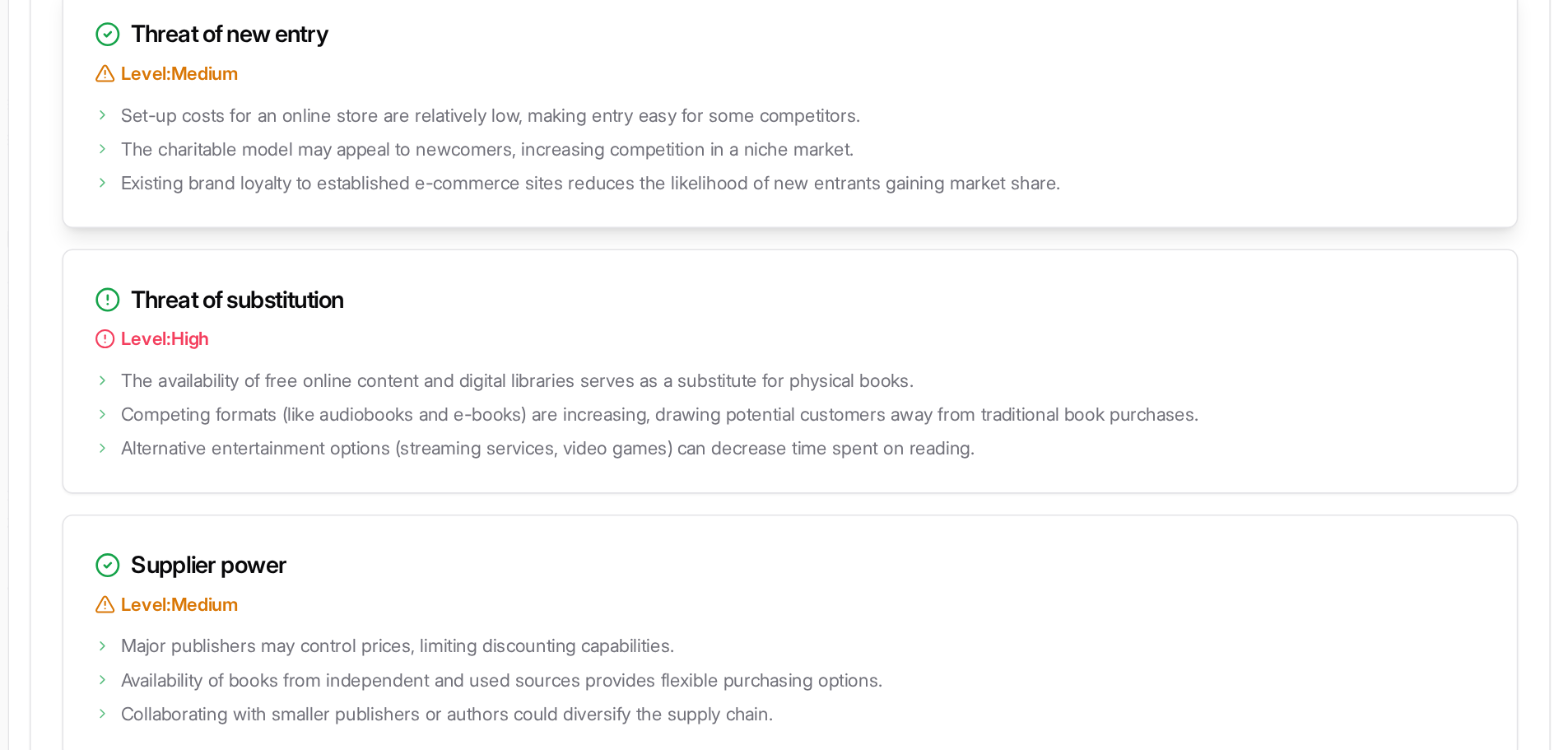
click at [376, 399] on ul "Set-up costs for an online store are relatively low, making entry easy for some…" at bounding box center [704, 368] width 879 height 62
click at [376, 378] on span "The charitable model may appeal to newcomers, increasing competition in a niche…" at bounding box center [513, 369] width 464 height 17
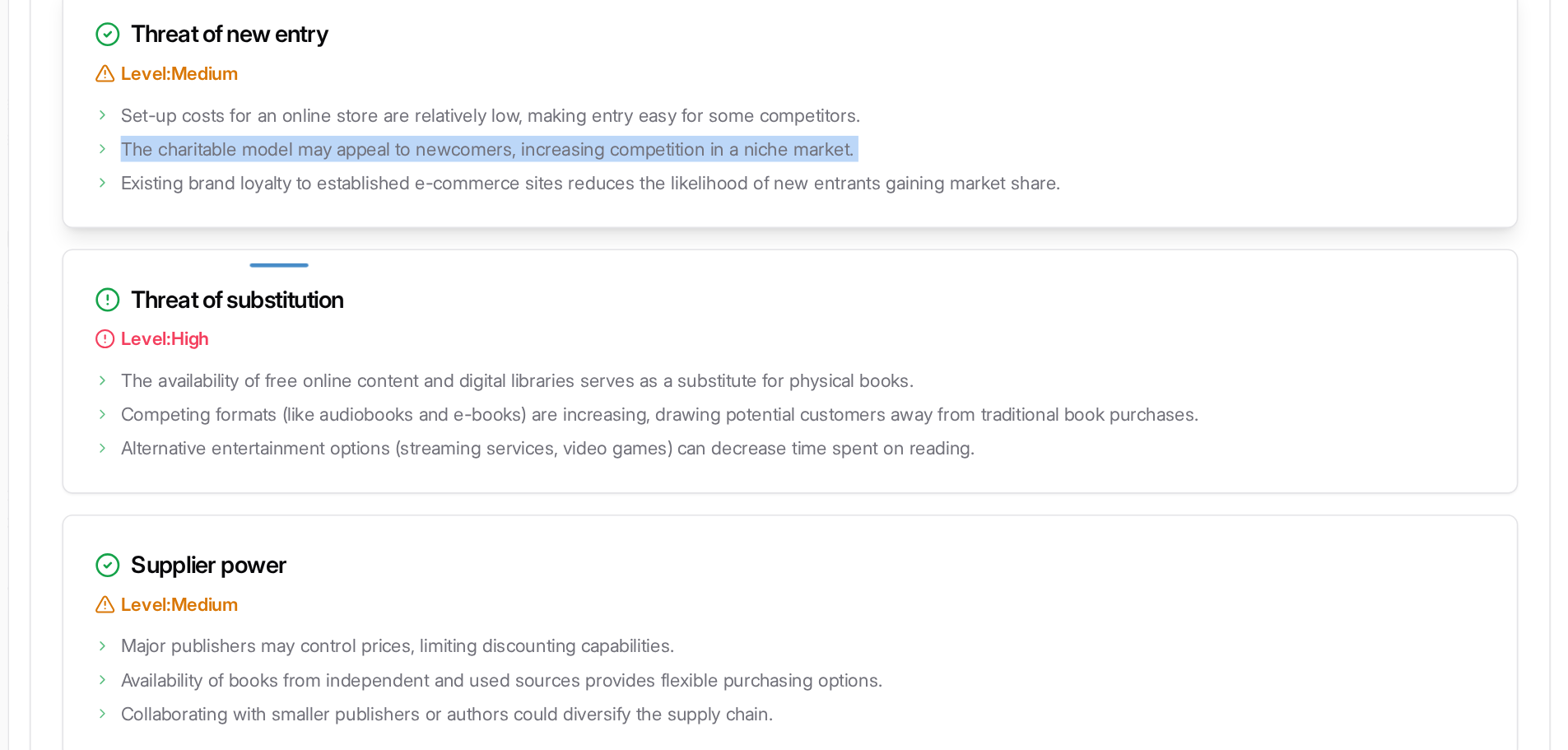
click at [376, 378] on span "The charitable model may appeal to newcomers, increasing competition in a niche…" at bounding box center [513, 369] width 464 height 17
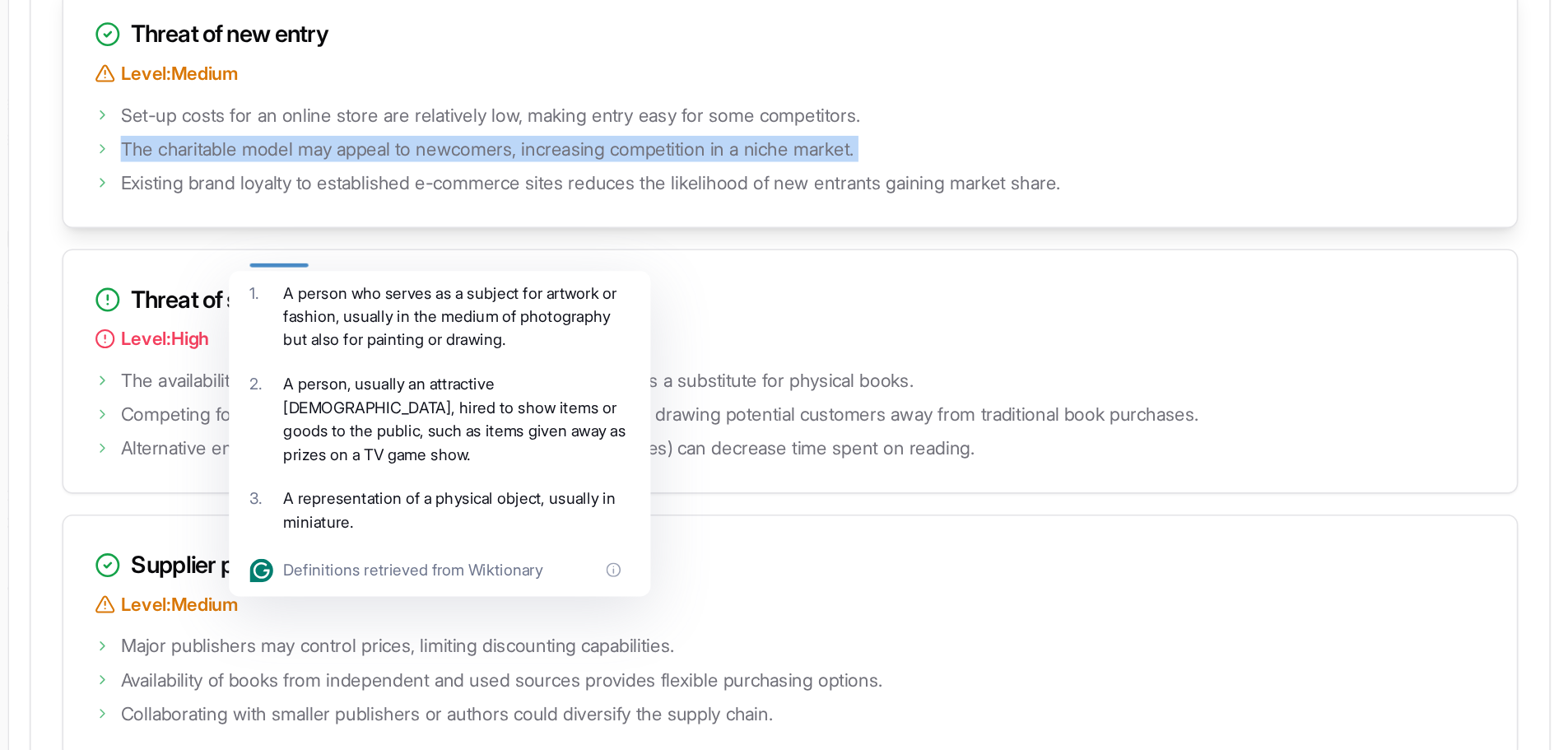
click at [376, 378] on span "The charitable model may appeal to newcomers, increasing competition in a niche…" at bounding box center [513, 369] width 464 height 17
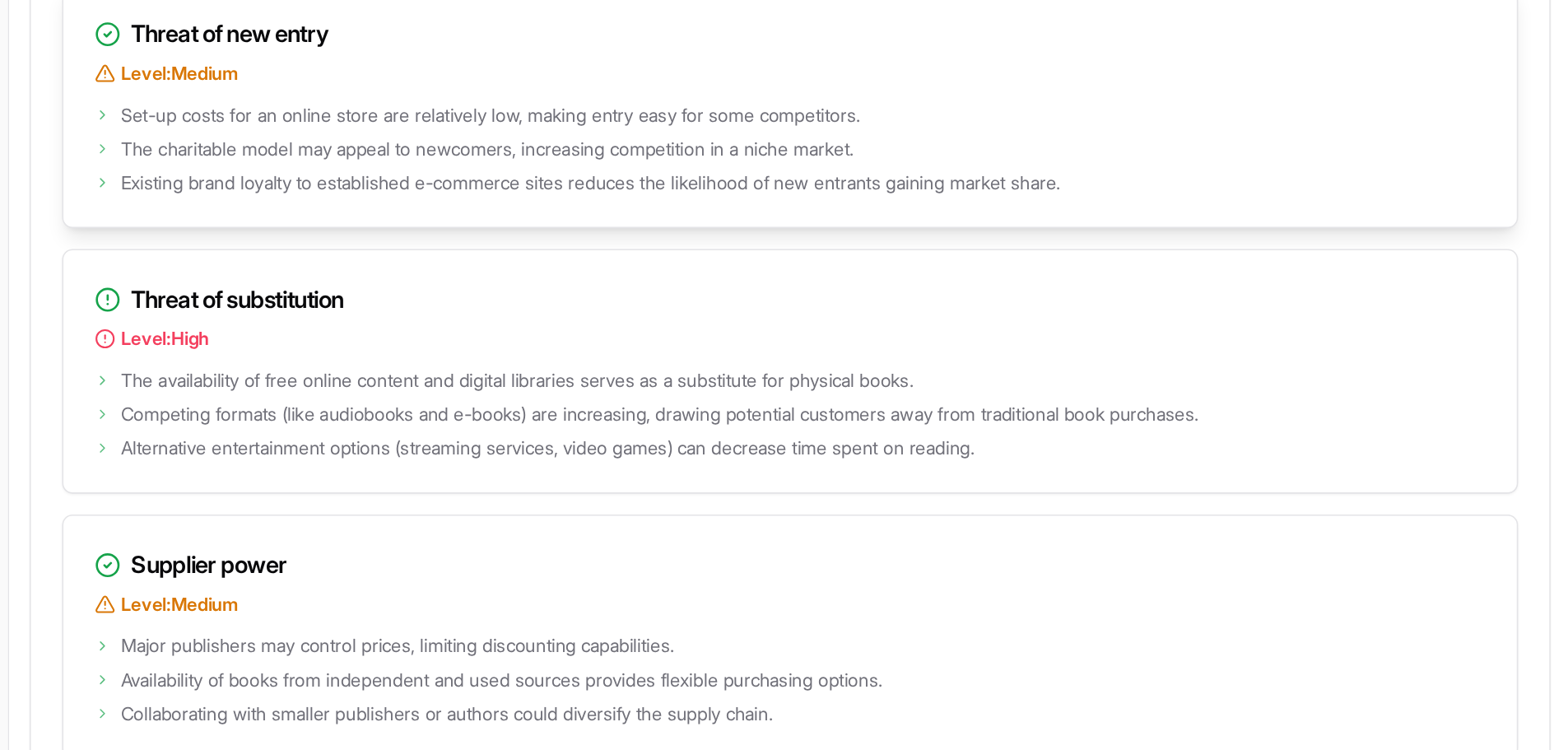
click at [374, 399] on span "Existing brand loyalty to established e-commerce sites reduces the likelihood o…" at bounding box center [579, 391] width 594 height 17
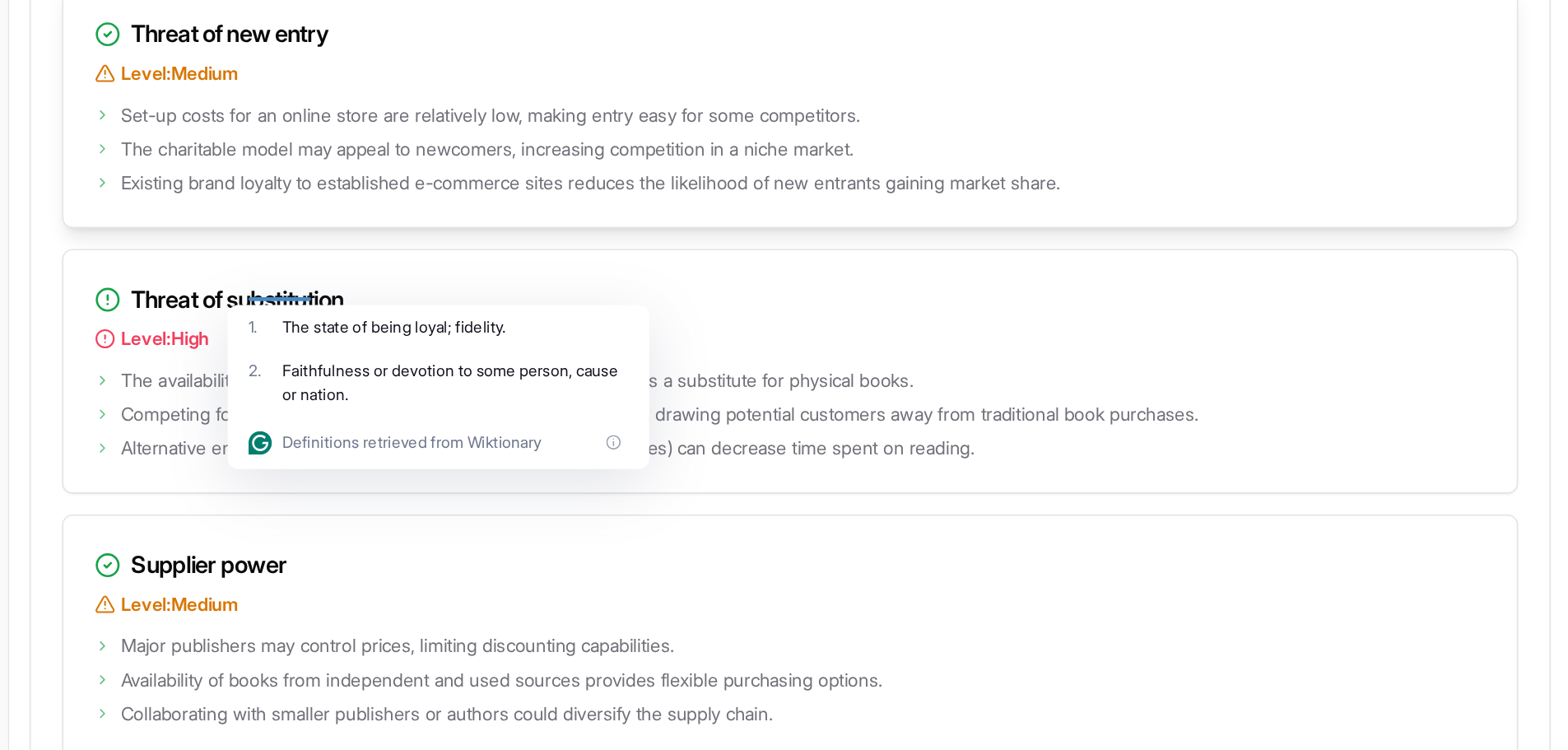
click at [374, 464] on div at bounding box center [382, 459] width 39 height 14
click at [325, 399] on span "Existing brand loyalty to established e-commerce sites reduces the likelihood o…" at bounding box center [579, 391] width 594 height 17
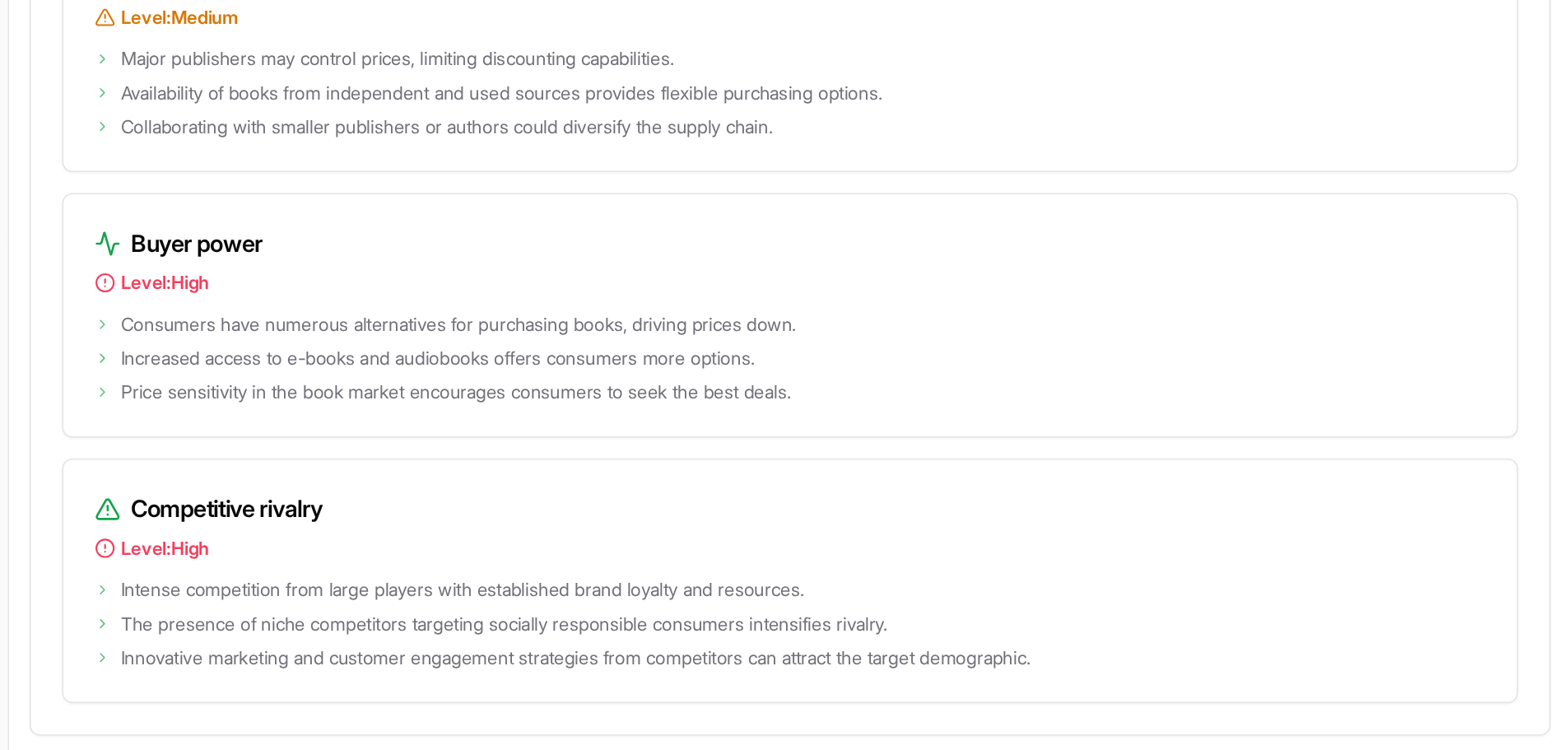
scroll to position [2393, 0]
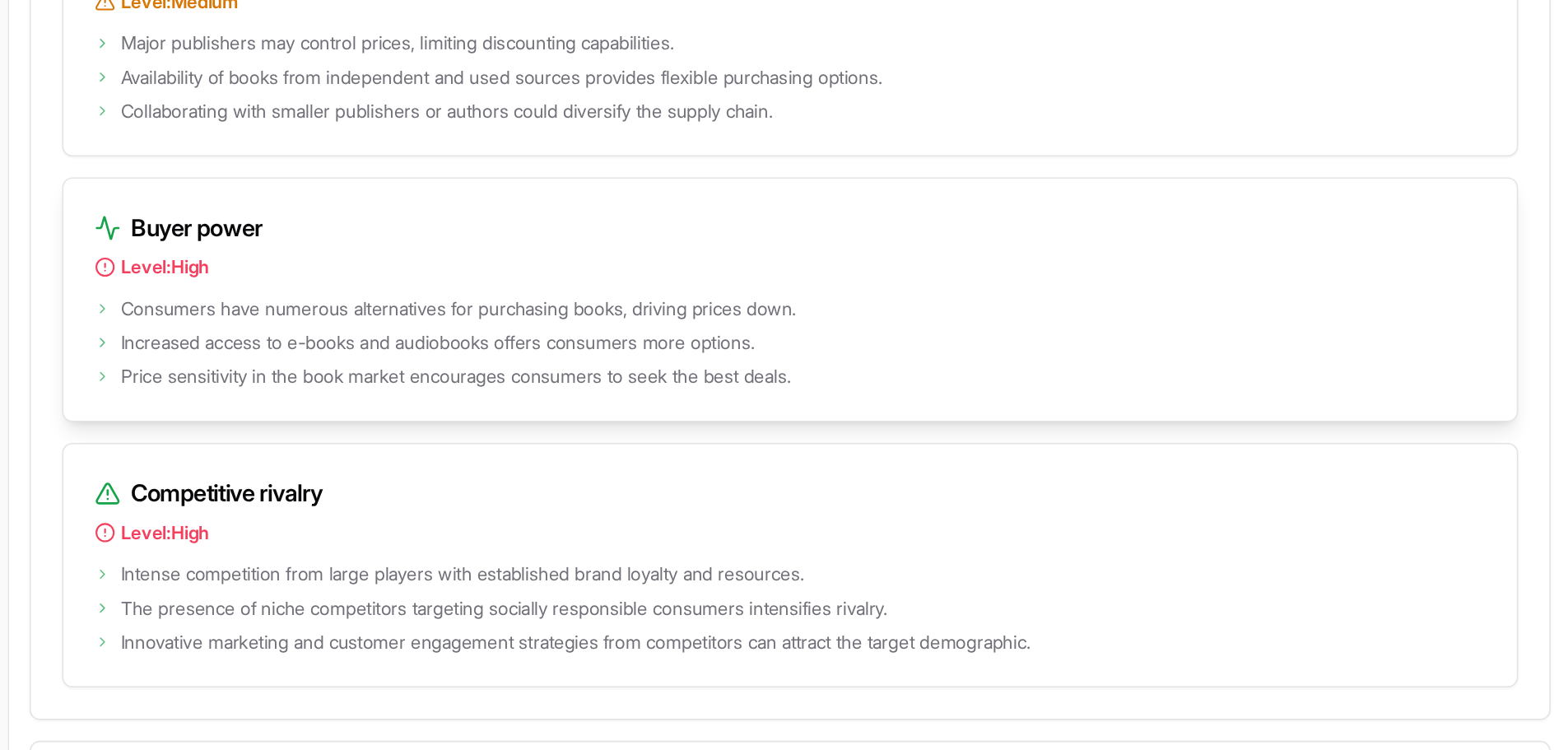
click at [326, 479] on span "Consumers have numerous alternatives for purchasing books, driving prices down." at bounding box center [495, 470] width 428 height 17
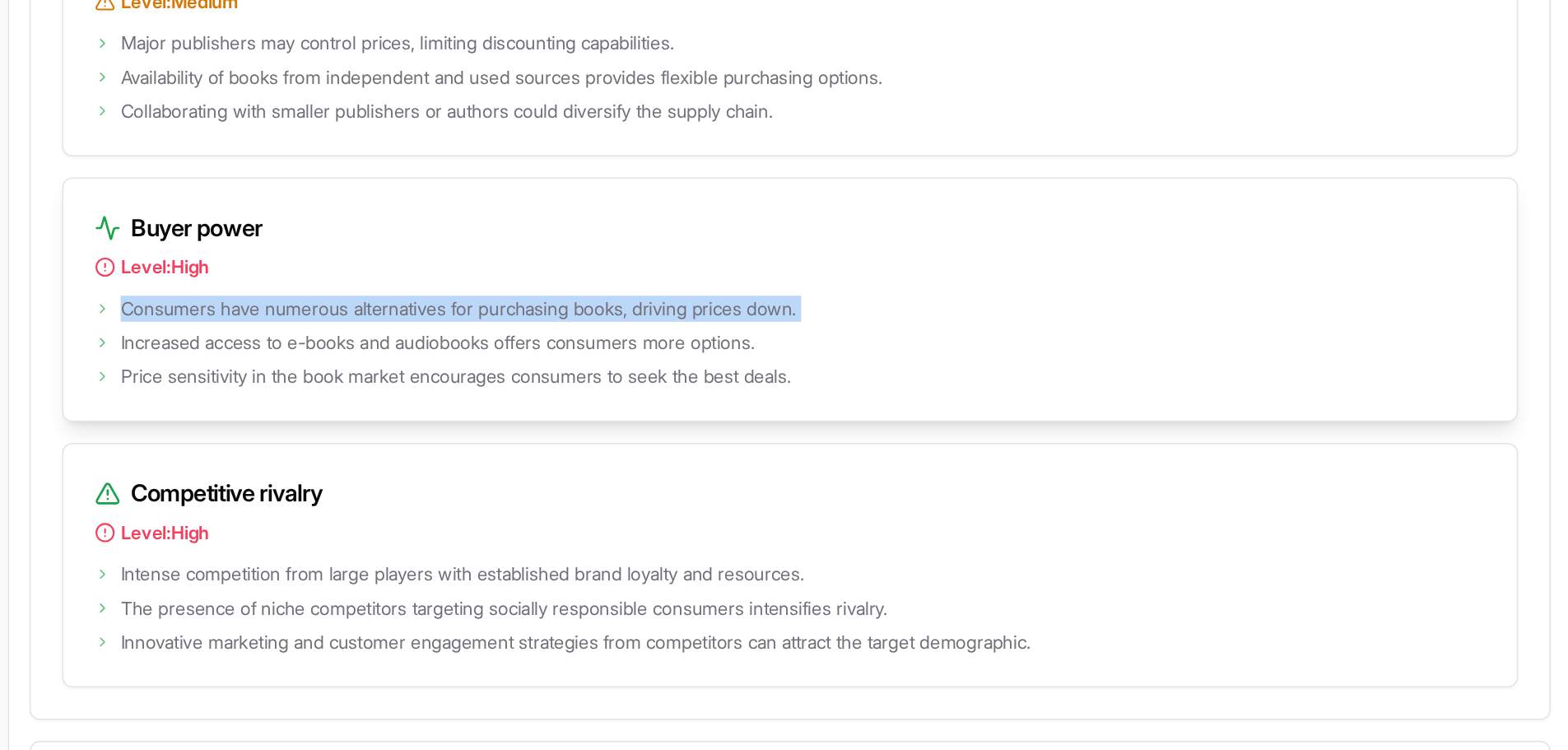
click at [326, 479] on span "Consumers have numerous alternatives for purchasing books, driving prices down." at bounding box center [495, 470] width 428 height 17
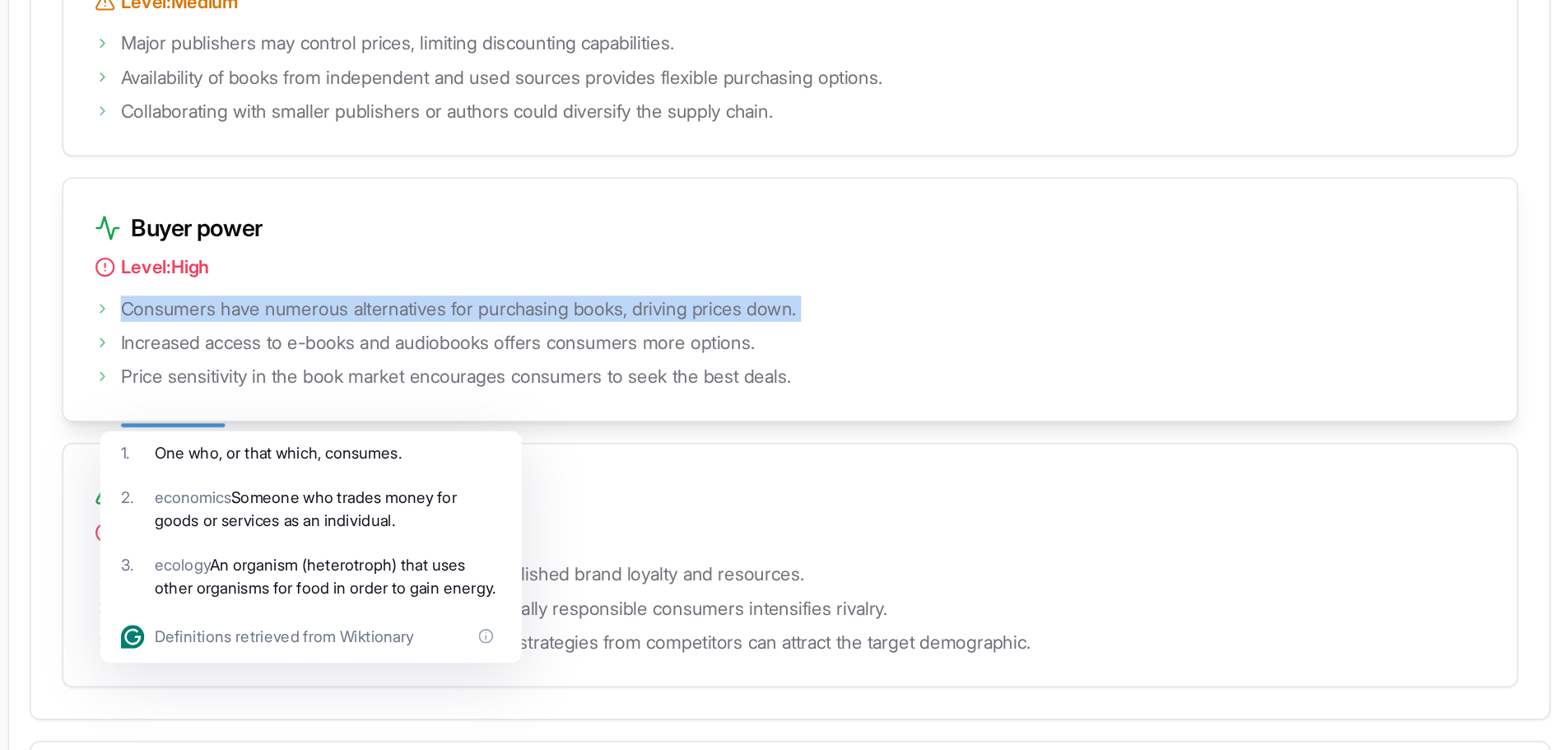
click at [326, 479] on span "Consumers have numerous alternatives for purchasing books, driving prices down." at bounding box center [495, 470] width 428 height 17
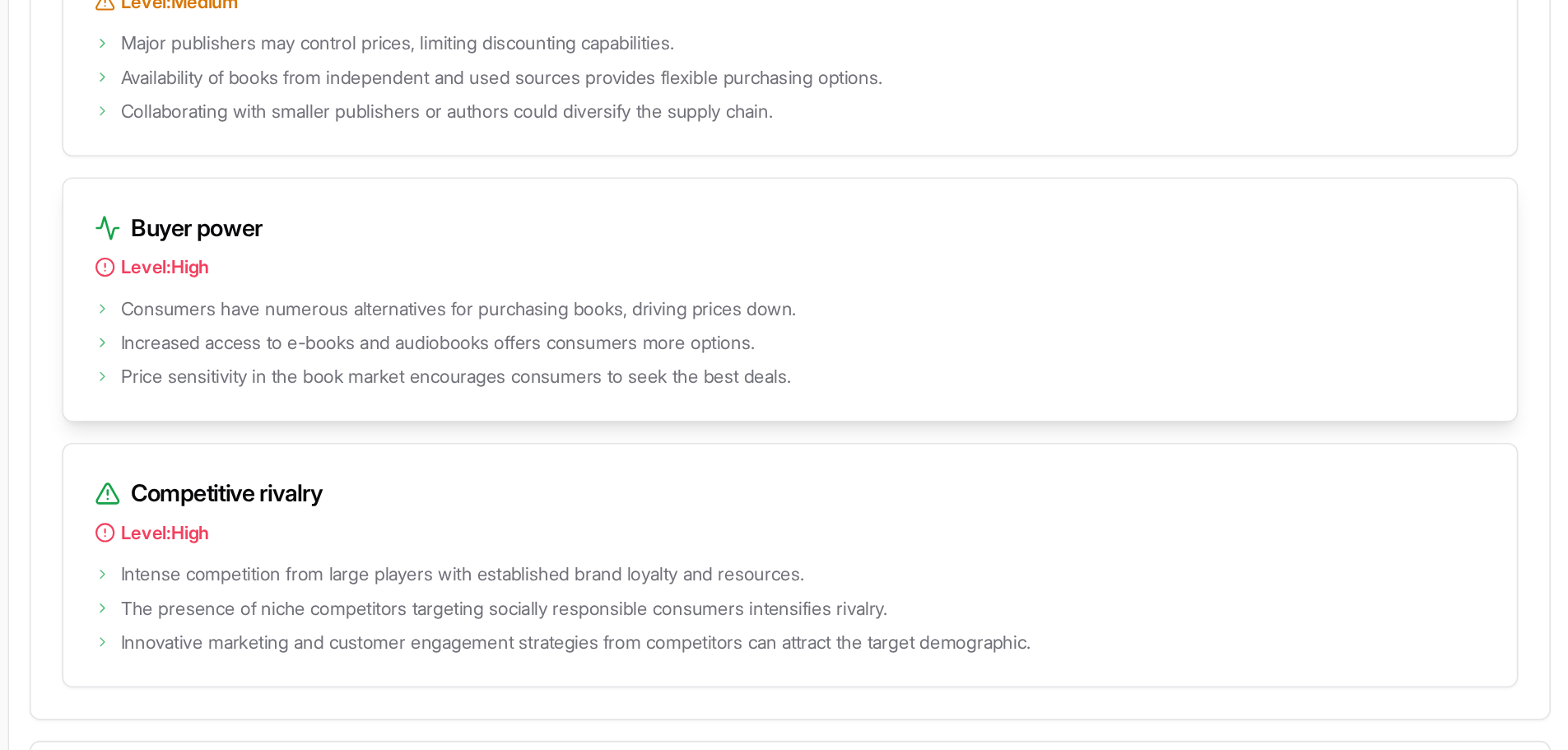
click at [326, 479] on span "Consumers have numerous alternatives for purchasing books, driving prices down." at bounding box center [495, 470] width 428 height 17
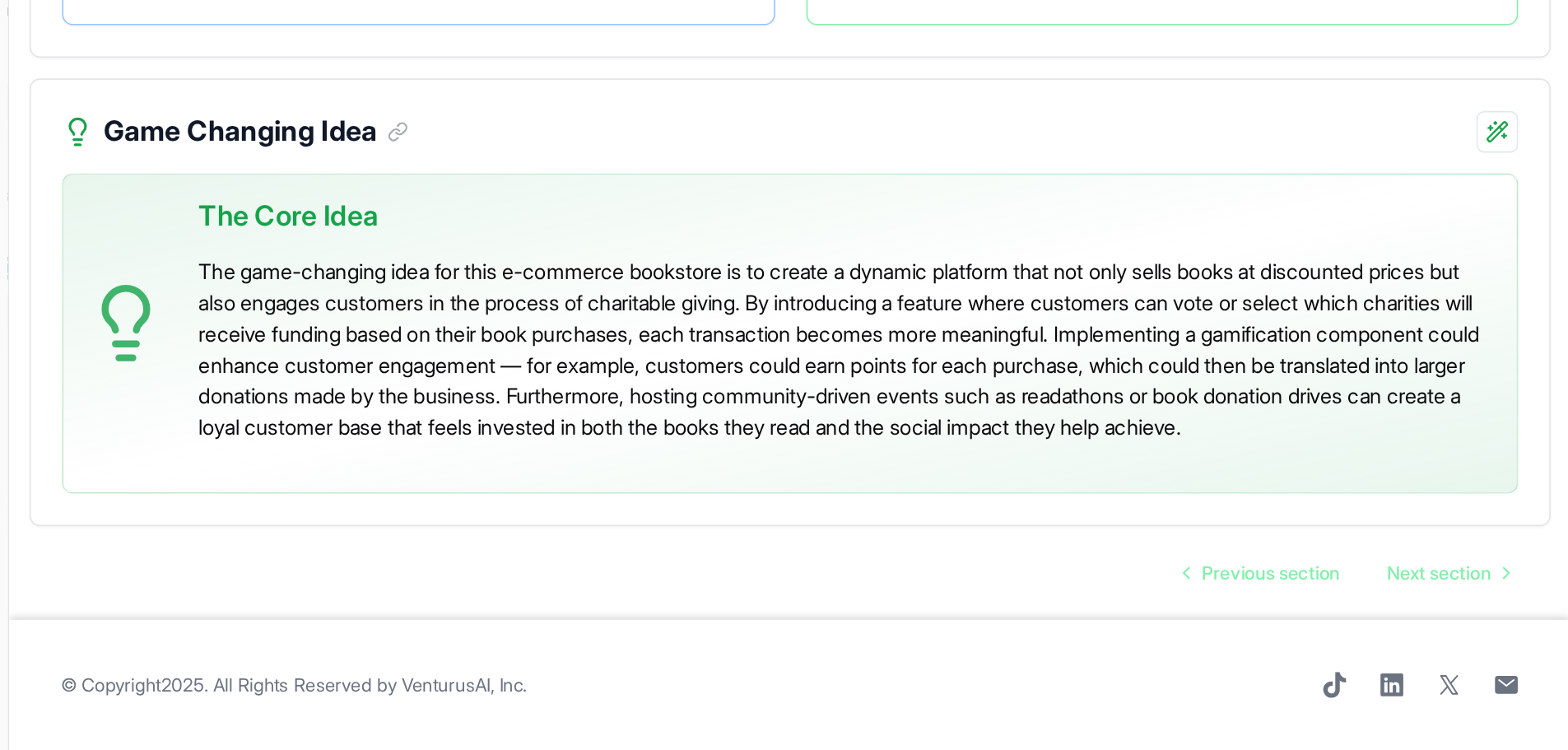
scroll to position [3437, 0]
click at [338, 531] on p "The game-changing idea for this e-commerce bookstore is to create a dynamic pla…" at bounding box center [741, 497] width 820 height 119
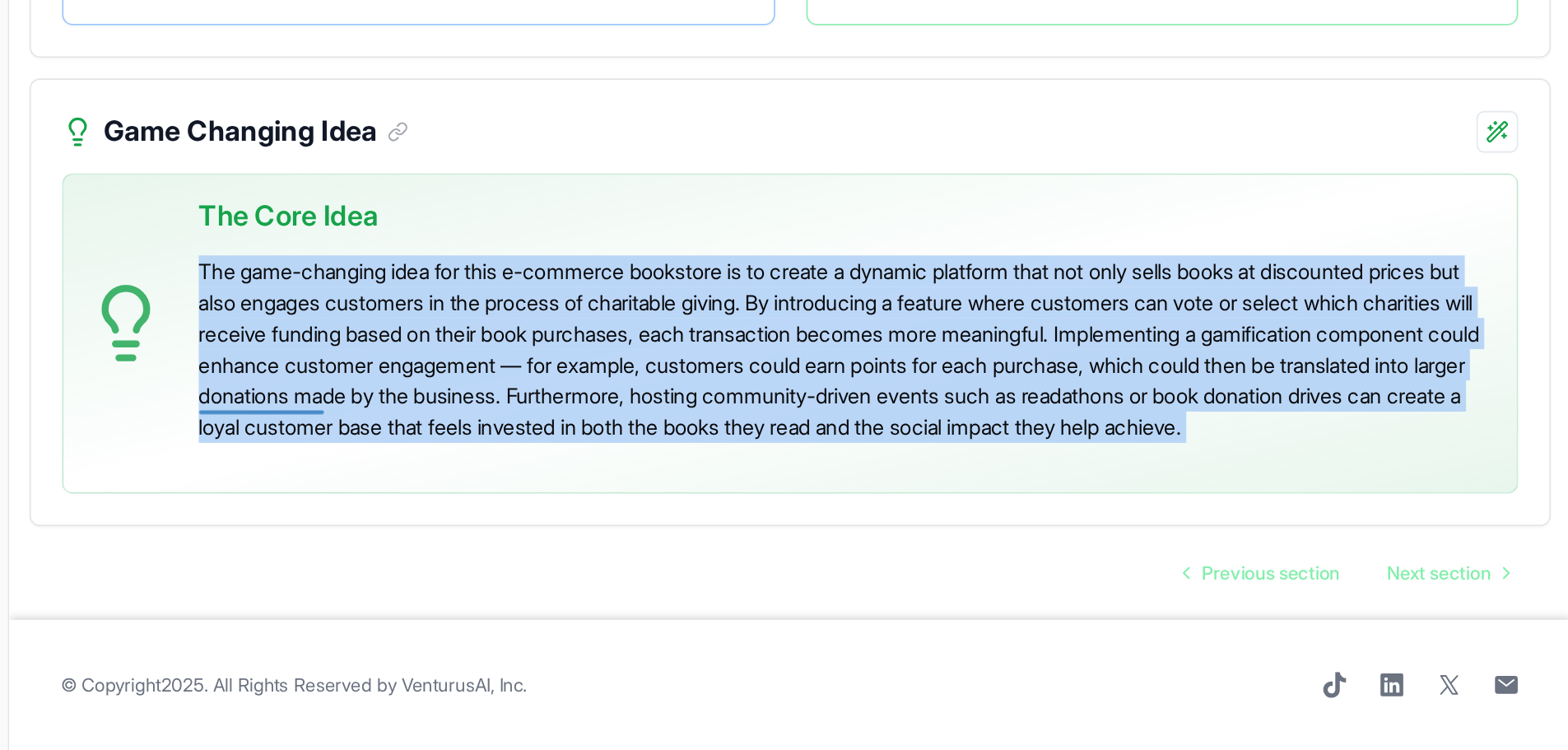
click at [338, 531] on p "The game-changing idea for this e-commerce bookstore is to create a dynamic pla…" at bounding box center [741, 497] width 820 height 119
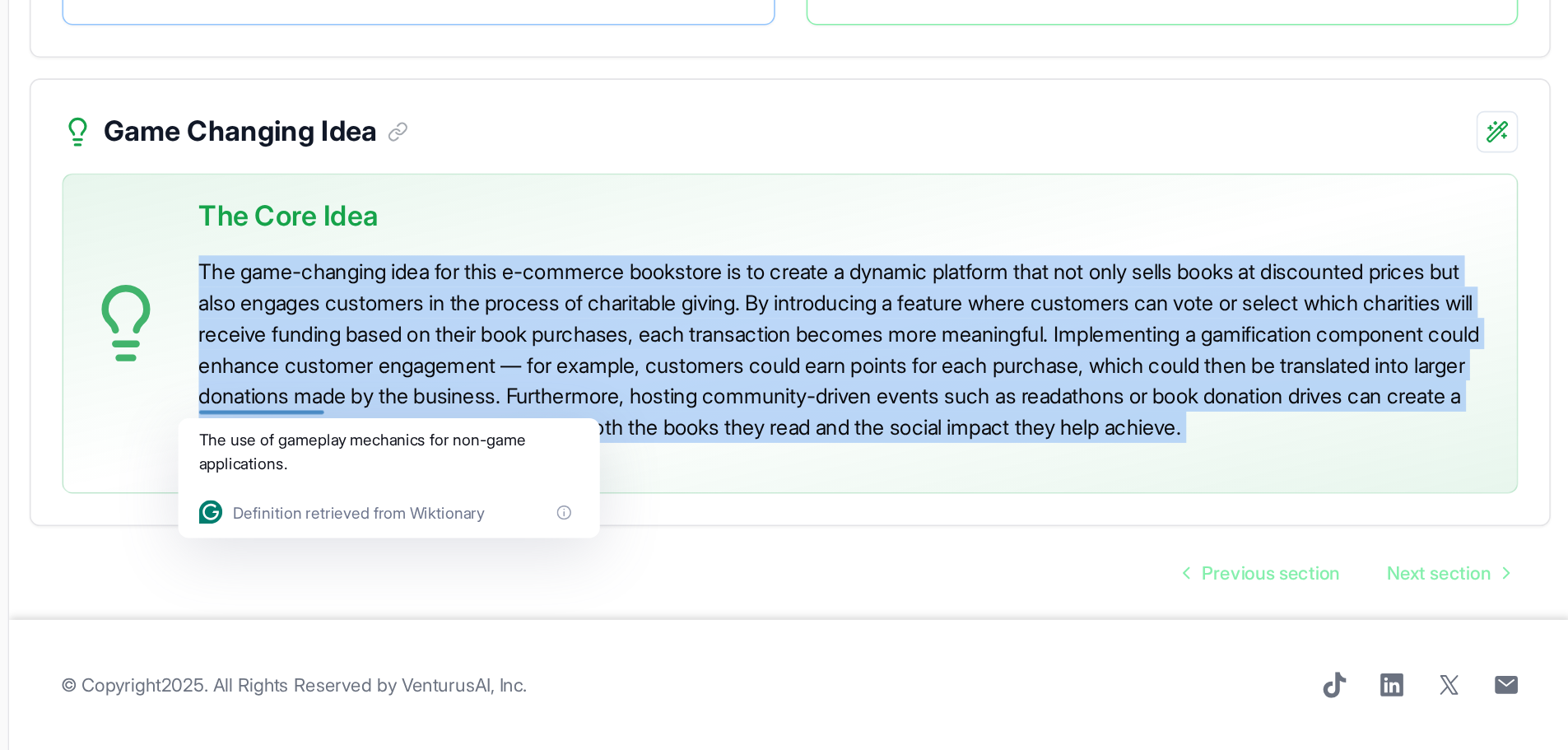
click at [338, 531] on p "The game-changing idea for this e-commerce bookstore is to create a dynamic pla…" at bounding box center [741, 497] width 820 height 119
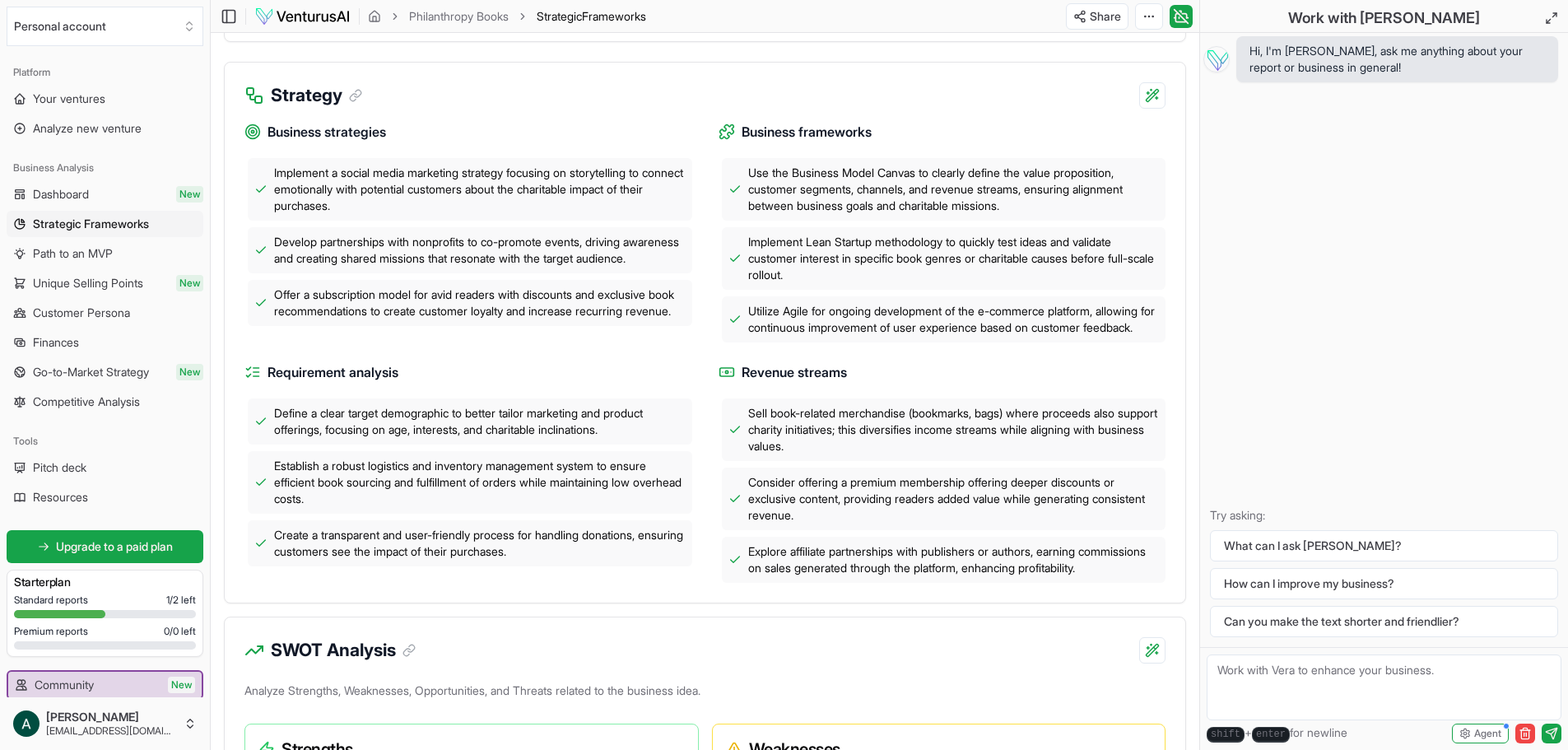
scroll to position [0, 0]
